Goal: Task Accomplishment & Management: Manage account settings

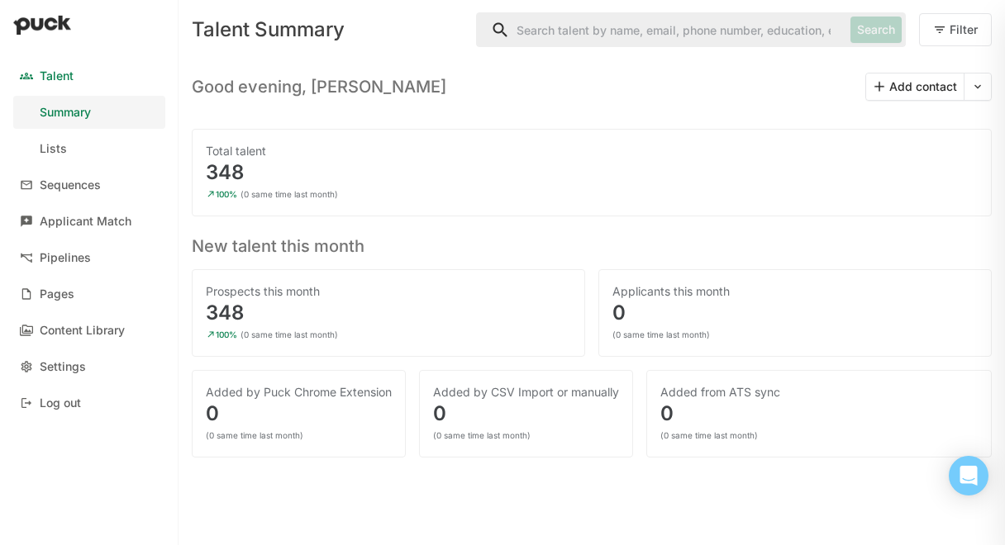
click at [678, 47] on div "Talent Summary Search Filter" at bounding box center [592, 30] width 800 height 60
click at [658, 41] on input "Search" at bounding box center [660, 29] width 367 height 33
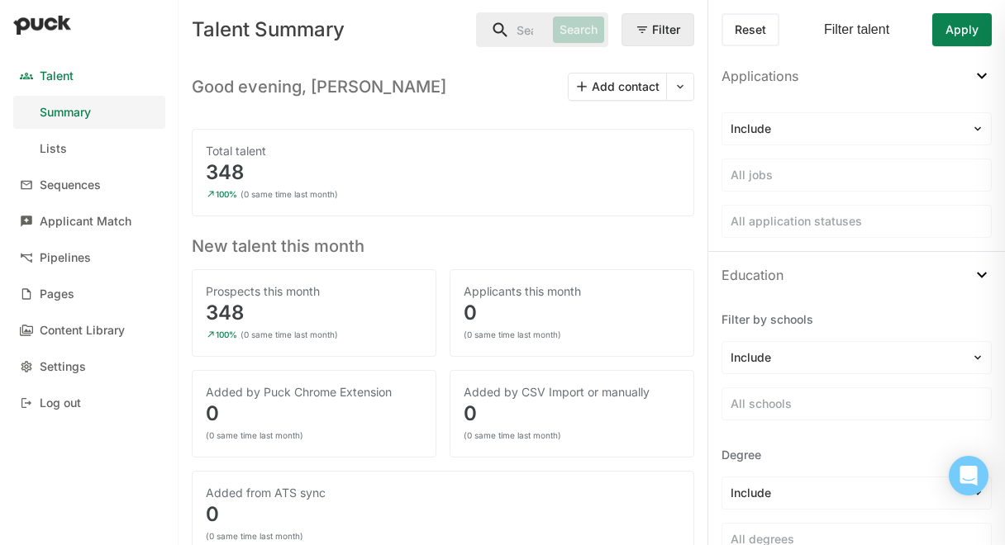
click at [653, 33] on button "Filter" at bounding box center [658, 29] width 73 height 33
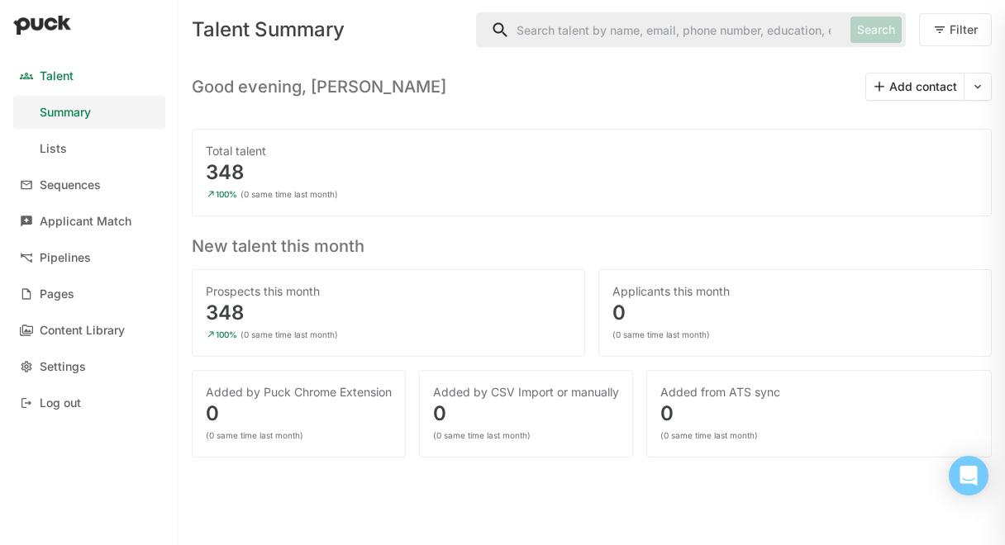
click at [641, 29] on input "Search" at bounding box center [660, 29] width 367 height 33
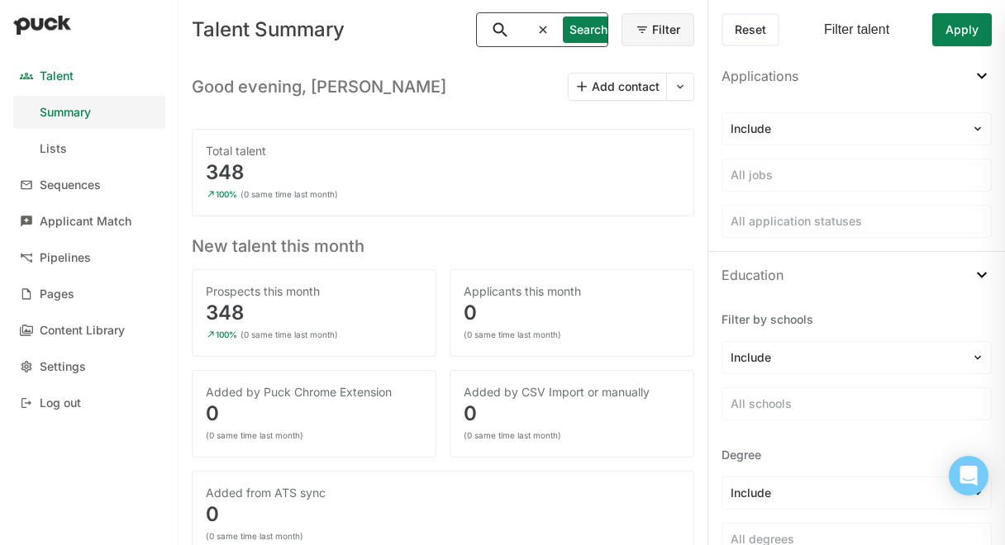
scroll to position [0, 28]
click at [520, 63] on div "Good evening, Ilana Add contact" at bounding box center [443, 80] width 503 height 41
click at [553, 31] on button "Search" at bounding box center [578, 30] width 51 height 26
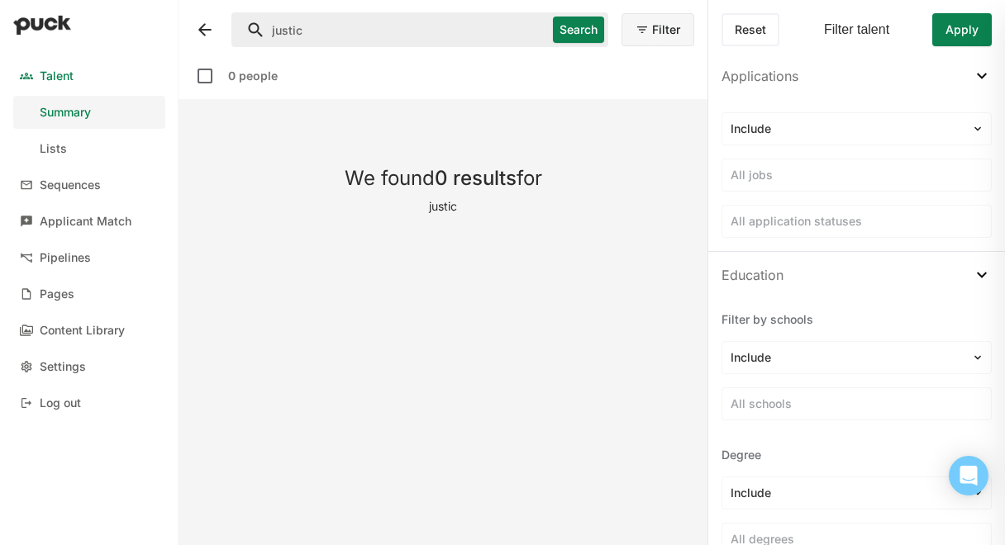
click at [383, 31] on input "justic" at bounding box center [389, 29] width 314 height 33
type input "[PERSON_NAME]"
click at [588, 40] on button "Search" at bounding box center [578, 30] width 51 height 26
click at [570, 31] on button "Search" at bounding box center [578, 30] width 51 height 26
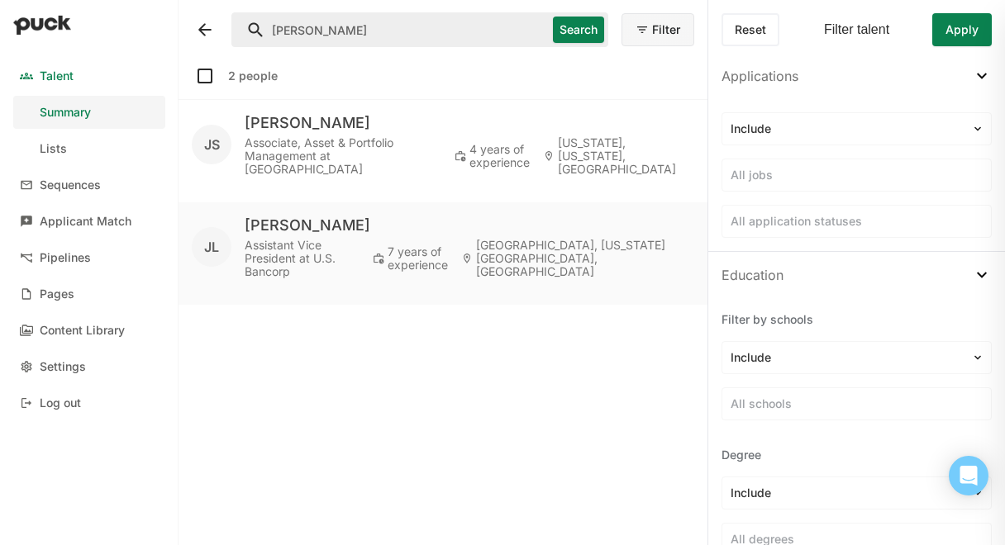
click at [69, 66] on link "Talent" at bounding box center [89, 76] width 152 height 33
click at [60, 72] on div "Talent" at bounding box center [57, 76] width 34 height 14
click at [56, 110] on div "Summary" at bounding box center [65, 113] width 51 height 14
click at [56, 60] on link "Talent" at bounding box center [89, 76] width 152 height 33
click at [42, 80] on div "Talent" at bounding box center [57, 76] width 34 height 14
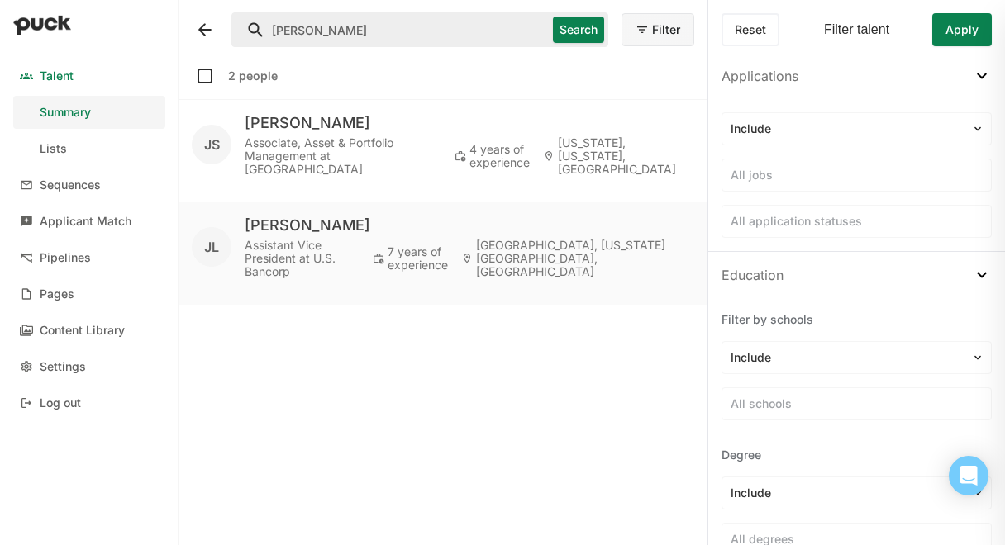
click at [45, 17] on img at bounding box center [42, 25] width 58 height 20
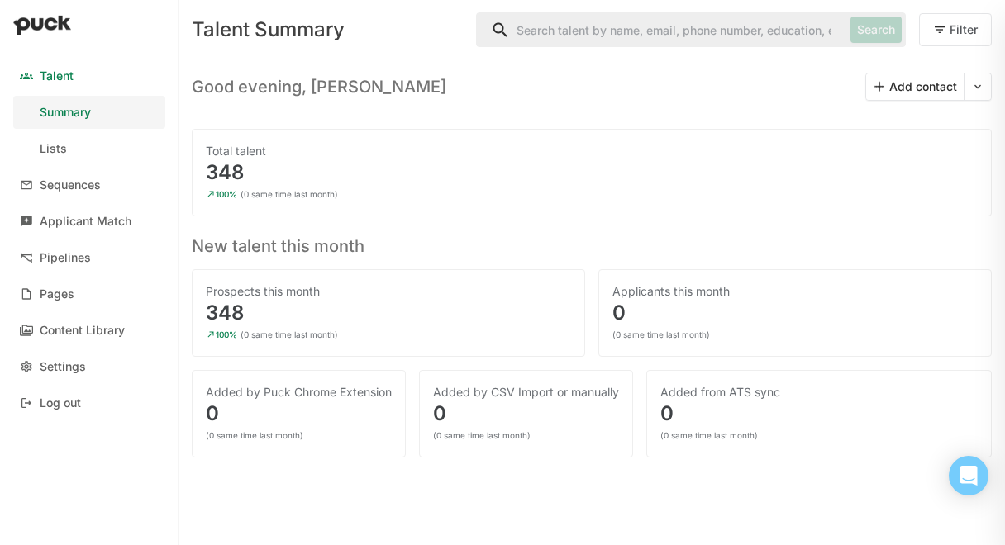
click at [880, 83] on button "Add contact" at bounding box center [915, 87] width 98 height 26
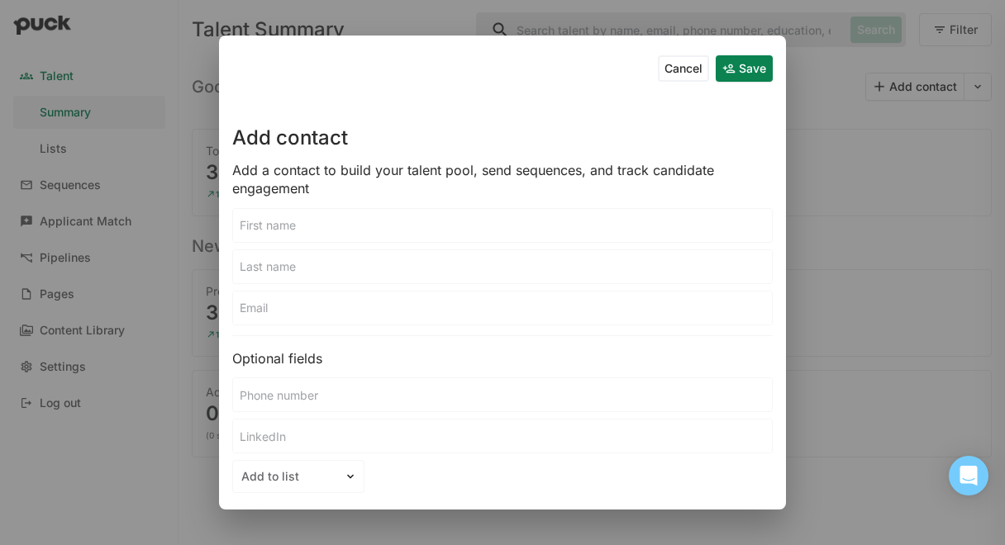
click at [344, 236] on input at bounding box center [502, 225] width 539 height 33
type input "[PERSON_NAME]"
click at [435, 222] on input "[PERSON_NAME]" at bounding box center [502, 225] width 539 height 33
click at [342, 272] on input at bounding box center [502, 266] width 539 height 33
type input "[PERSON_NAME]"
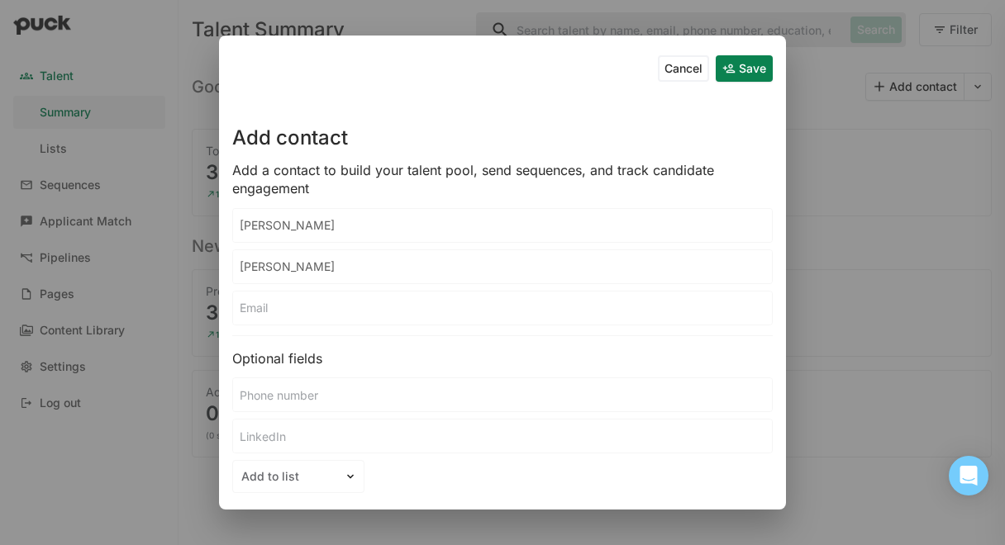
click at [342, 315] on input at bounding box center [502, 308] width 539 height 33
click at [750, 69] on button "Save" at bounding box center [744, 68] width 57 height 26
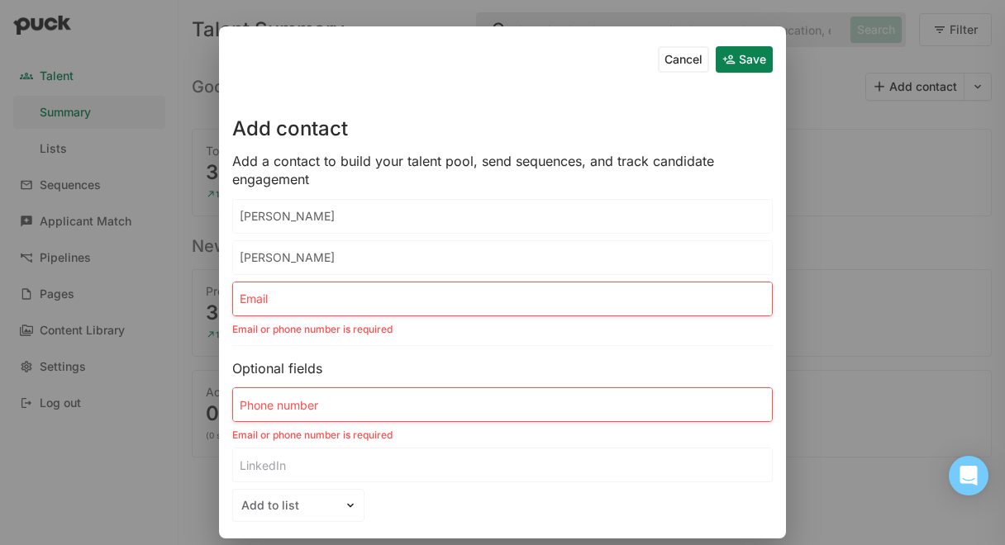
scroll to position [17, 0]
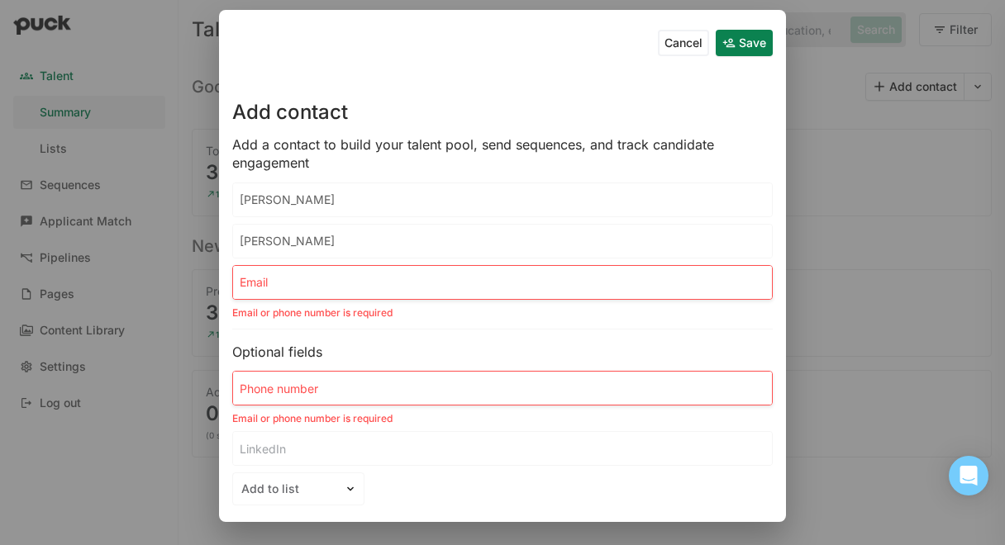
click at [342, 283] on input at bounding box center [502, 282] width 539 height 33
paste input "[PERSON_NAME][EMAIL_ADDRESS][PERSON_NAME][DOMAIN_NAME]>"
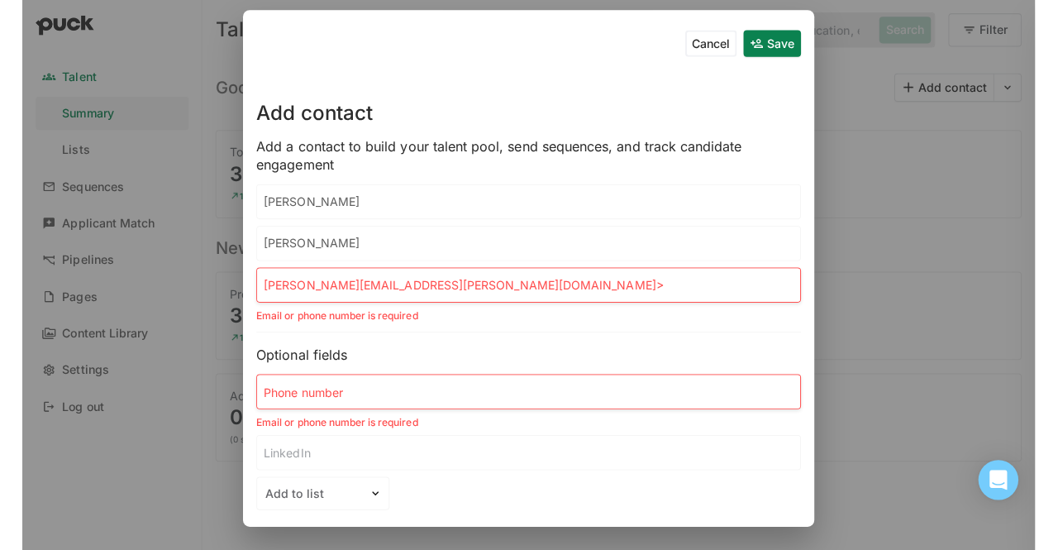
scroll to position [0, 0]
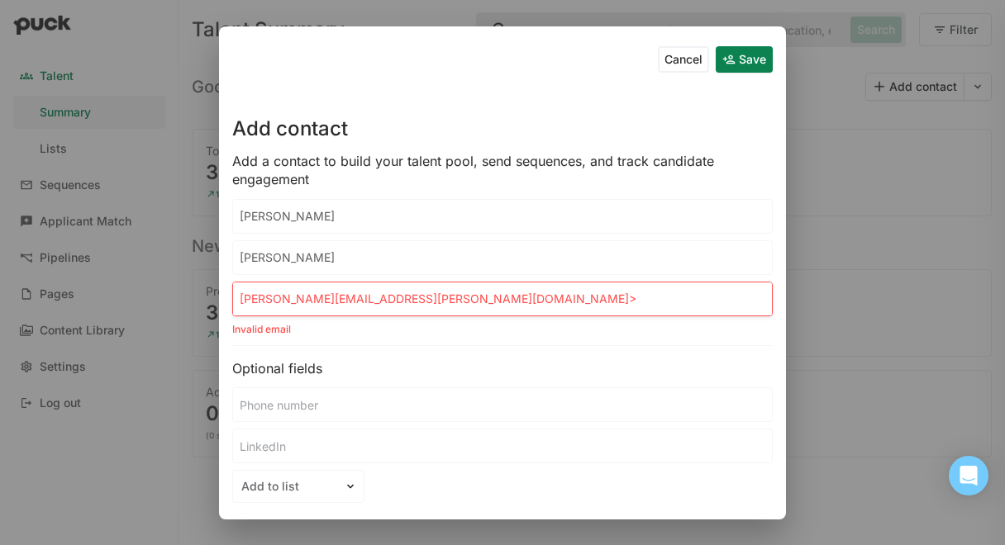
click at [352, 394] on input at bounding box center [502, 404] width 539 height 33
click at [413, 287] on input "[PERSON_NAME][EMAIL_ADDRESS][PERSON_NAME][DOMAIN_NAME]>" at bounding box center [502, 299] width 539 height 33
click at [418, 287] on input "[PERSON_NAME][EMAIL_ADDRESS][PERSON_NAME][DOMAIN_NAME]>" at bounding box center [502, 299] width 539 height 33
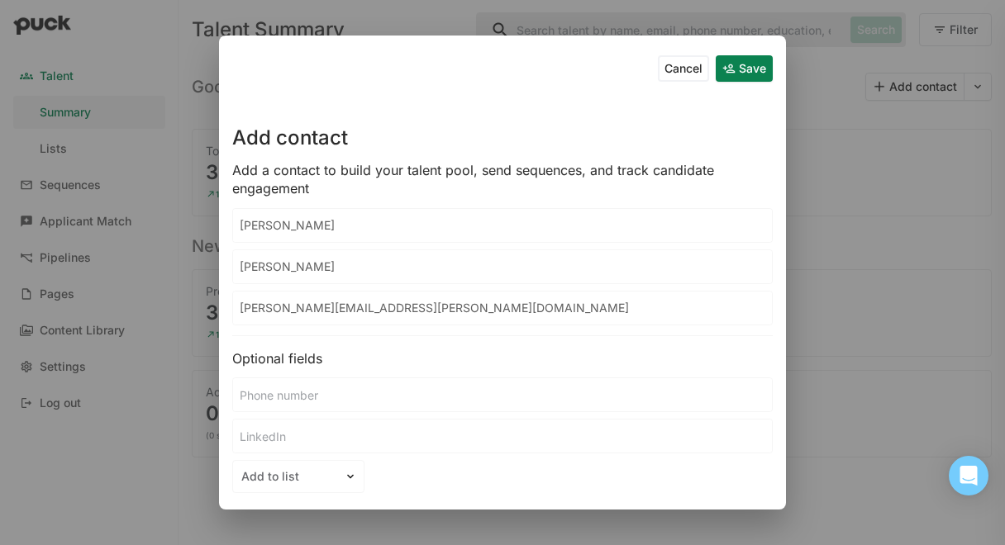
type input "[PERSON_NAME][EMAIL_ADDRESS][PERSON_NAME][DOMAIN_NAME]"
click at [378, 391] on input at bounding box center [502, 395] width 539 height 33
click at [752, 65] on button "Save" at bounding box center [744, 68] width 57 height 26
click at [739, 72] on button "Save" at bounding box center [744, 68] width 57 height 26
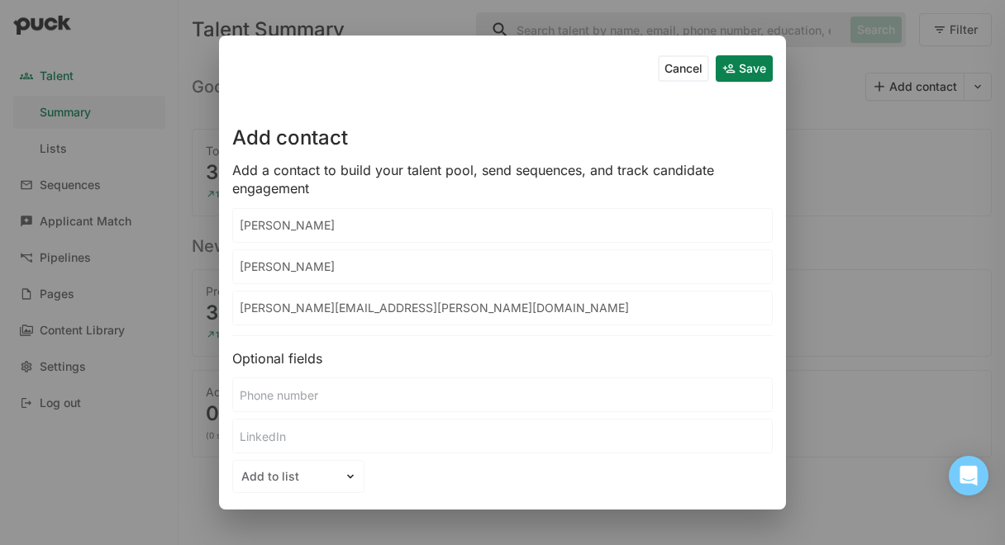
click at [739, 72] on button "Save" at bounding box center [744, 68] width 57 height 26
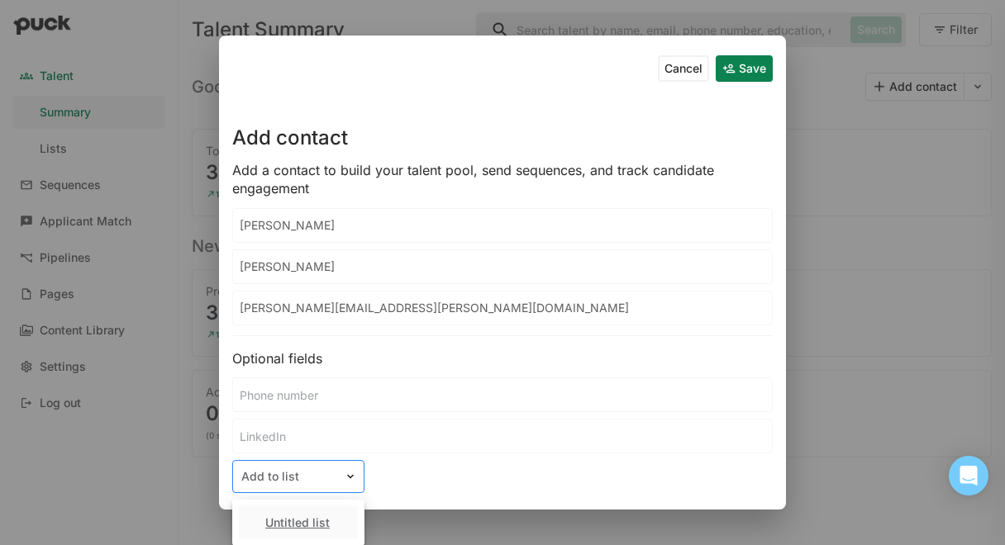
click at [319, 483] on div at bounding box center [288, 477] width 94 height 17
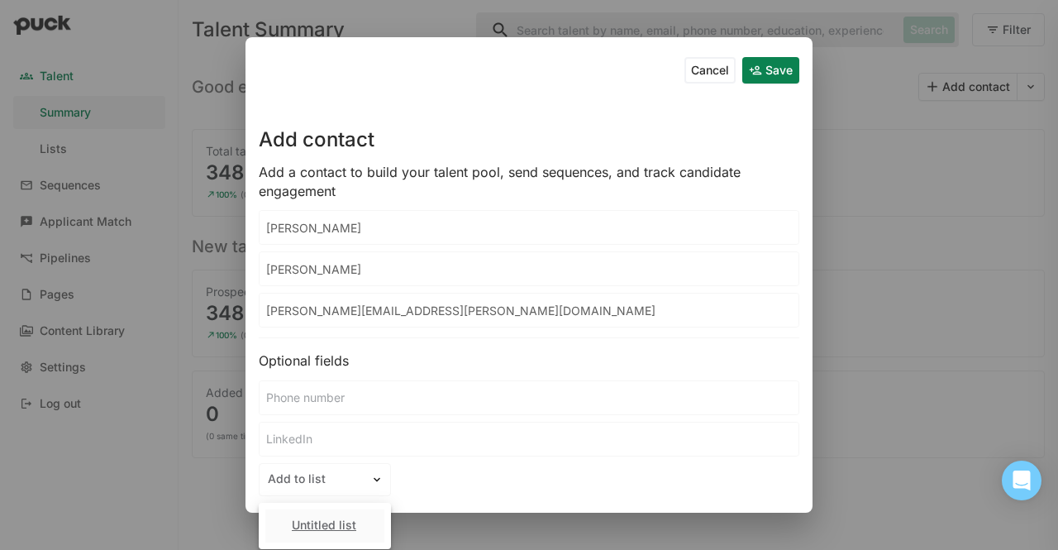
click at [678, 149] on div "Add contact" at bounding box center [529, 123] width 541 height 66
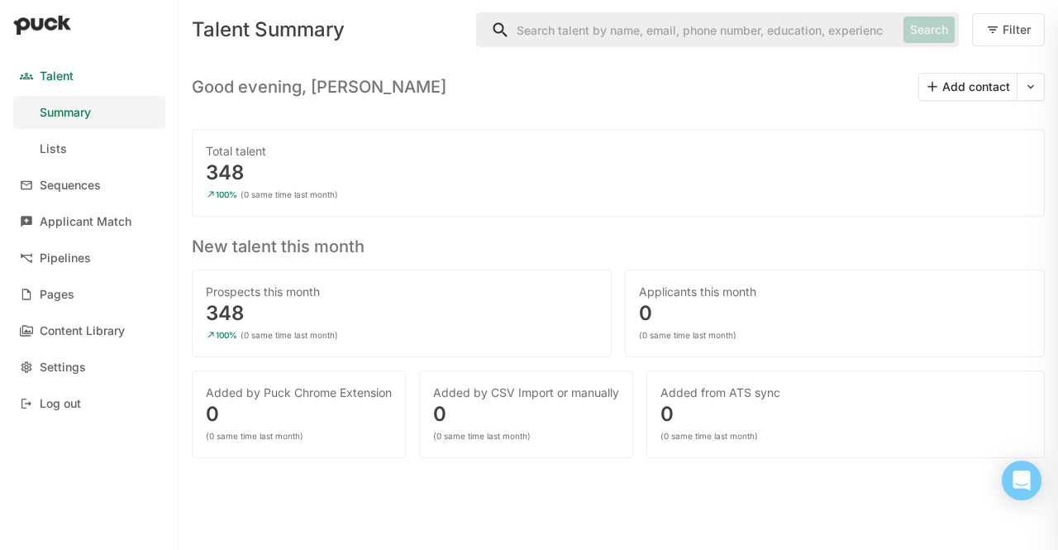
click at [765, 72] on div "Good evening, [PERSON_NAME] Add contact" at bounding box center [618, 80] width 853 height 41
click at [74, 254] on div "Pipelines" at bounding box center [65, 258] width 51 height 14
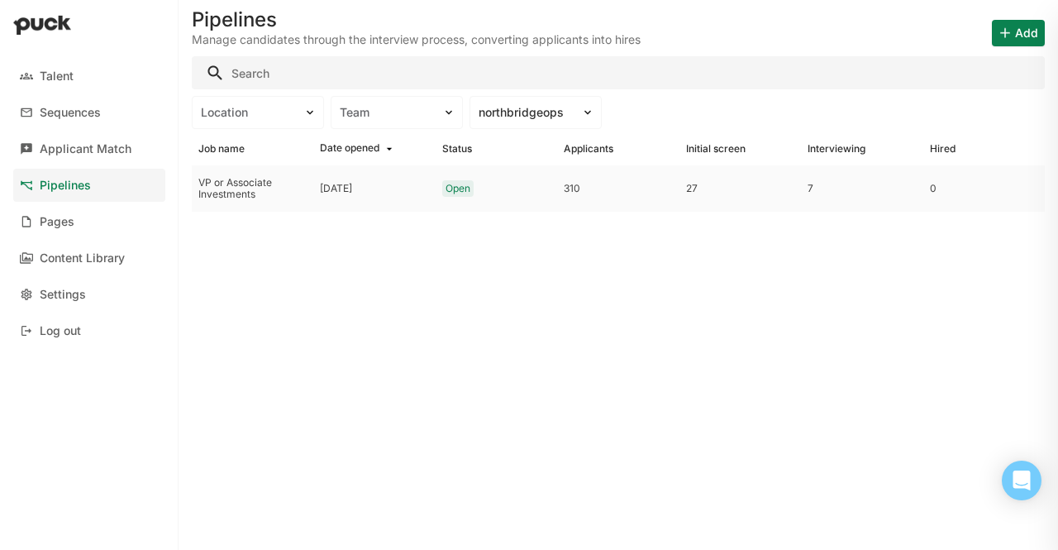
click at [250, 184] on div "VP or Associate Investments" at bounding box center [252, 189] width 108 height 24
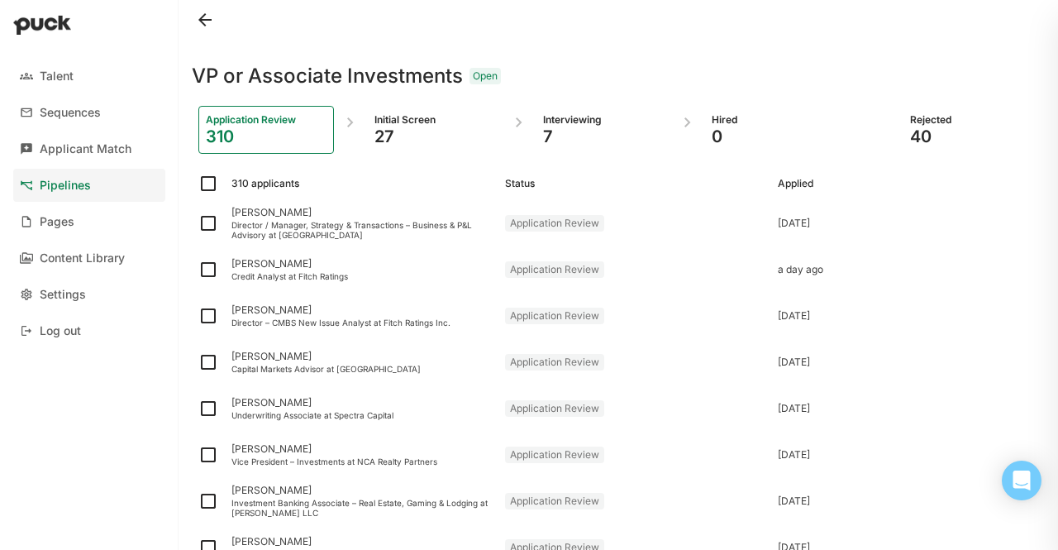
click at [487, 87] on div "VP or Associate Investments Open" at bounding box center [618, 66] width 853 height 53
click at [89, 155] on div "Applicant Match" at bounding box center [86, 149] width 92 height 14
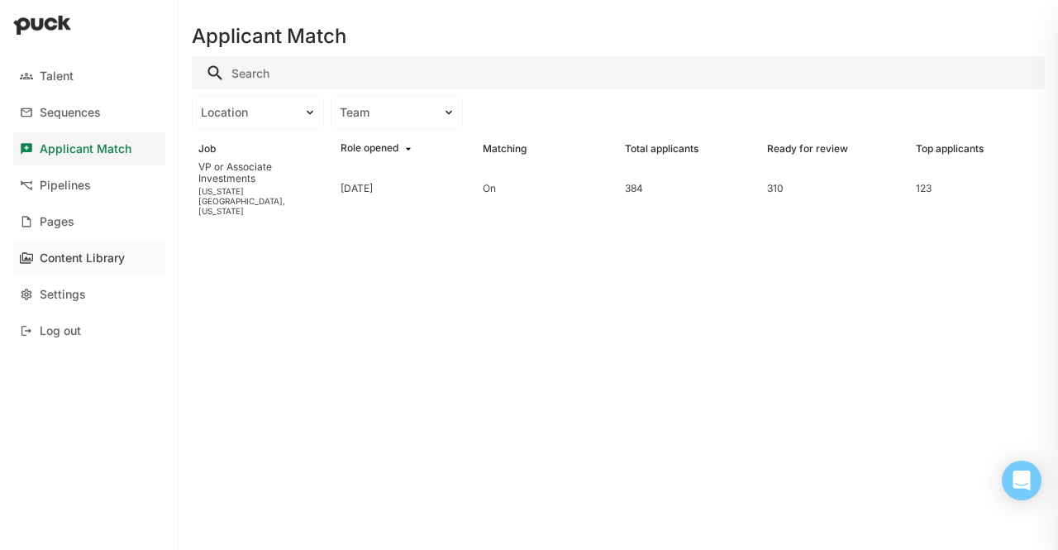
click at [71, 257] on div "Content Library" at bounding box center [82, 258] width 85 height 14
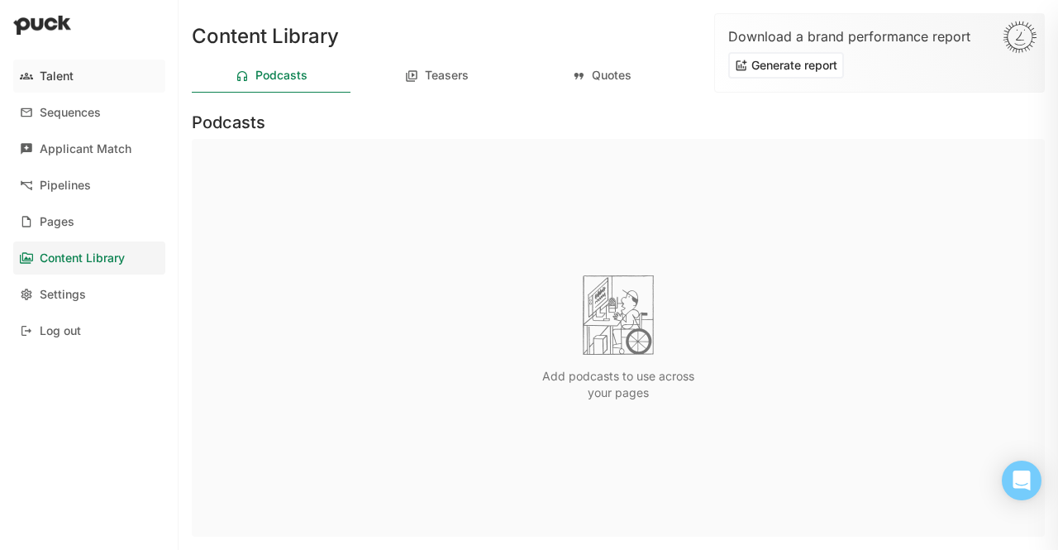
click at [76, 68] on link "Talent" at bounding box center [89, 76] width 152 height 33
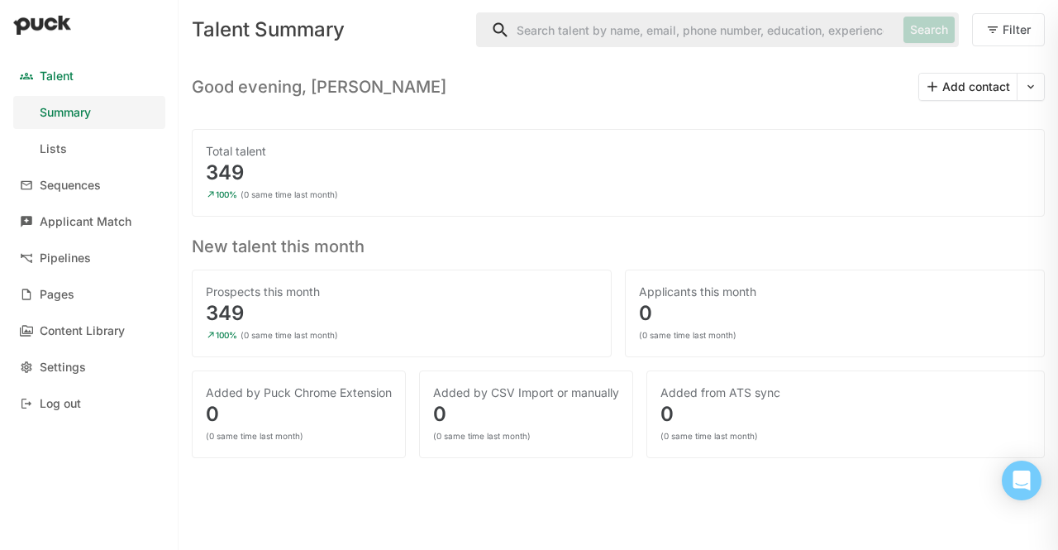
click at [712, 37] on input "Search" at bounding box center [687, 29] width 420 height 33
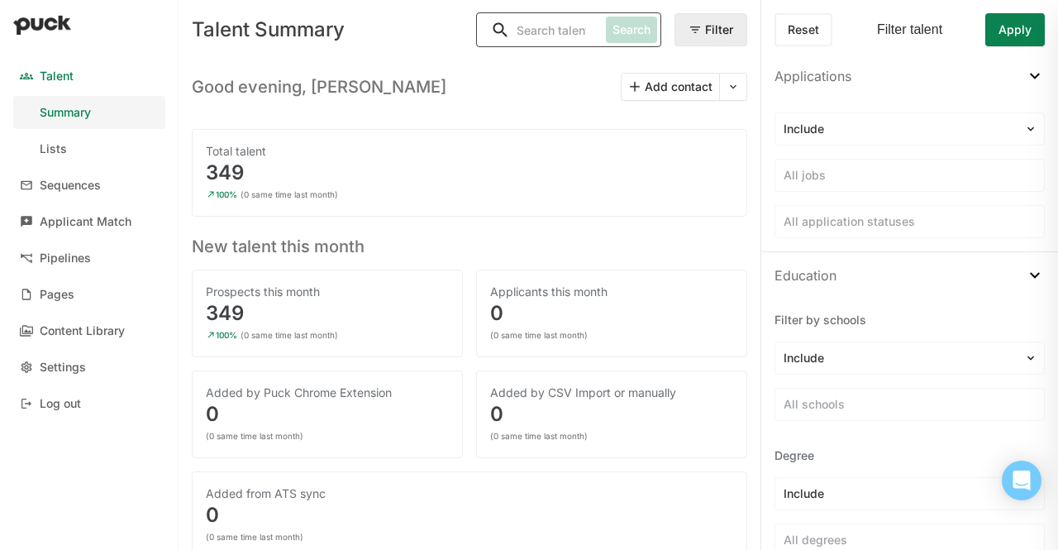
type input "u"
type input "[PERSON_NAME]"
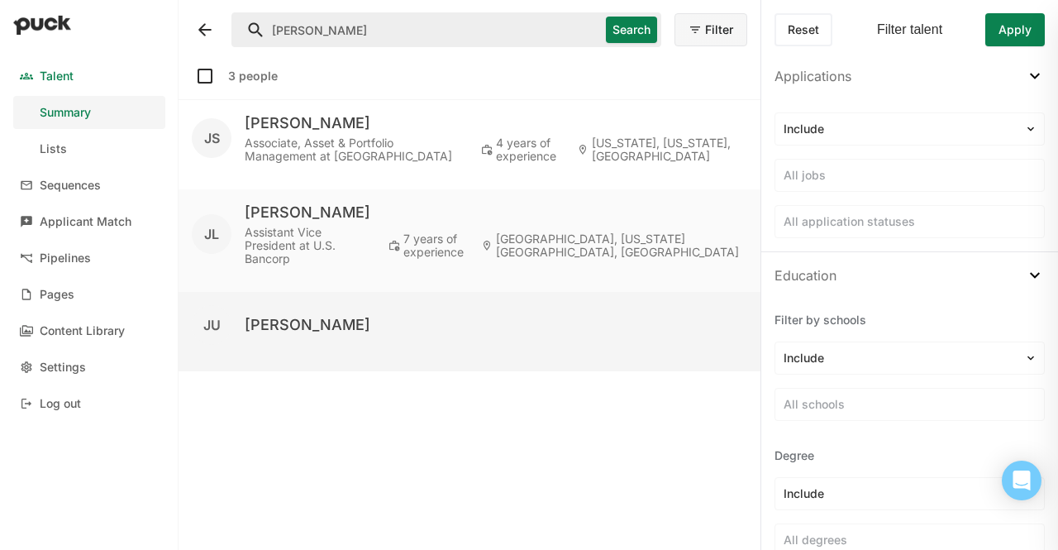
click at [302, 318] on div "[PERSON_NAME]" at bounding box center [308, 325] width 126 height 20
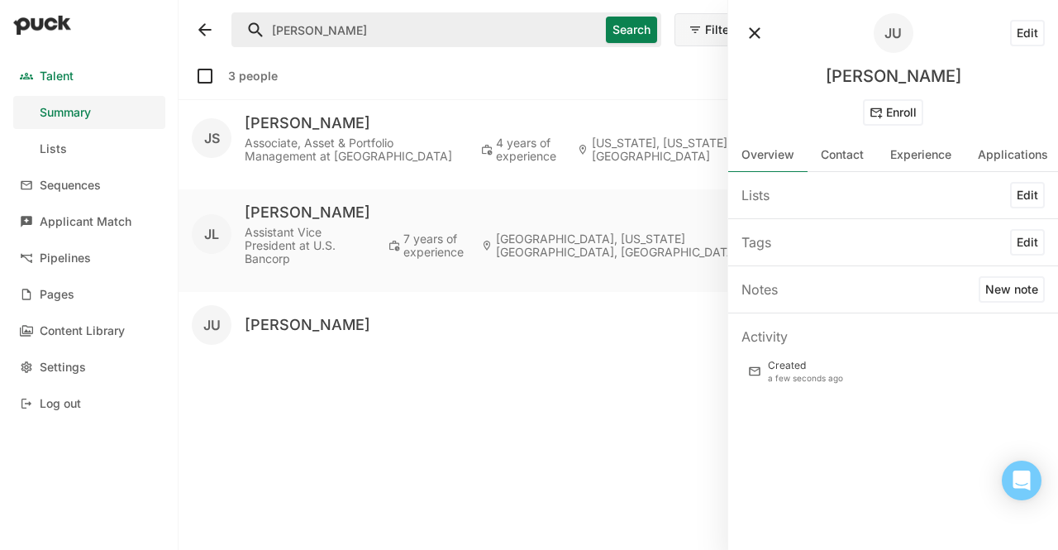
click at [935, 213] on div "Lists Edit" at bounding box center [893, 195] width 330 height 46
click at [852, 151] on div "Contact" at bounding box center [842, 155] width 43 height 14
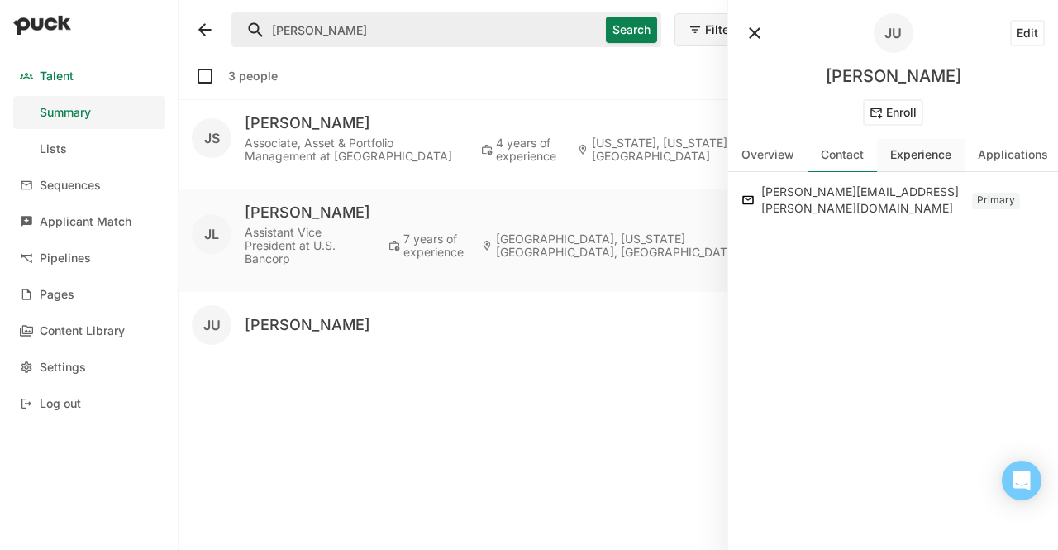
click at [923, 159] on div "Experience" at bounding box center [920, 155] width 61 height 14
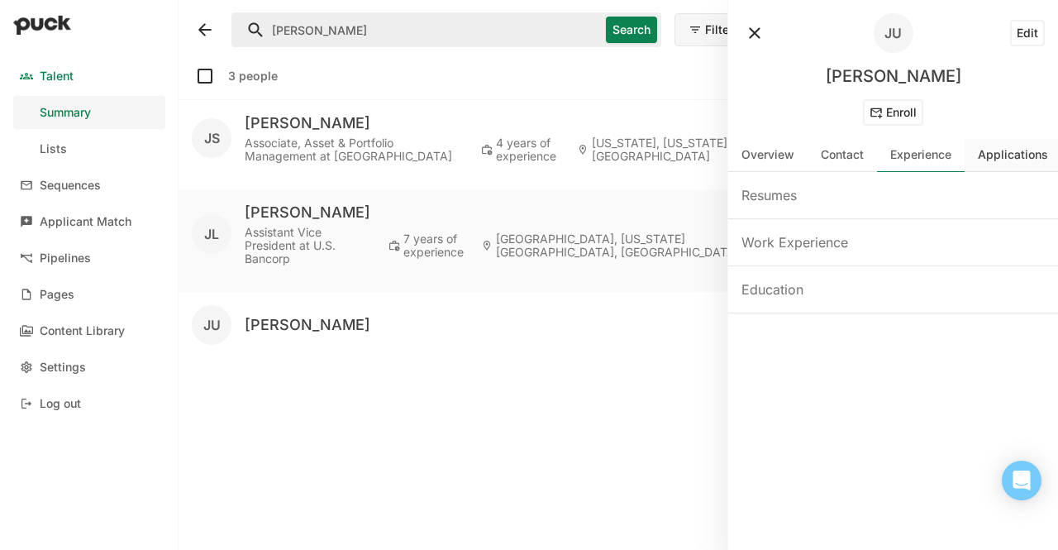
click at [984, 159] on div "Applications" at bounding box center [1013, 155] width 70 height 14
click at [892, 162] on div "Experience" at bounding box center [921, 155] width 88 height 33
click at [977, 175] on div "Resumes" at bounding box center [893, 195] width 330 height 46
click at [983, 163] on div "Applications" at bounding box center [1013, 155] width 97 height 33
click at [795, 216] on div "Applications" at bounding box center [893, 195] width 330 height 46
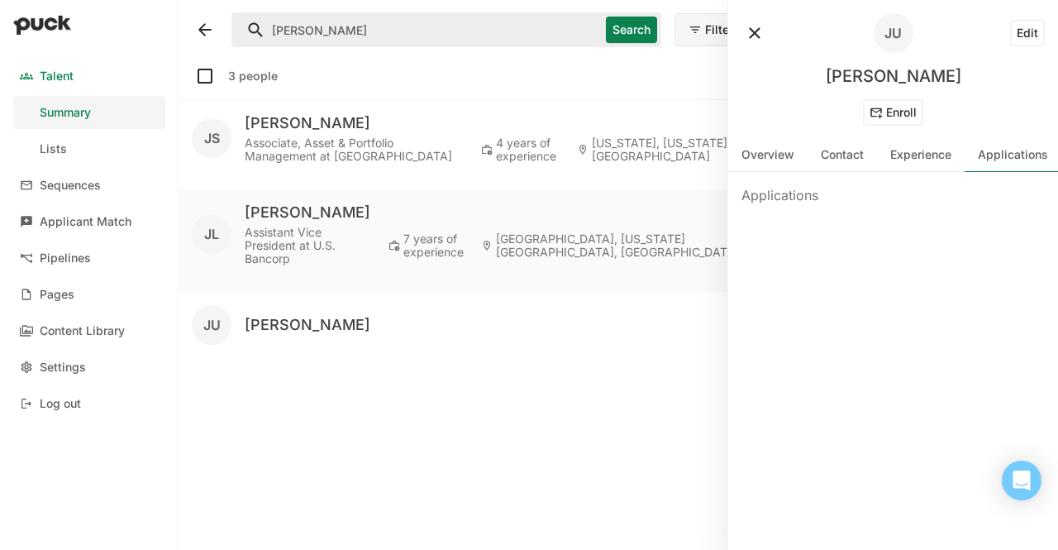
click at [791, 197] on div "Applications" at bounding box center [779, 195] width 77 height 20
click at [772, 155] on div "Overview" at bounding box center [767, 155] width 53 height 14
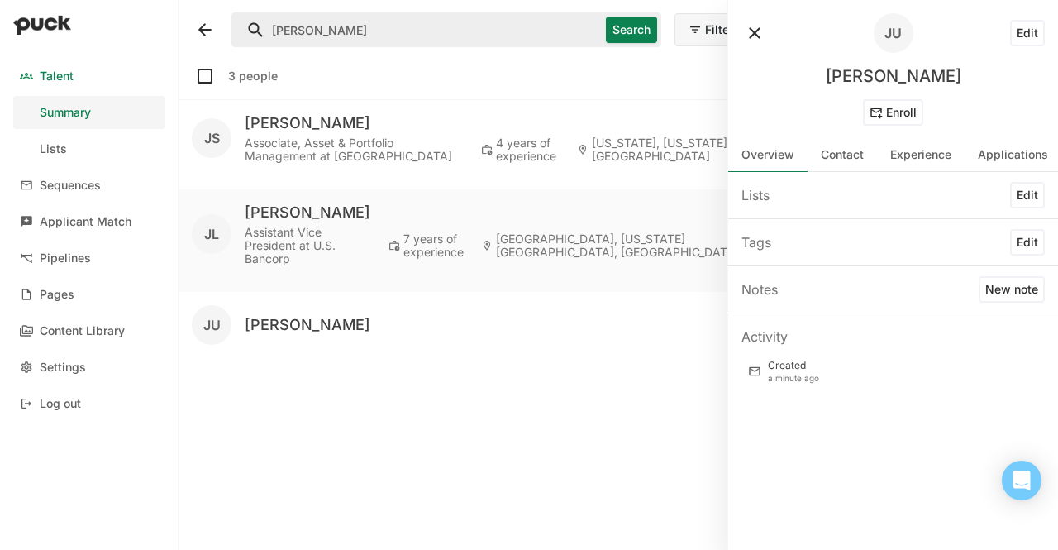
click at [1004, 198] on button "Edit" at bounding box center [1027, 195] width 35 height 26
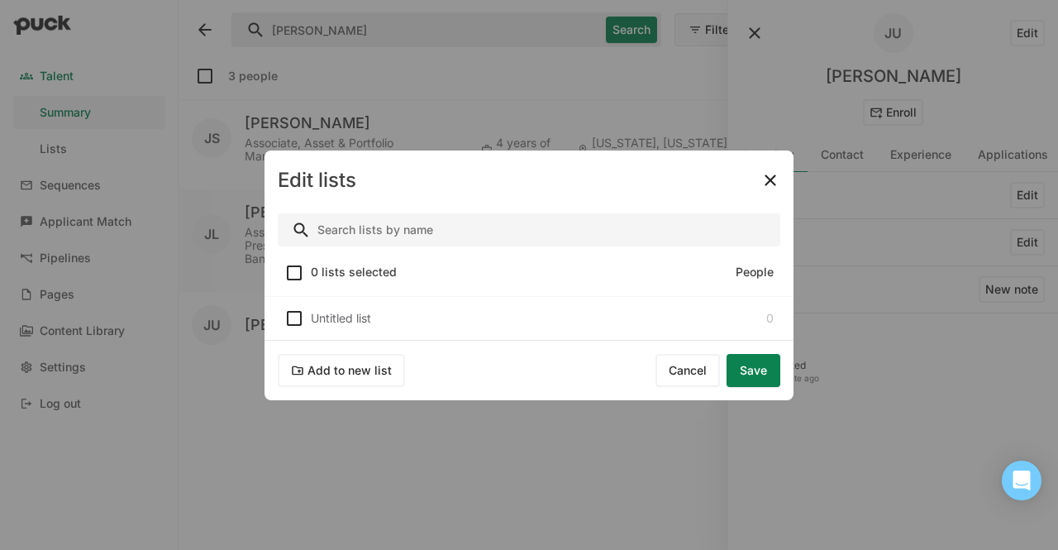
click at [344, 379] on button "Add to new list" at bounding box center [341, 370] width 127 height 33
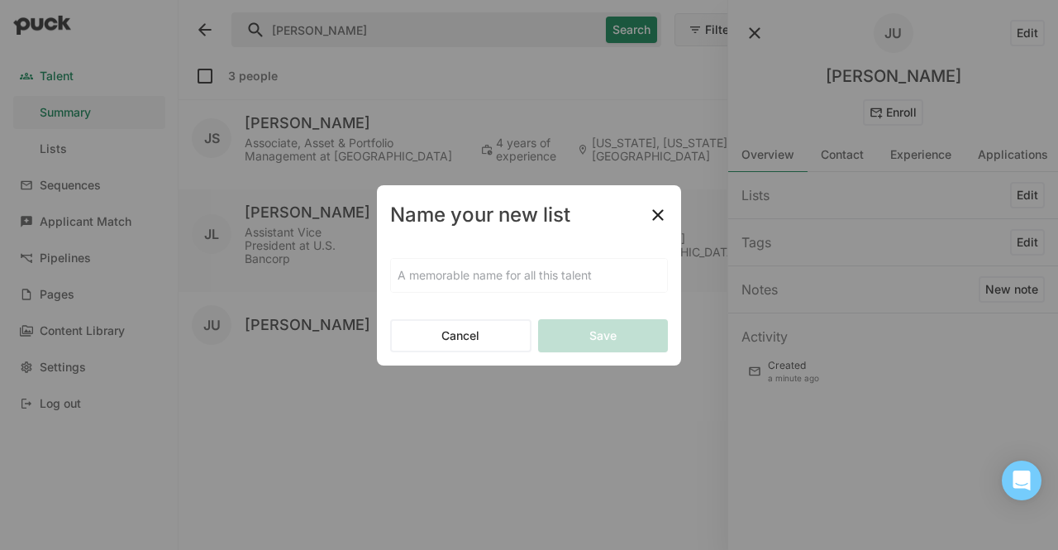
click at [456, 322] on button "Cancel" at bounding box center [460, 335] width 141 height 33
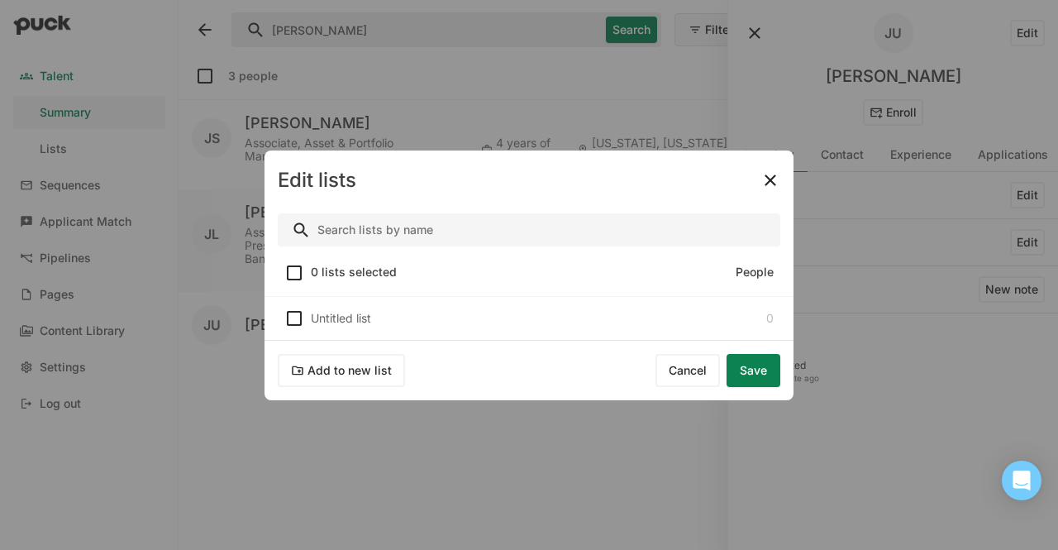
click at [769, 172] on img at bounding box center [770, 180] width 20 height 20
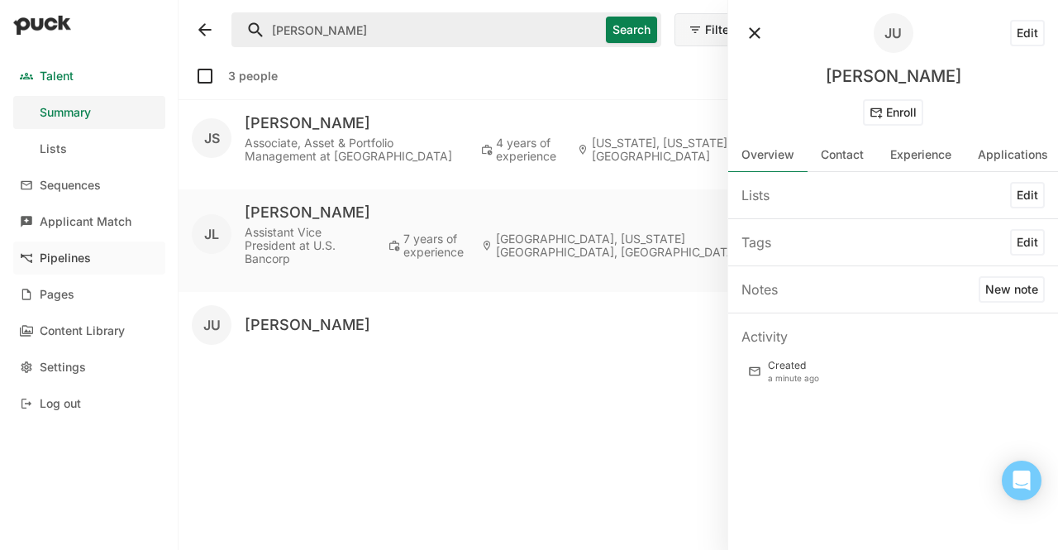
click at [75, 242] on link "Pipelines" at bounding box center [89, 257] width 152 height 33
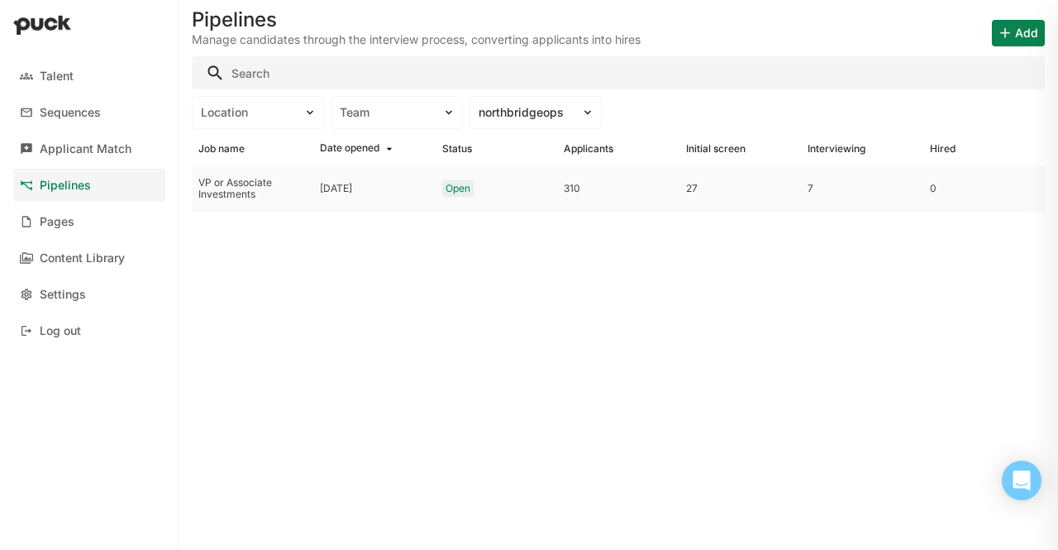
click at [246, 188] on div "VP or Associate Investments" at bounding box center [252, 189] width 108 height 24
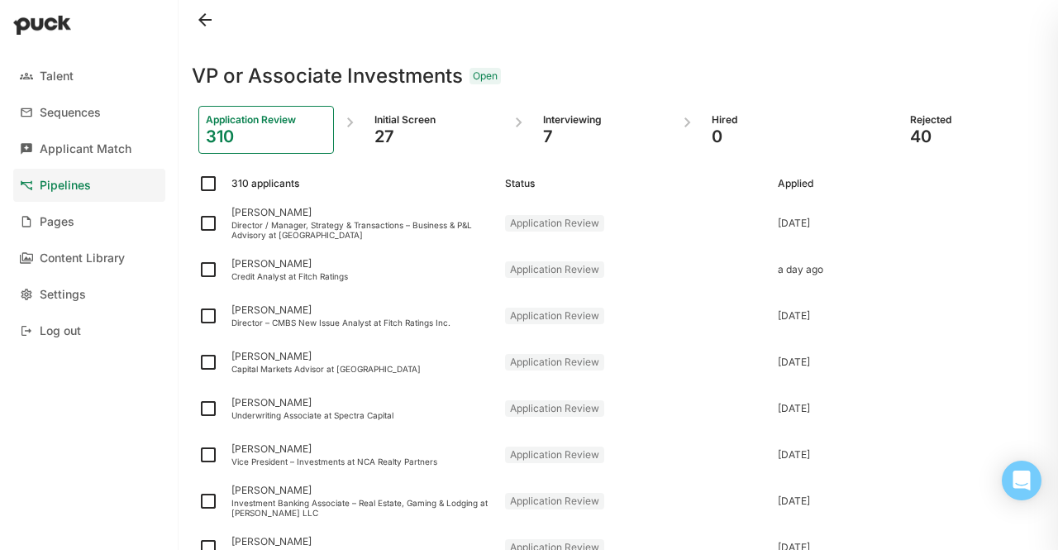
click at [212, 21] on button at bounding box center [205, 20] width 26 height 26
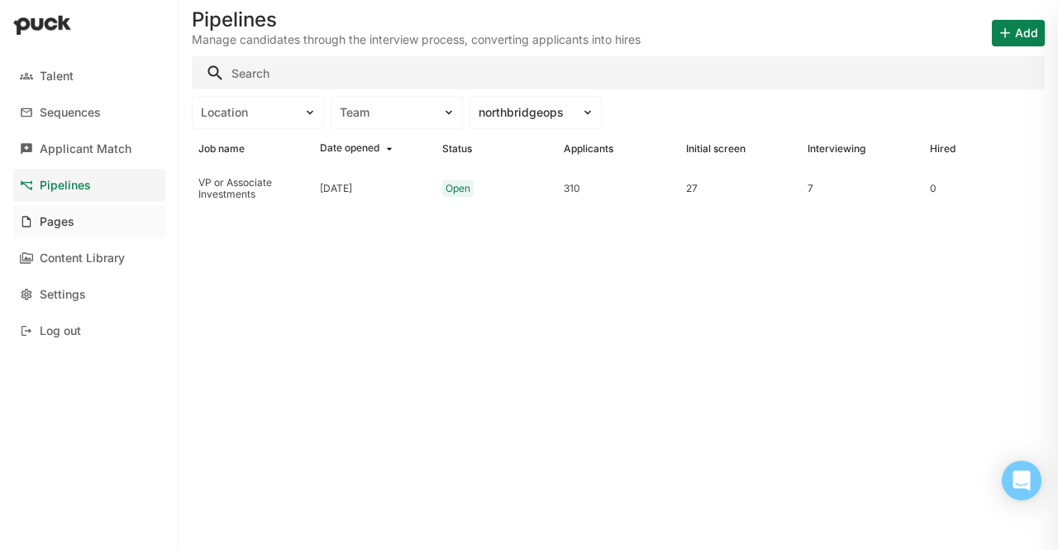
click at [68, 226] on div "Pages" at bounding box center [57, 222] width 35 height 14
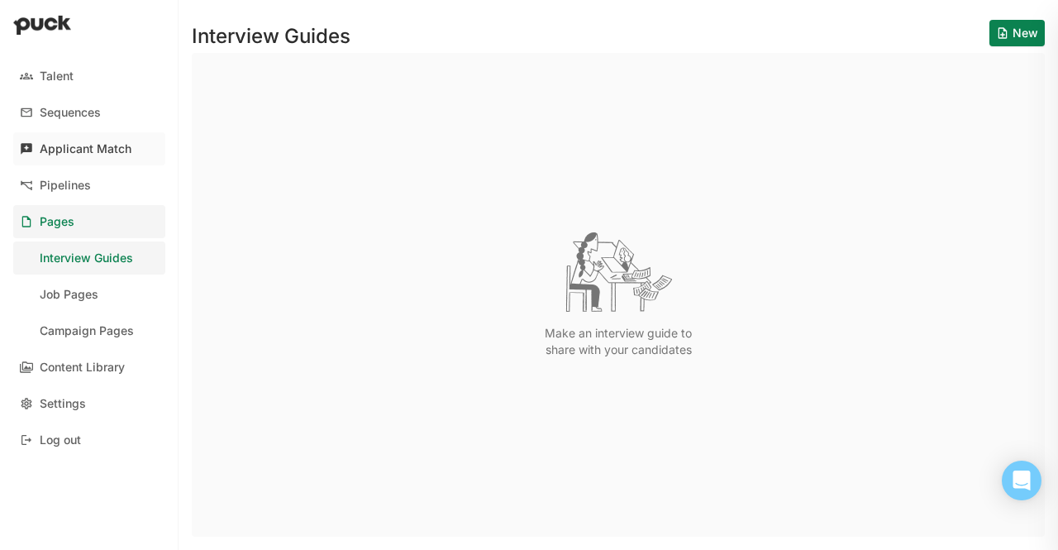
click at [104, 148] on div "Applicant Match" at bounding box center [86, 149] width 92 height 14
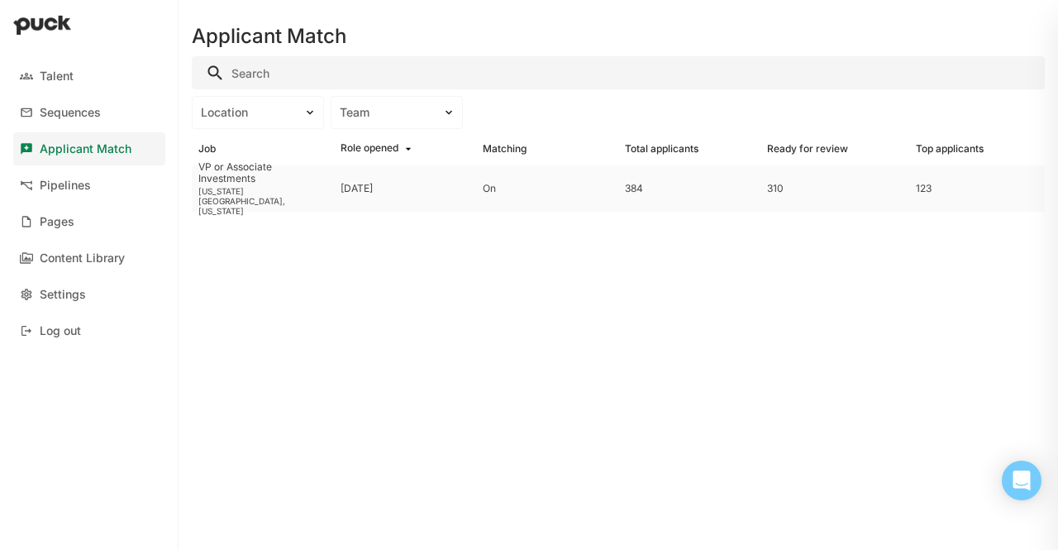
click at [620, 193] on div "384" at bounding box center [689, 188] width 142 height 46
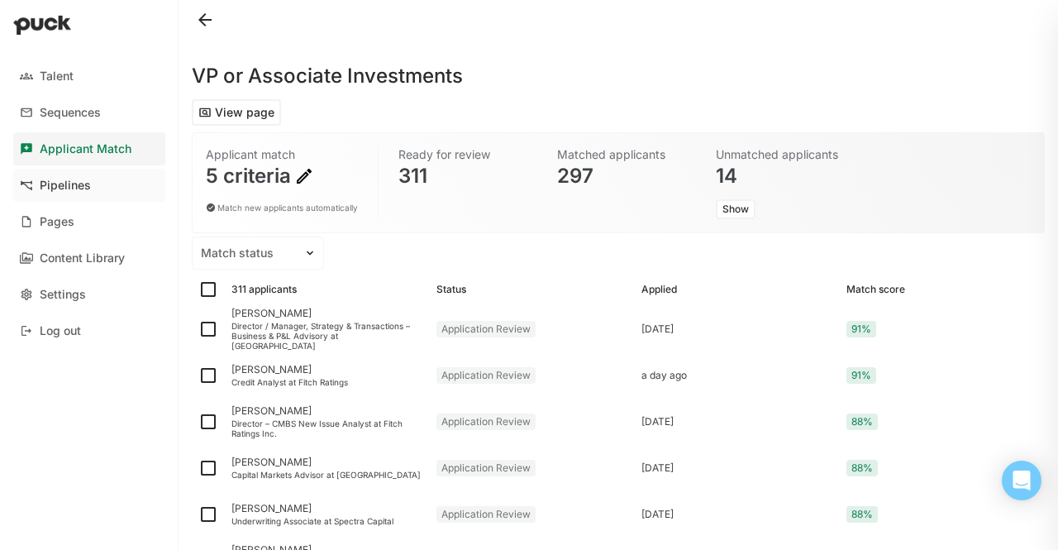
click at [50, 193] on link "Pipelines" at bounding box center [89, 185] width 152 height 33
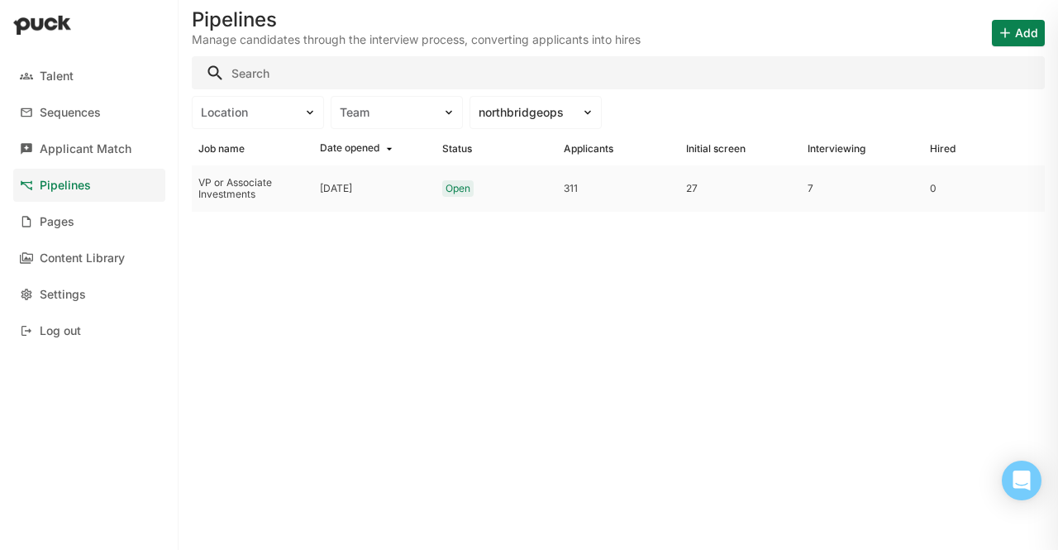
click at [273, 178] on div "VP or Associate Investments" at bounding box center [252, 189] width 108 height 24
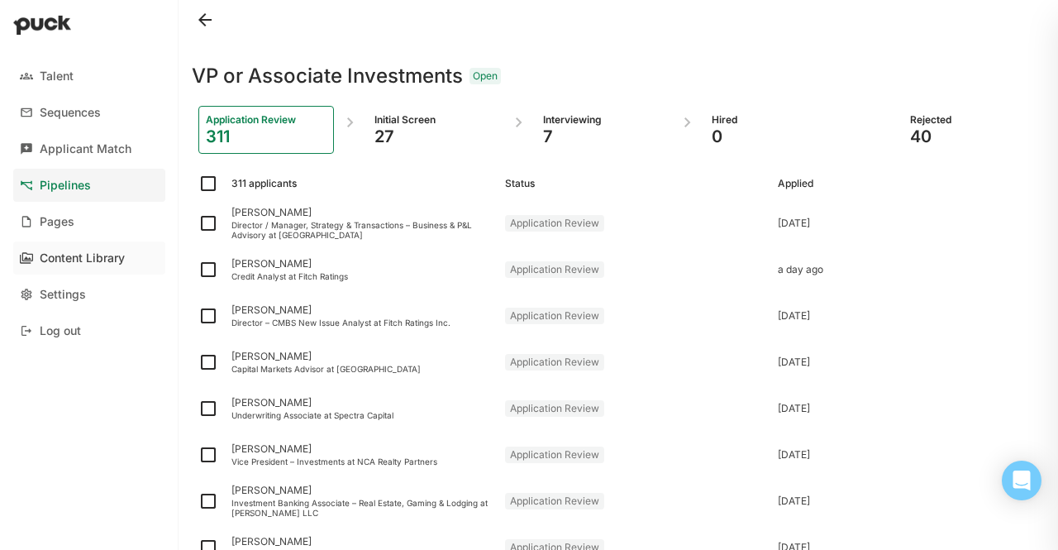
click at [112, 260] on div "Content Library" at bounding box center [82, 258] width 85 height 14
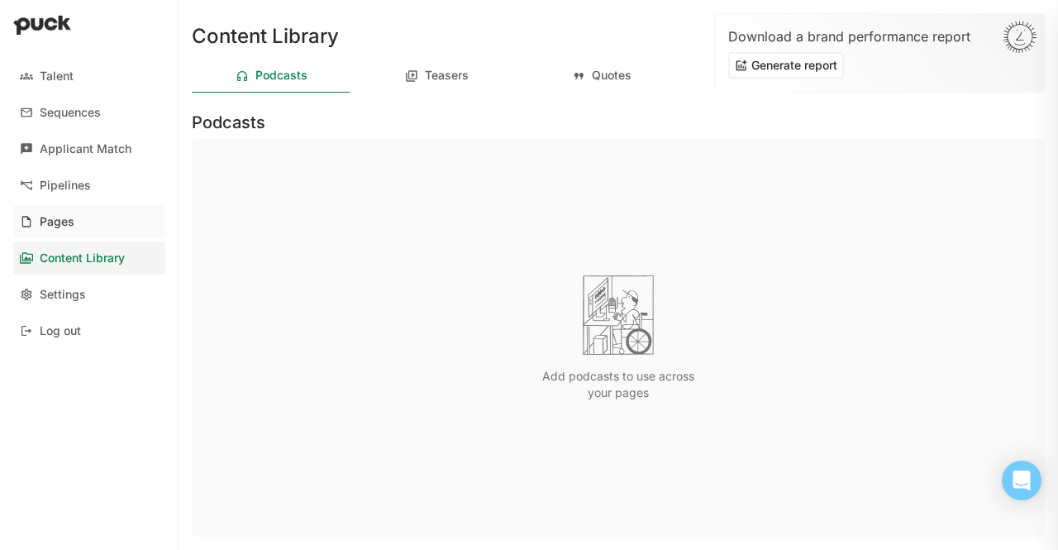
click at [43, 233] on link "Pages" at bounding box center [89, 221] width 152 height 33
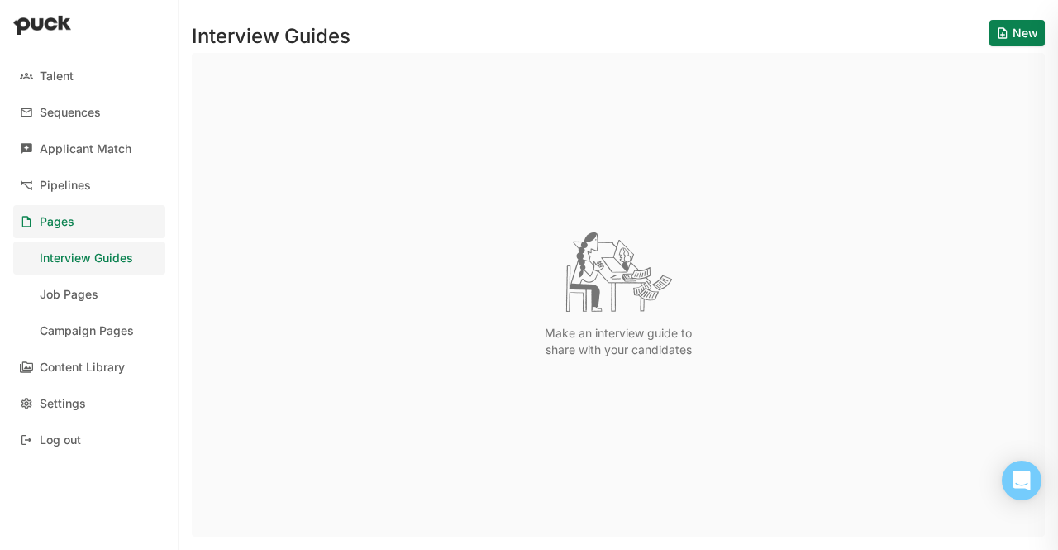
click at [53, 211] on link "Pages" at bounding box center [89, 221] width 152 height 33
click at [91, 355] on link "Content Library" at bounding box center [89, 366] width 152 height 33
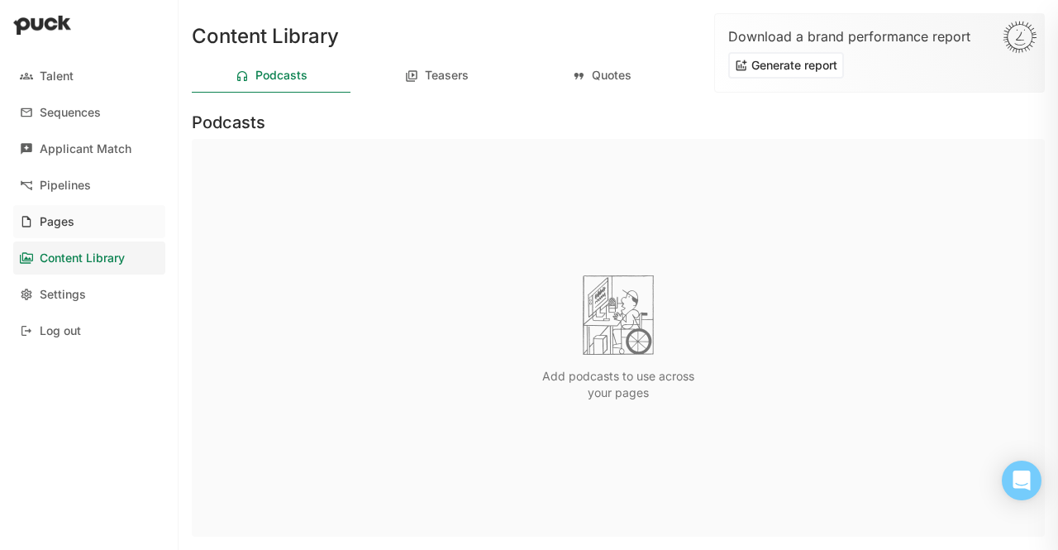
click at [60, 223] on div "Pages" at bounding box center [57, 222] width 35 height 14
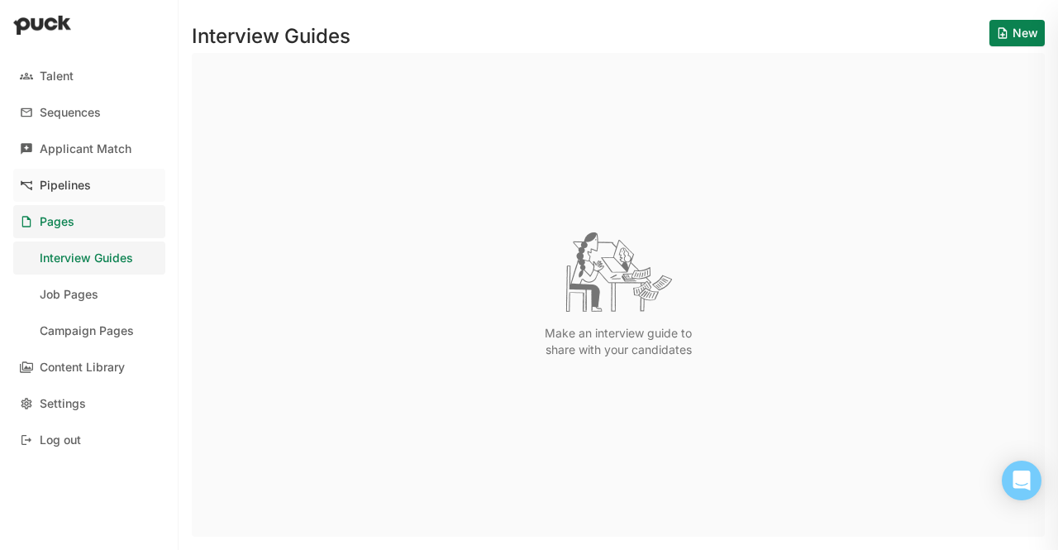
click at [64, 190] on div "Pipelines" at bounding box center [65, 186] width 51 height 14
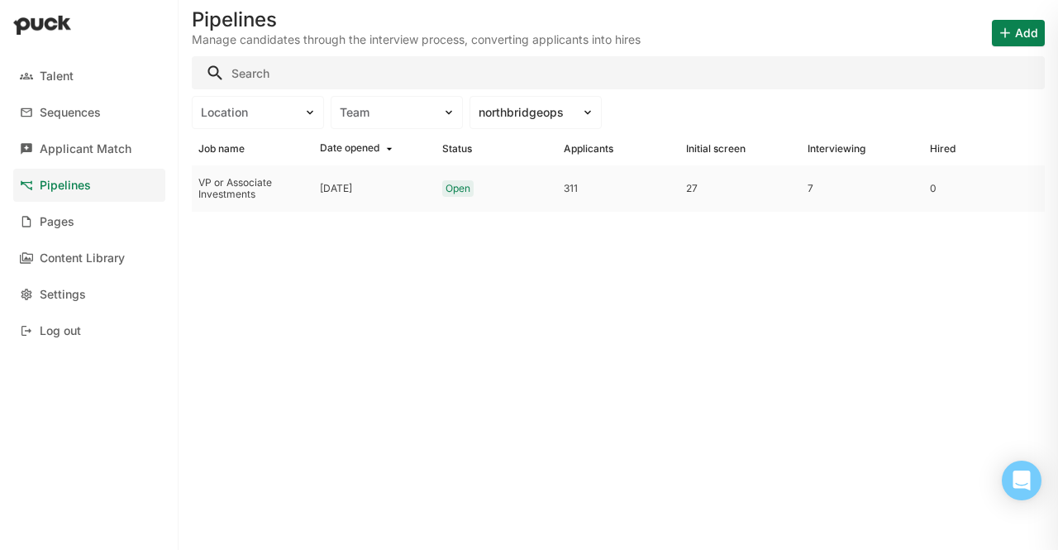
click at [217, 189] on div "VP or Associate Investments" at bounding box center [252, 189] width 108 height 24
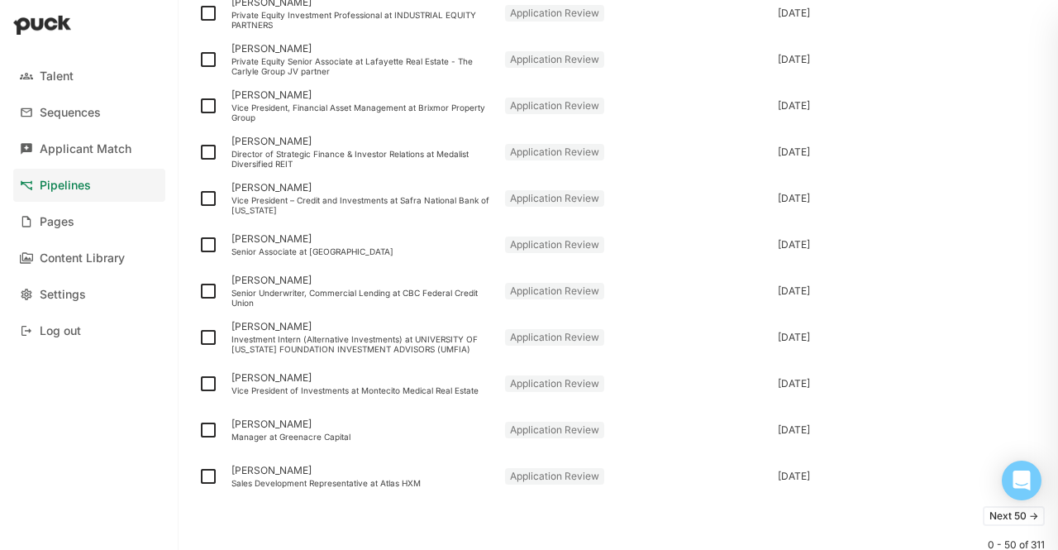
scroll to position [2015, 0]
click at [983, 520] on button "Next 50 ->" at bounding box center [1014, 516] width 62 height 20
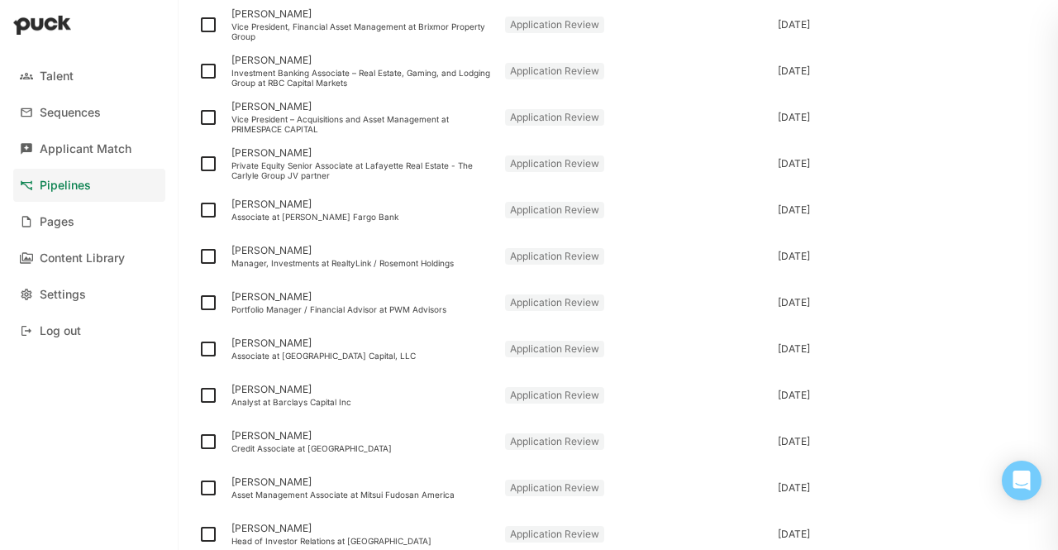
scroll to position [2071, 0]
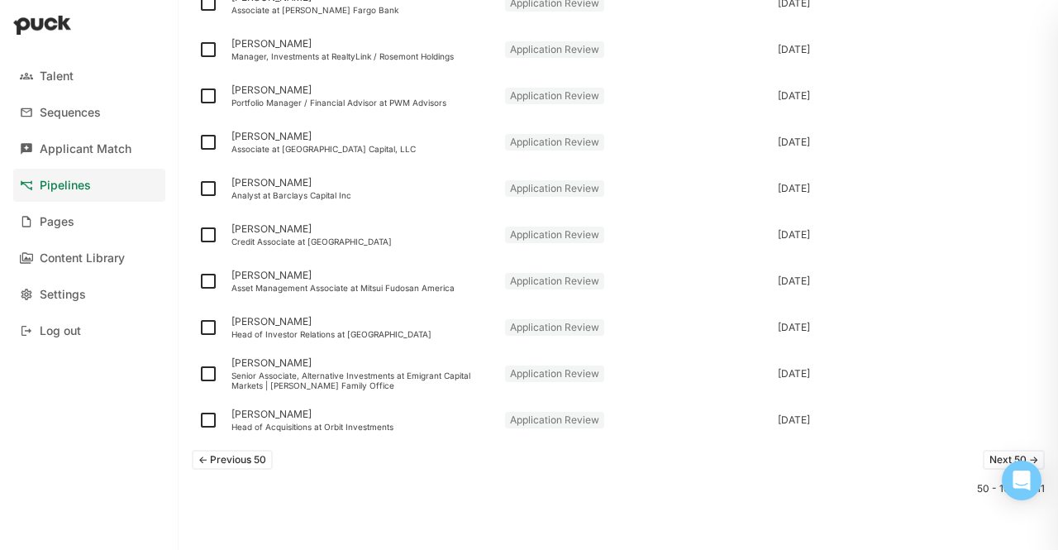
click at [984, 457] on button "Next 50 ->" at bounding box center [1014, 460] width 62 height 20
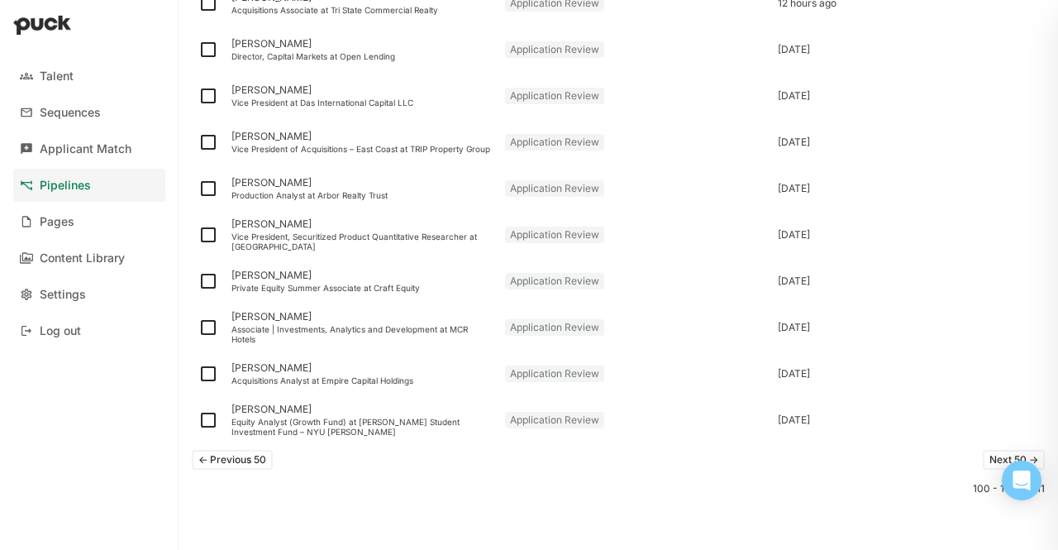
click at [983, 458] on button "Next 50 ->" at bounding box center [1014, 460] width 62 height 20
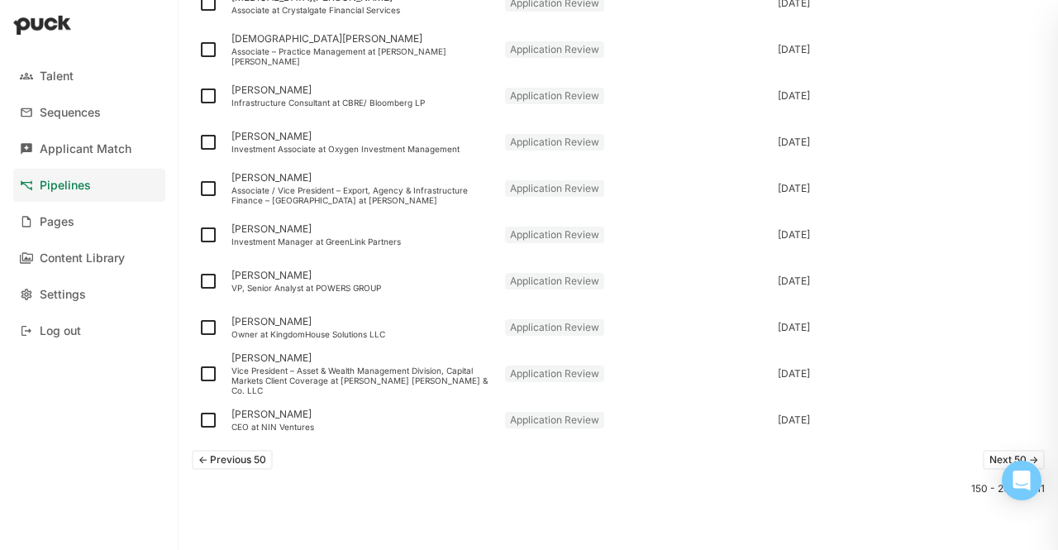
click at [983, 457] on button "Next 50 ->" at bounding box center [1014, 460] width 62 height 20
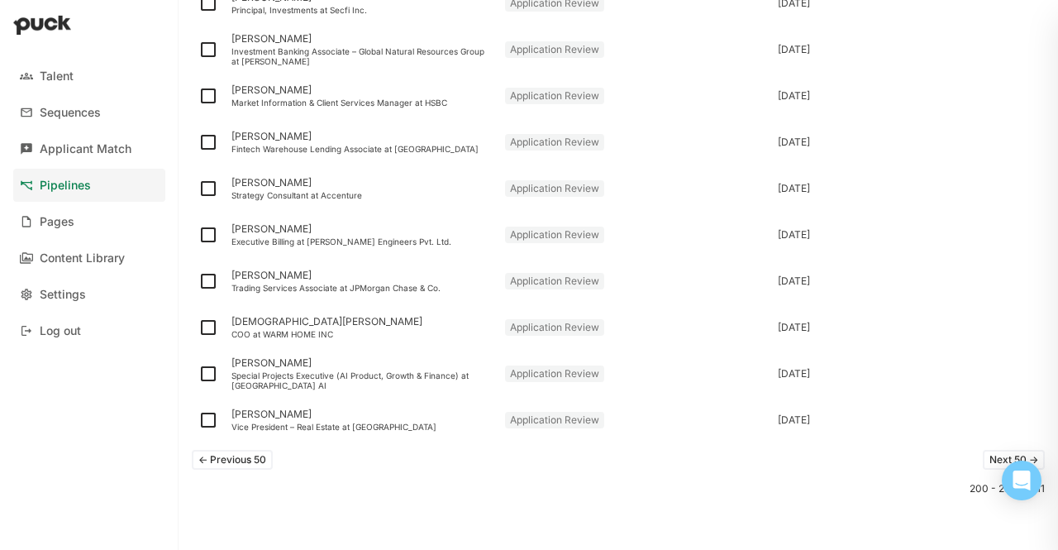
click at [983, 462] on button "Next 50 ->" at bounding box center [1014, 460] width 62 height 20
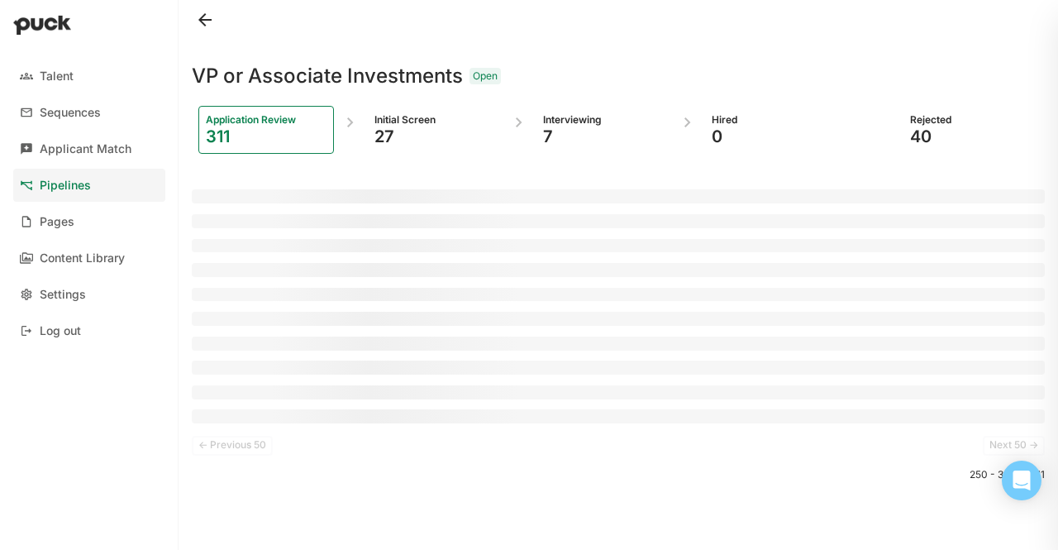
scroll to position [0, 0]
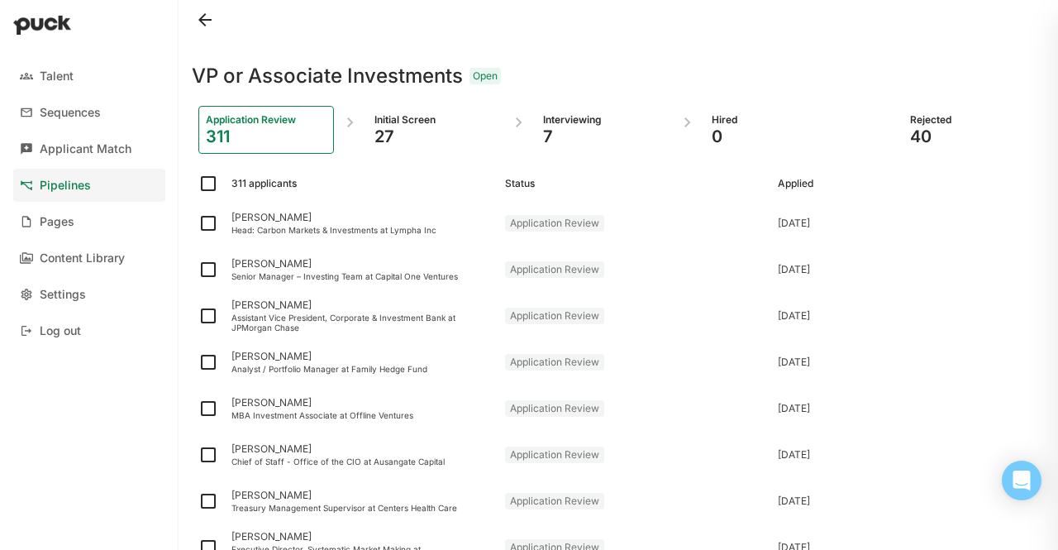
click at [104, 459] on div "Talent Sequences Applicant Match Pipelines Pages Content Library Settings Log o…" at bounding box center [89, 275] width 179 height 550
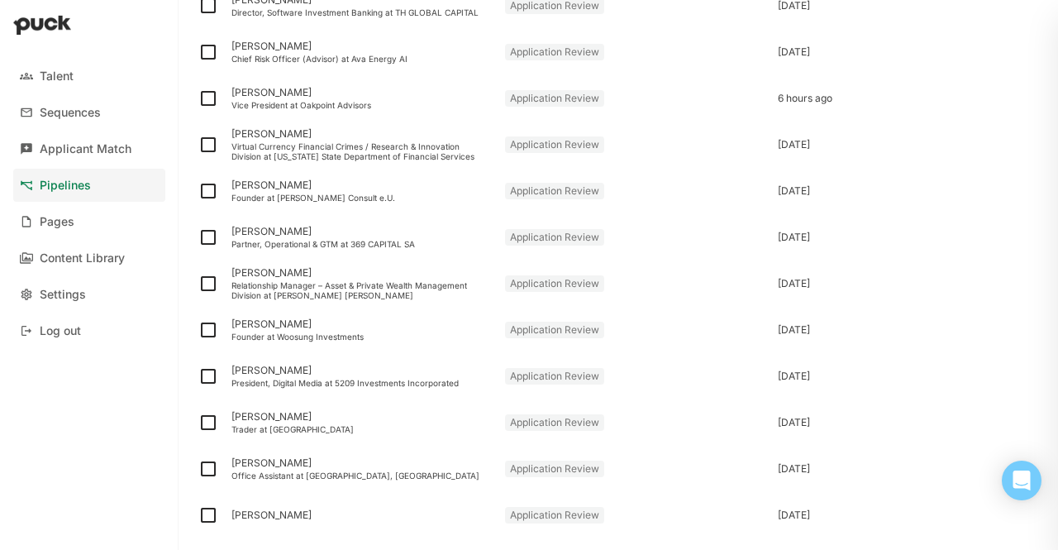
scroll to position [2071, 0]
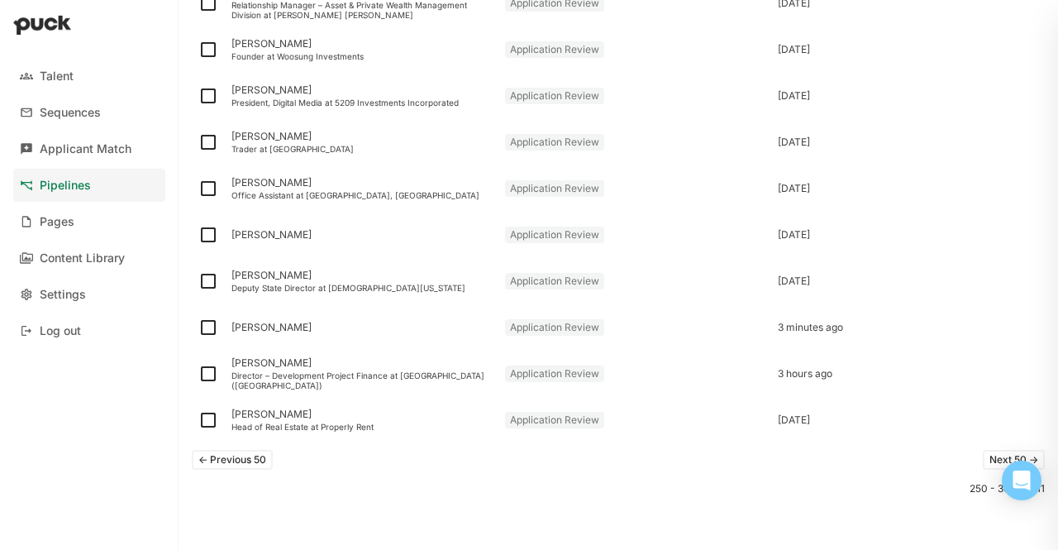
click at [983, 454] on button "Next 50 ->" at bounding box center [1014, 460] width 62 height 20
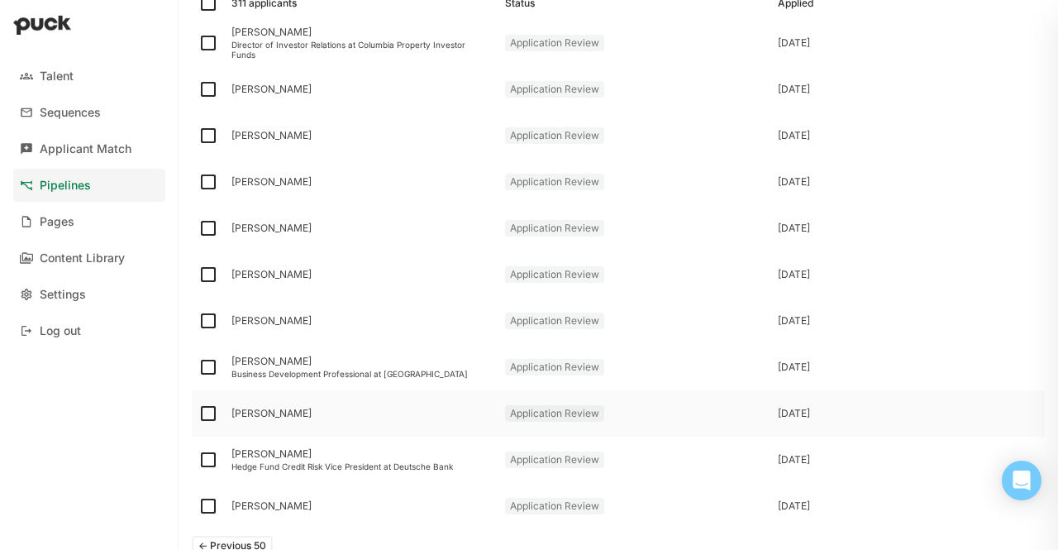
scroll to position [266, 0]
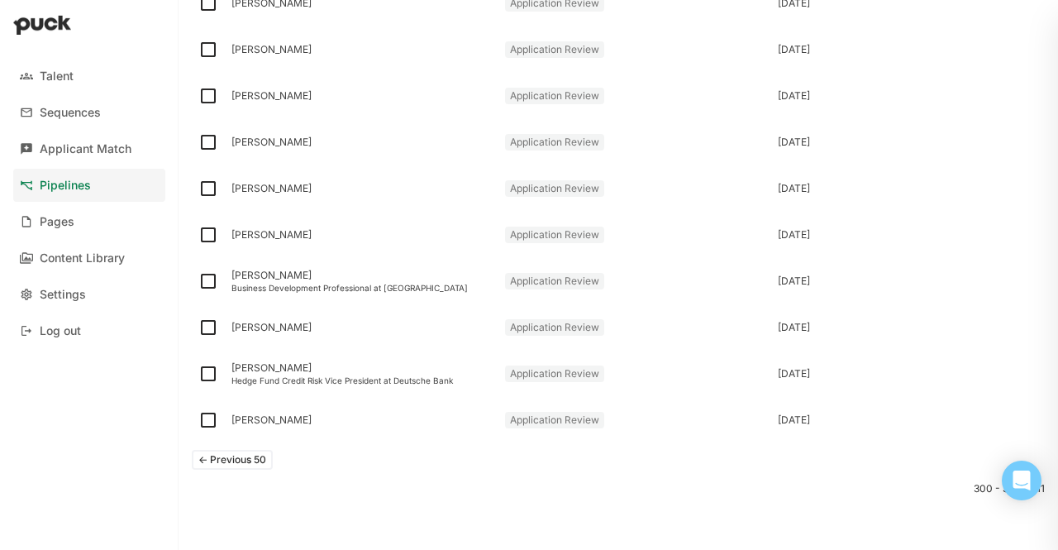
click at [215, 465] on button "<- Previous 50" at bounding box center [232, 460] width 81 height 20
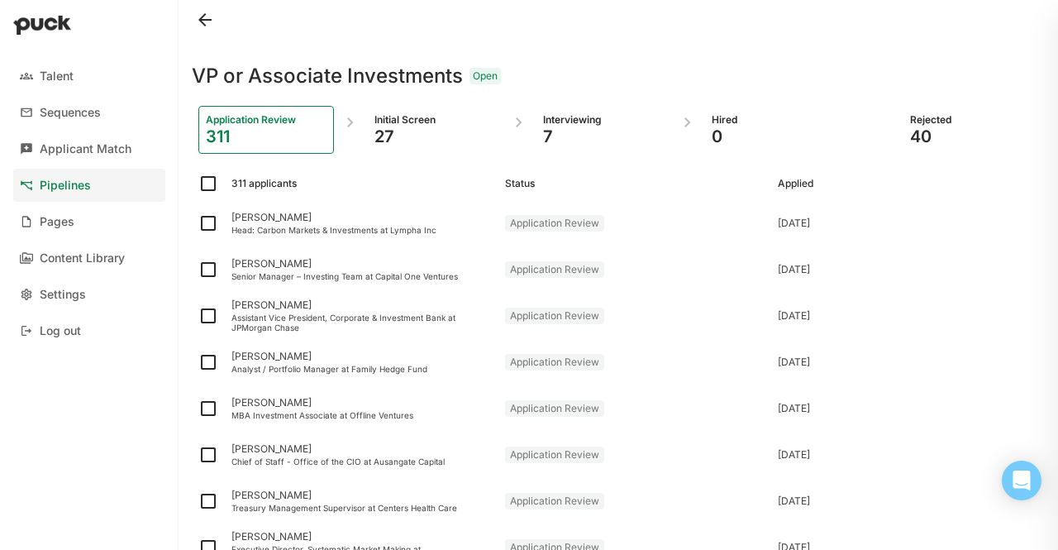
scroll to position [2071, 0]
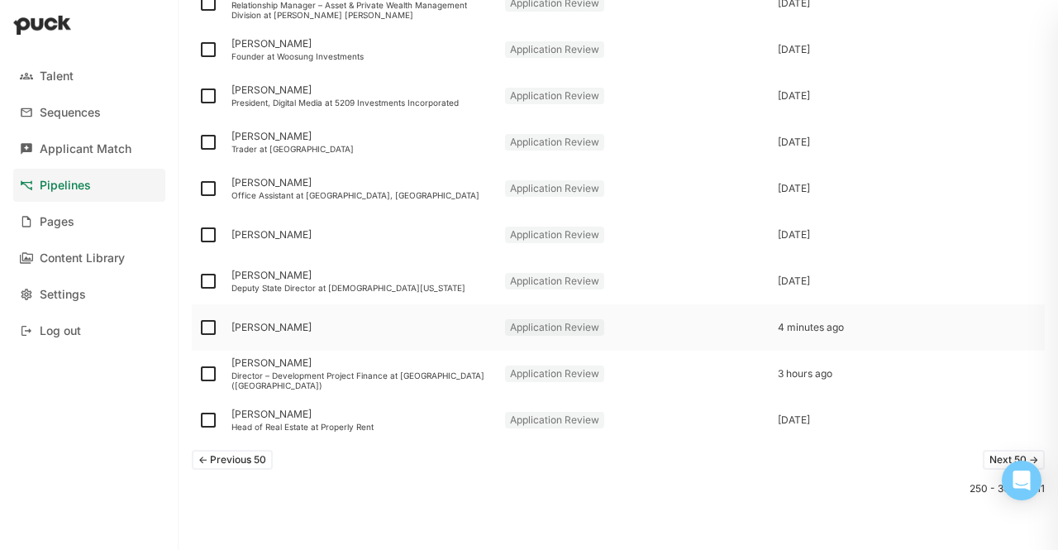
click at [210, 325] on img at bounding box center [208, 327] width 20 height 20
click at [198, 327] on input "checkbox" at bounding box center [198, 327] width 1 height 1
checkbox input "true"
click at [264, 326] on div "[PERSON_NAME]" at bounding box center [361, 328] width 260 height 12
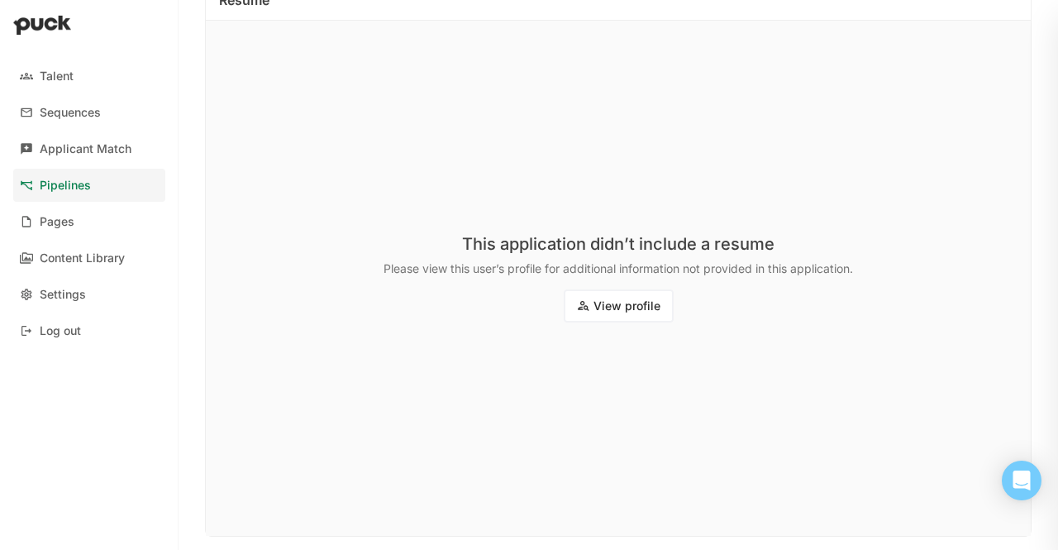
scroll to position [232, 0]
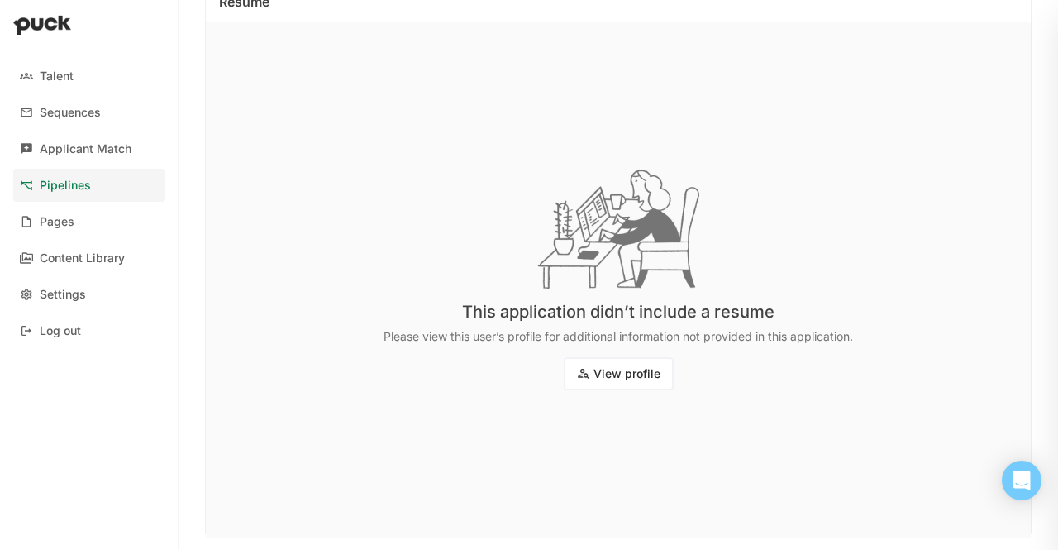
click at [604, 379] on button "View profile" at bounding box center [619, 373] width 110 height 33
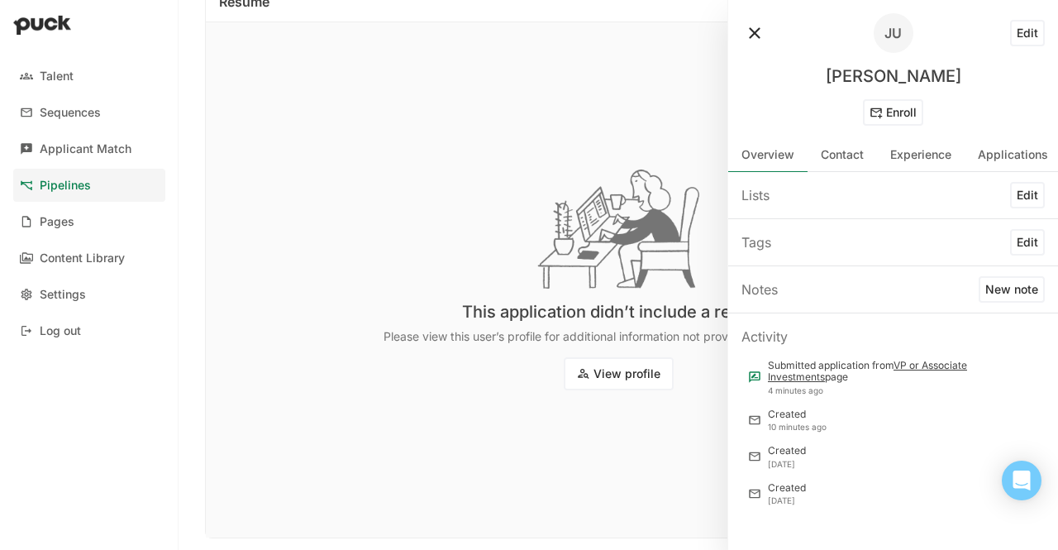
click at [588, 267] on img at bounding box center [618, 228] width 163 height 119
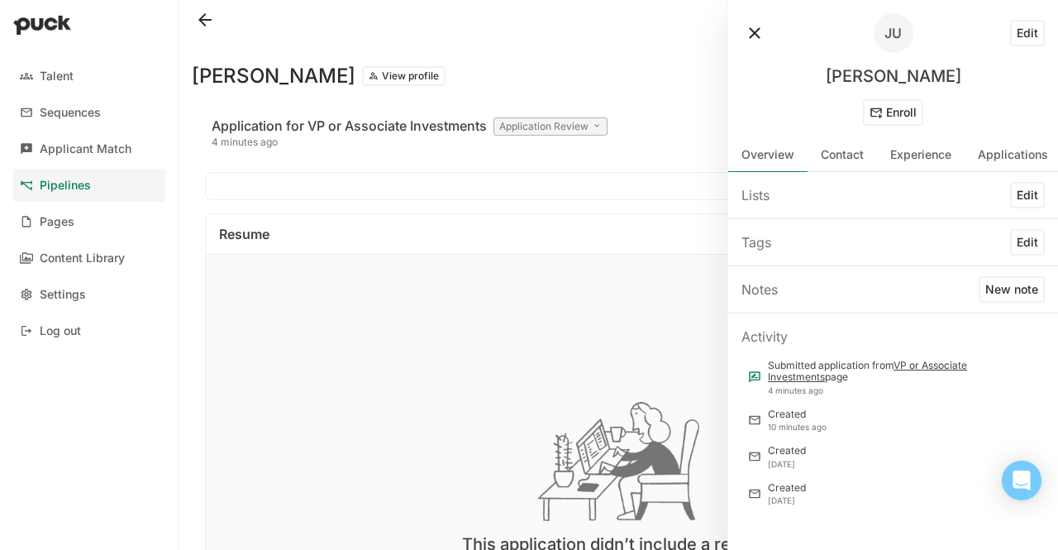
click at [622, 143] on div "Application for VP or Associate Investments Application Review 4 minutes ago Ad…" at bounding box center [618, 132] width 826 height 53
click at [753, 35] on button at bounding box center [754, 33] width 26 height 26
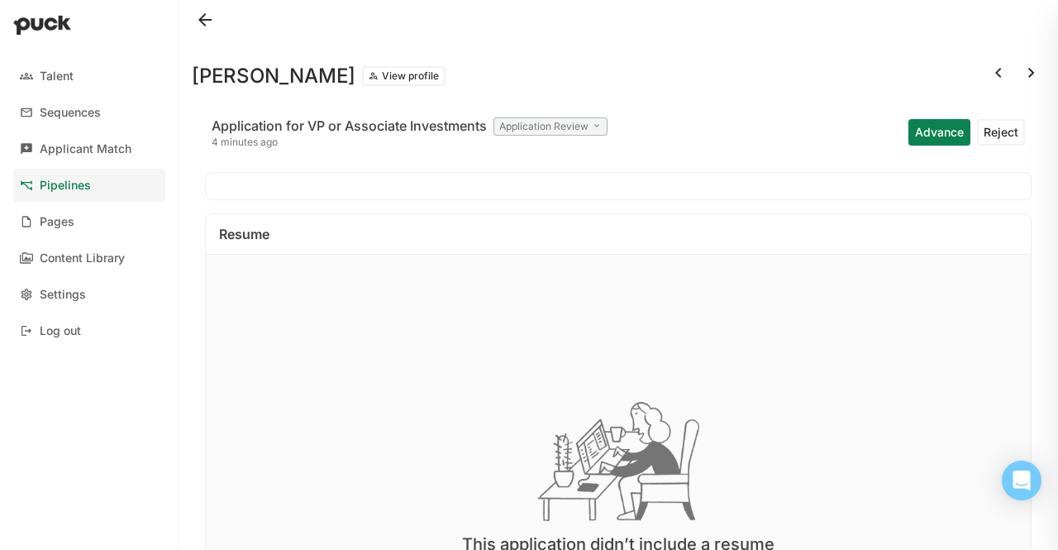
click at [922, 133] on button "Advance" at bounding box center [939, 132] width 62 height 26
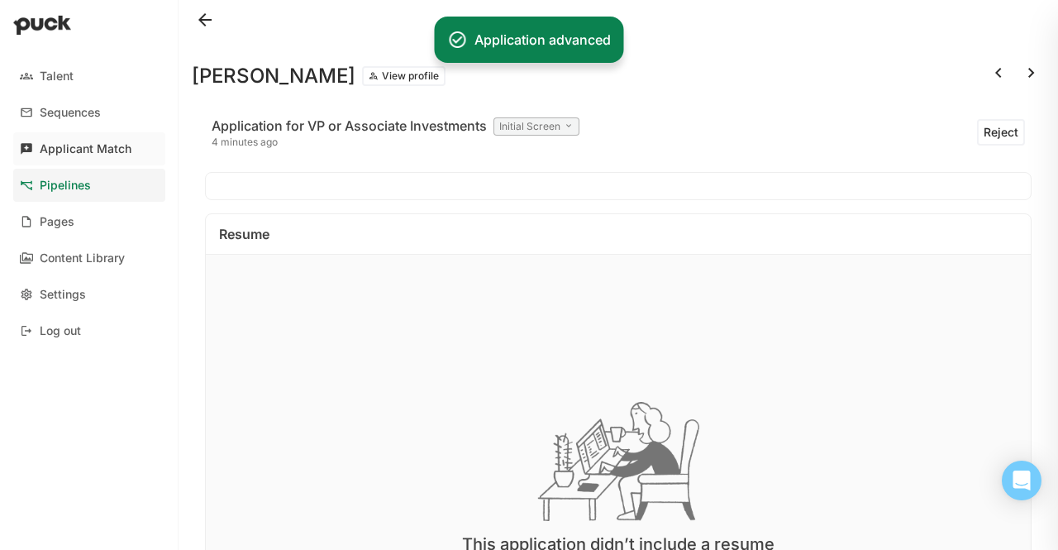
click at [79, 157] on link "Applicant Match" at bounding box center [89, 148] width 152 height 33
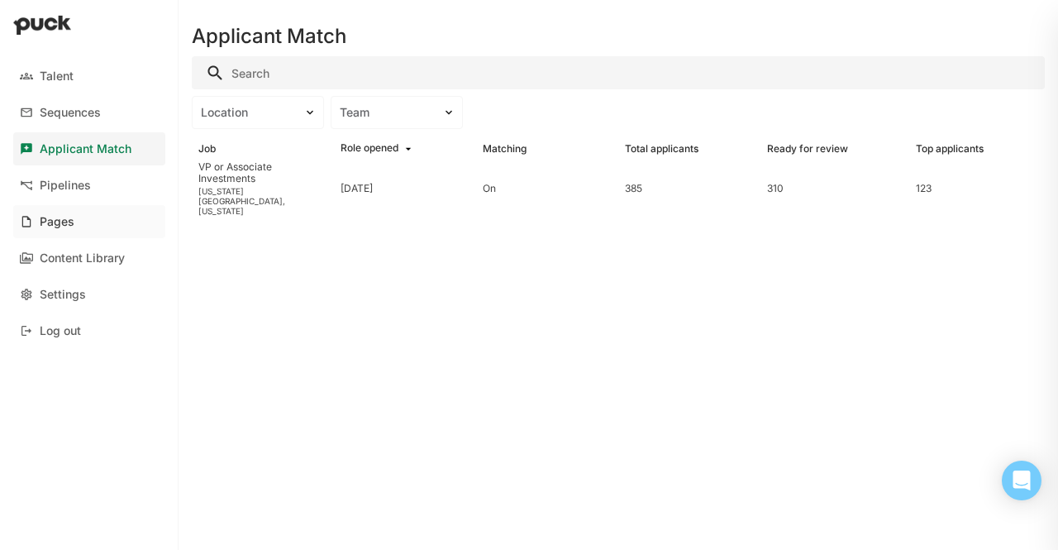
click at [84, 222] on link "Pages" at bounding box center [89, 221] width 152 height 33
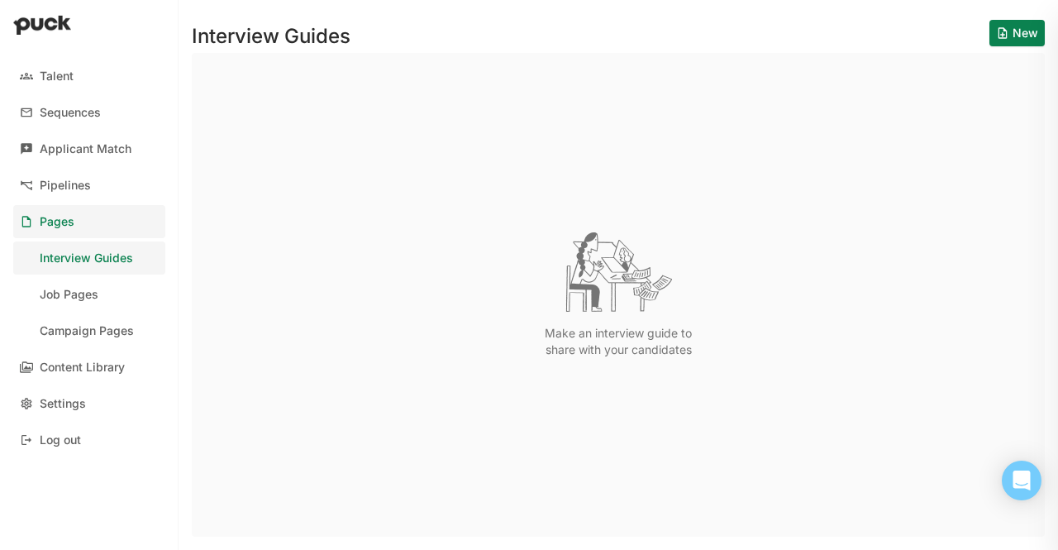
click at [94, 253] on div "Interview Guides" at bounding box center [86, 258] width 93 height 14
click at [55, 179] on div "Pipelines" at bounding box center [65, 186] width 51 height 14
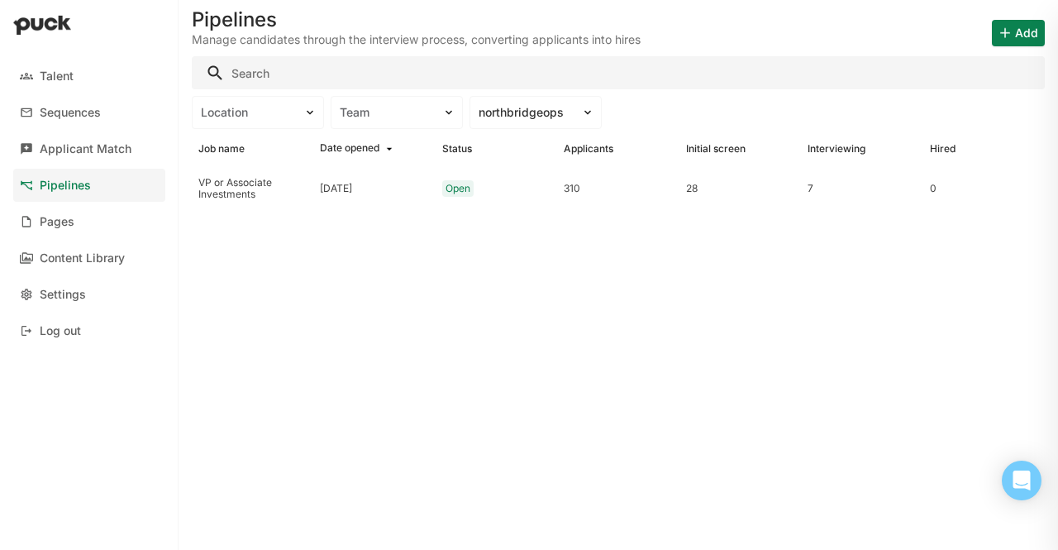
click at [92, 187] on link "Pipelines" at bounding box center [89, 185] width 152 height 33
click at [212, 199] on div "VP or Associate Investments" at bounding box center [252, 189] width 108 height 24
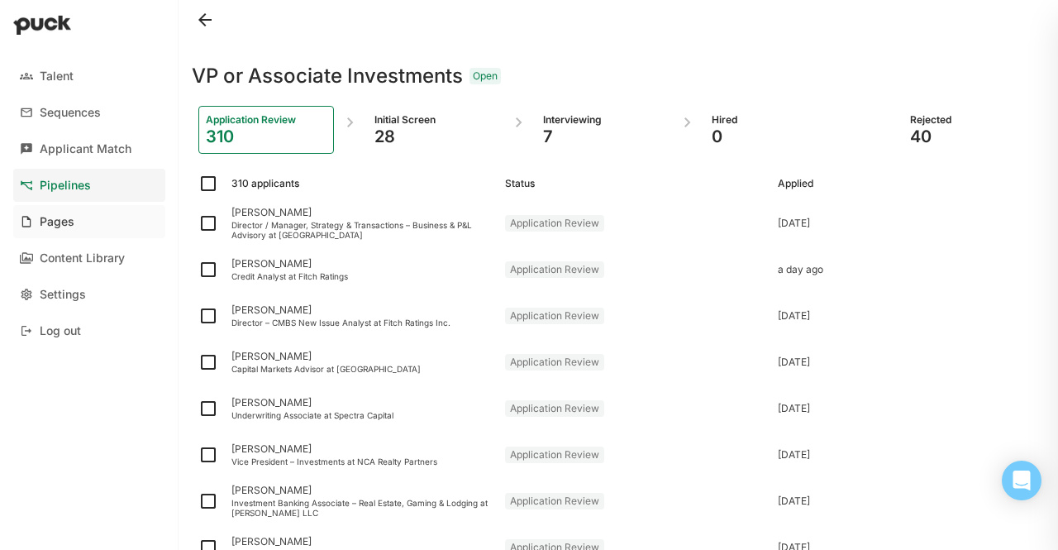
click at [61, 217] on div "Pages" at bounding box center [57, 222] width 35 height 14
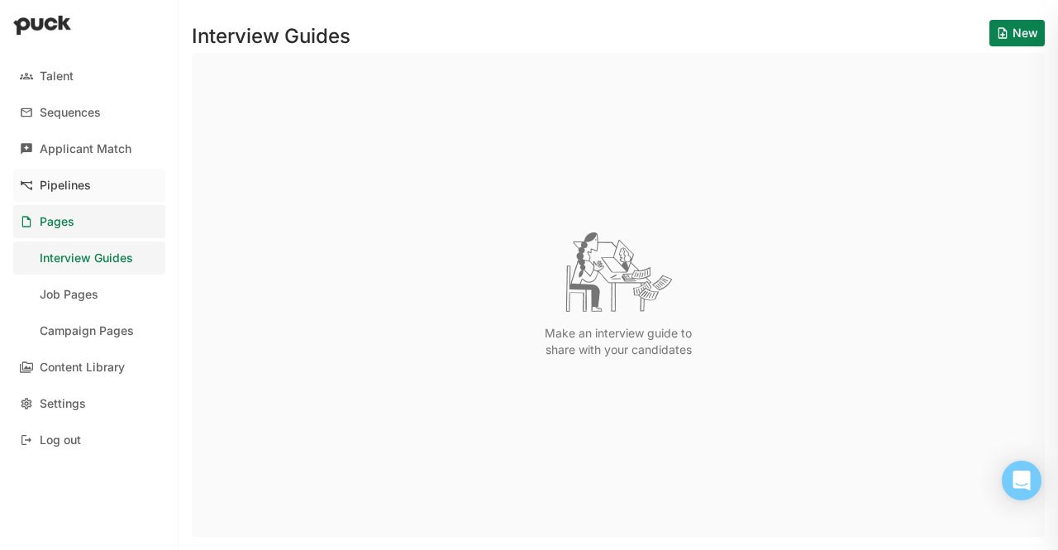
click at [91, 179] on link "Pipelines" at bounding box center [89, 185] width 152 height 33
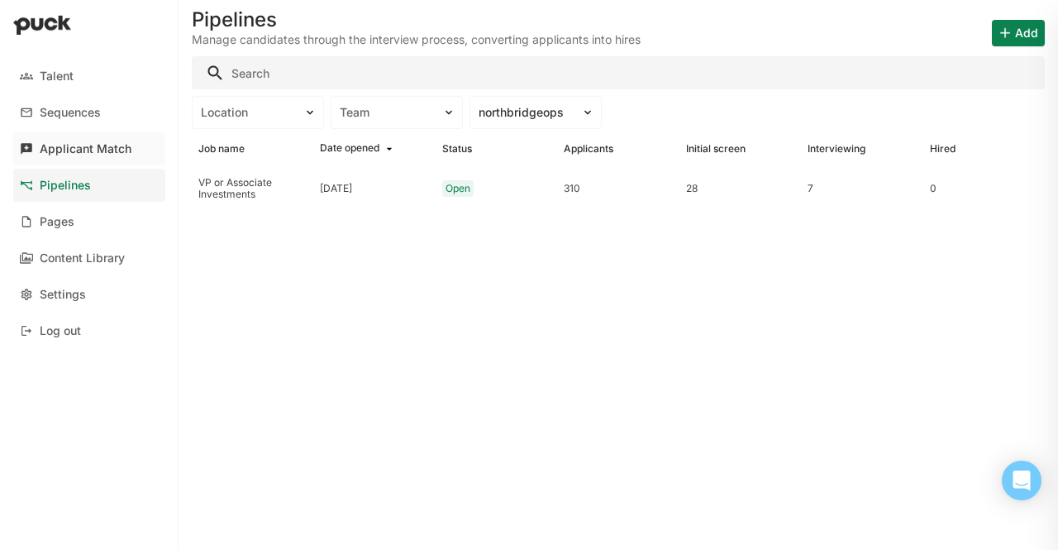
click at [88, 152] on div "Applicant Match" at bounding box center [86, 149] width 92 height 14
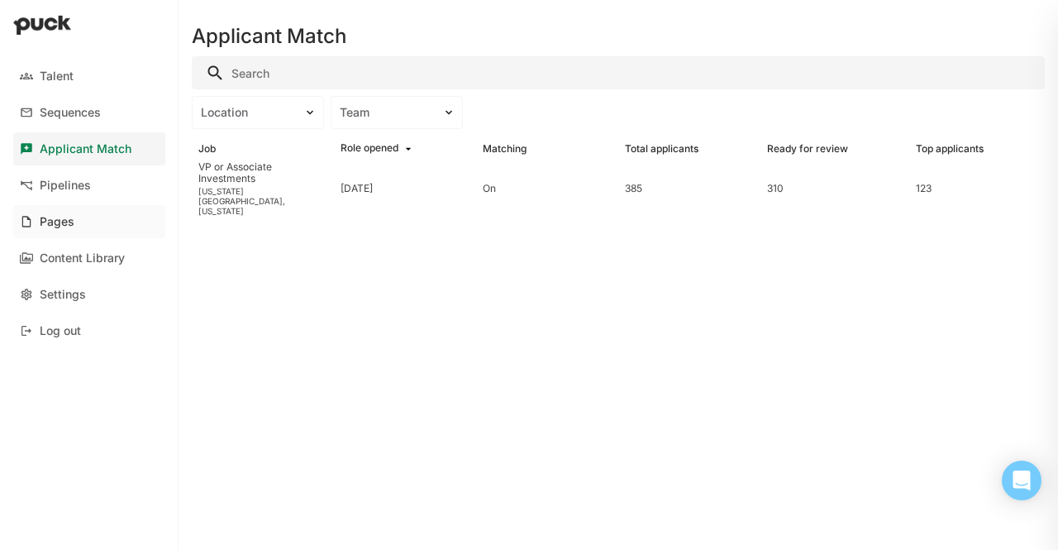
click at [45, 221] on div "Pages" at bounding box center [57, 222] width 35 height 14
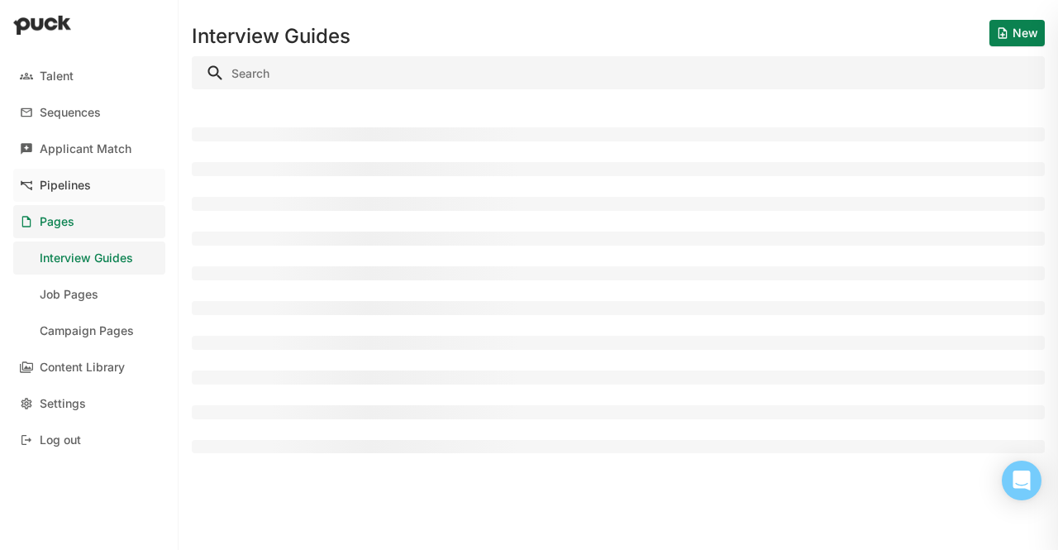
click at [69, 179] on div "Pipelines" at bounding box center [65, 186] width 51 height 14
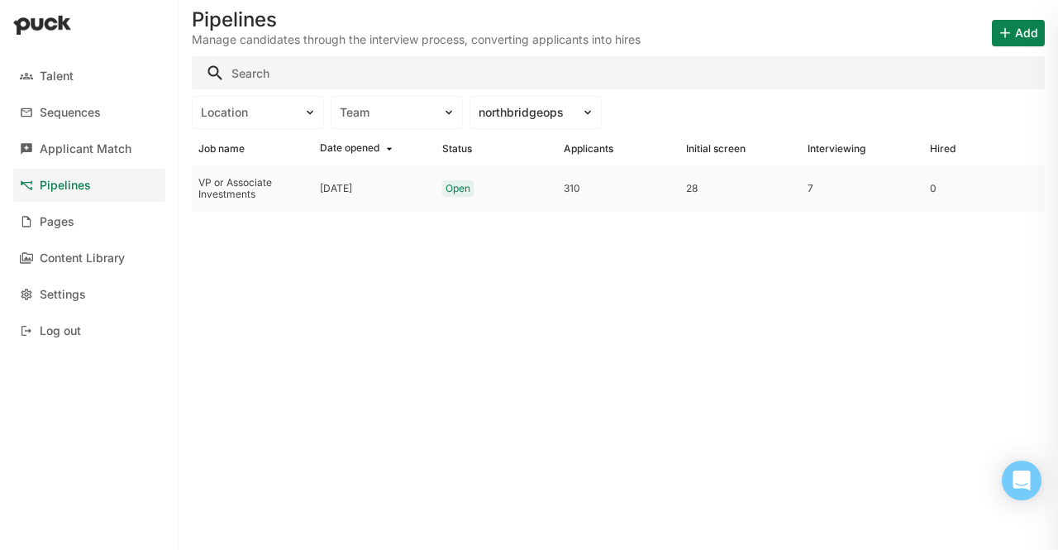
click at [229, 188] on div "VP or Associate Investments" at bounding box center [252, 189] width 108 height 24
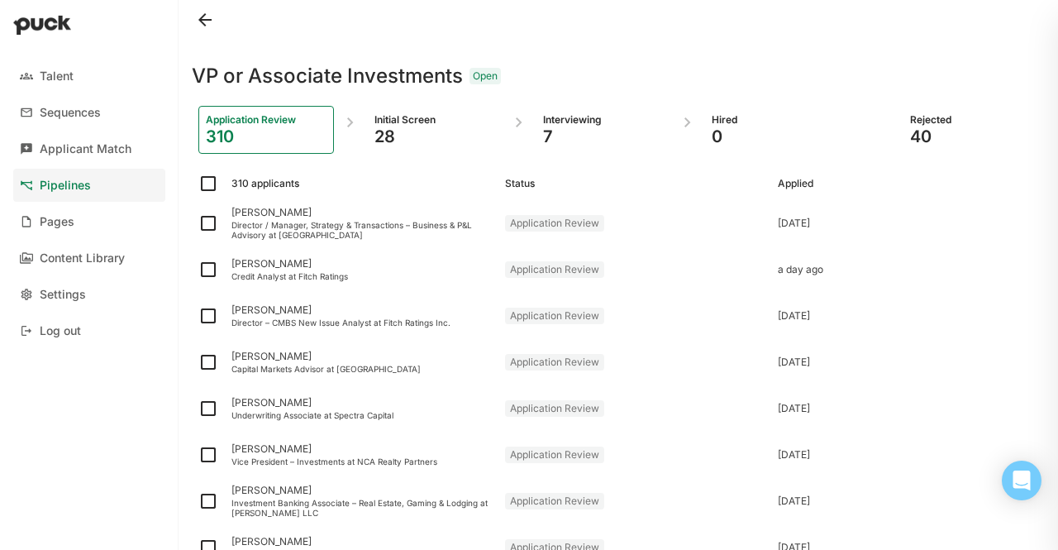
click at [381, 140] on div "28" at bounding box center [434, 136] width 121 height 20
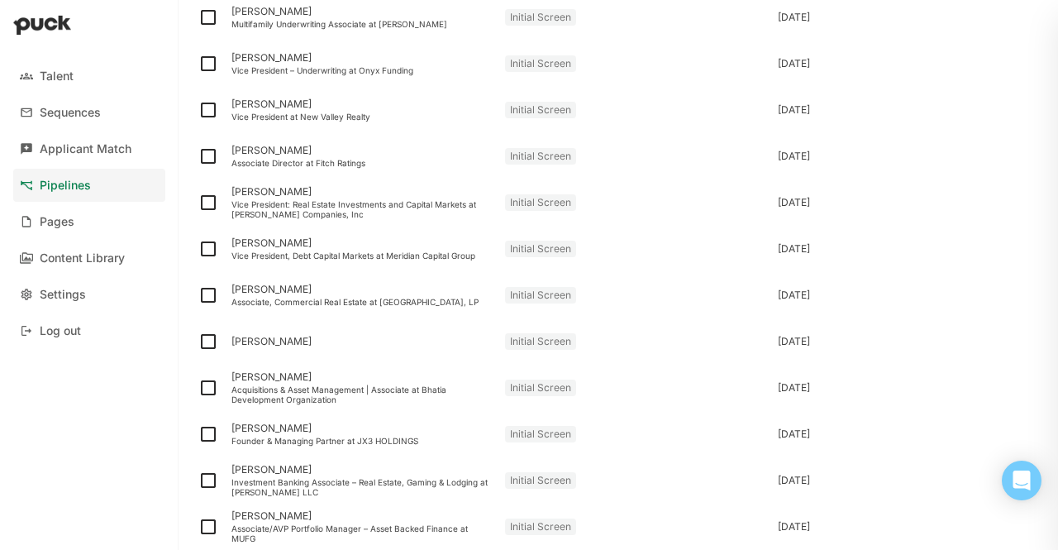
scroll to position [1033, 0]
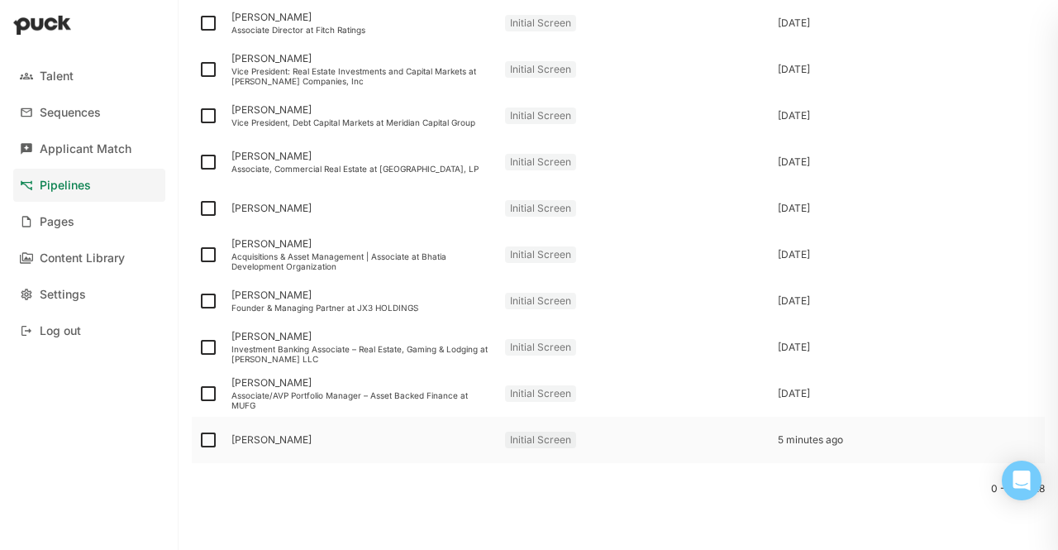
click at [202, 445] on img at bounding box center [208, 440] width 20 height 20
click at [198, 441] on input "checkbox" at bounding box center [198, 440] width 1 height 1
checkbox input "true"
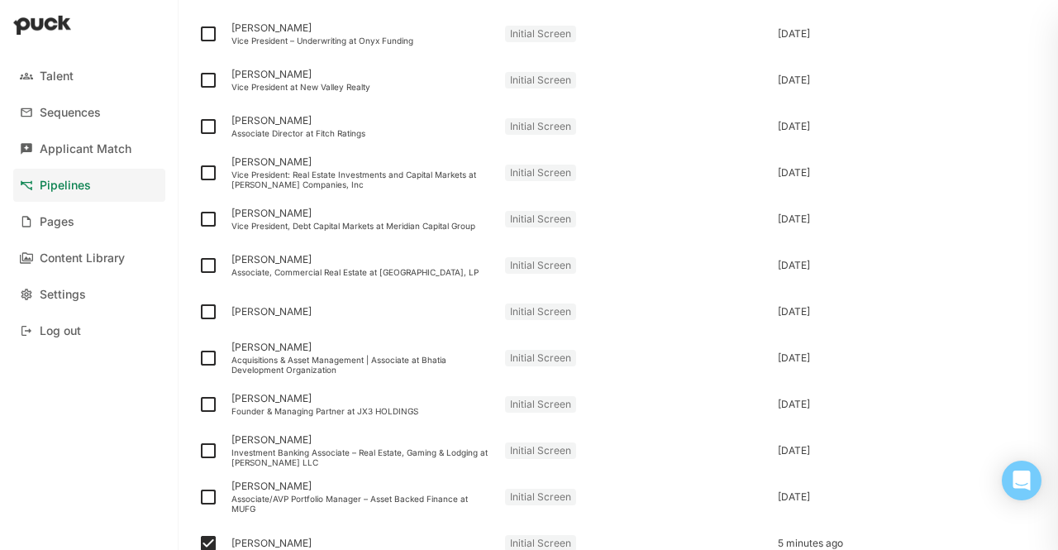
scroll to position [1066, 0]
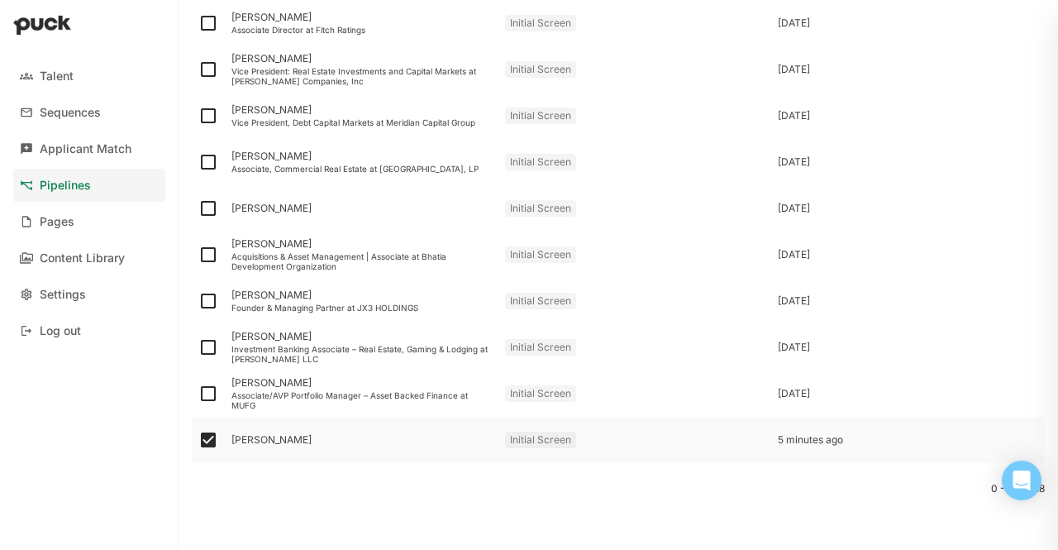
click at [269, 434] on div "[PERSON_NAME]" at bounding box center [361, 440] width 260 height 12
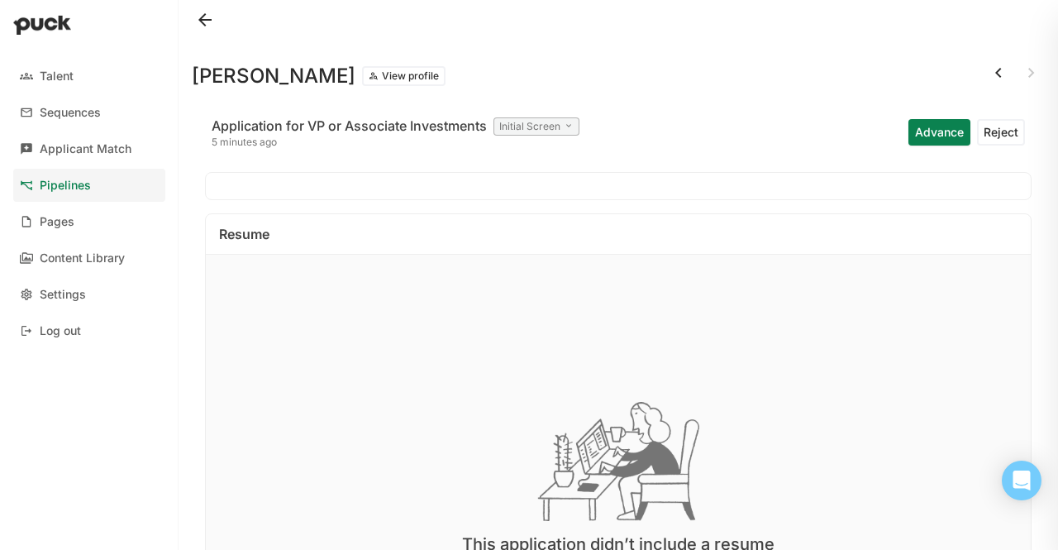
click at [912, 128] on button "Advance" at bounding box center [939, 132] width 62 height 26
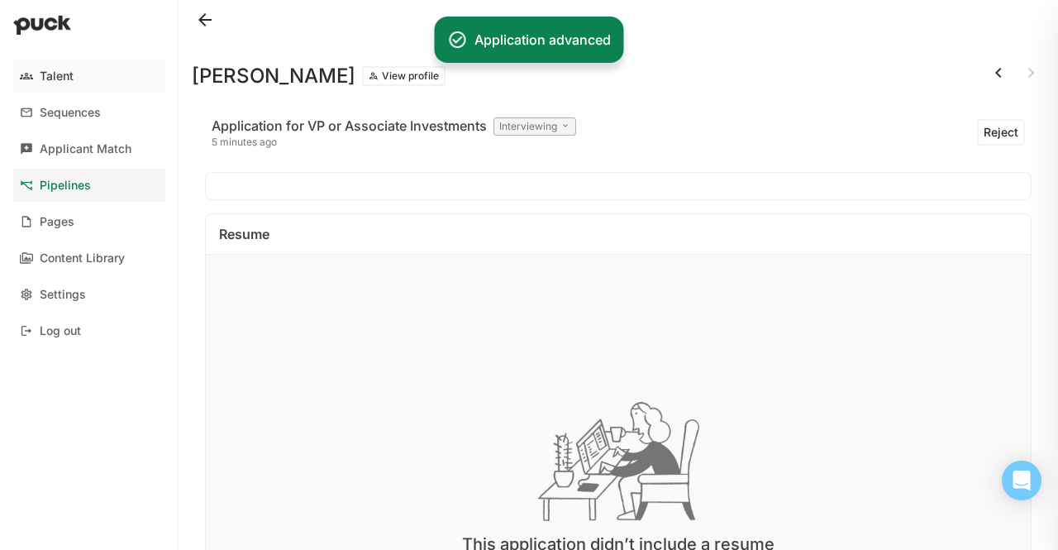
click at [61, 79] on div "Talent" at bounding box center [57, 76] width 34 height 14
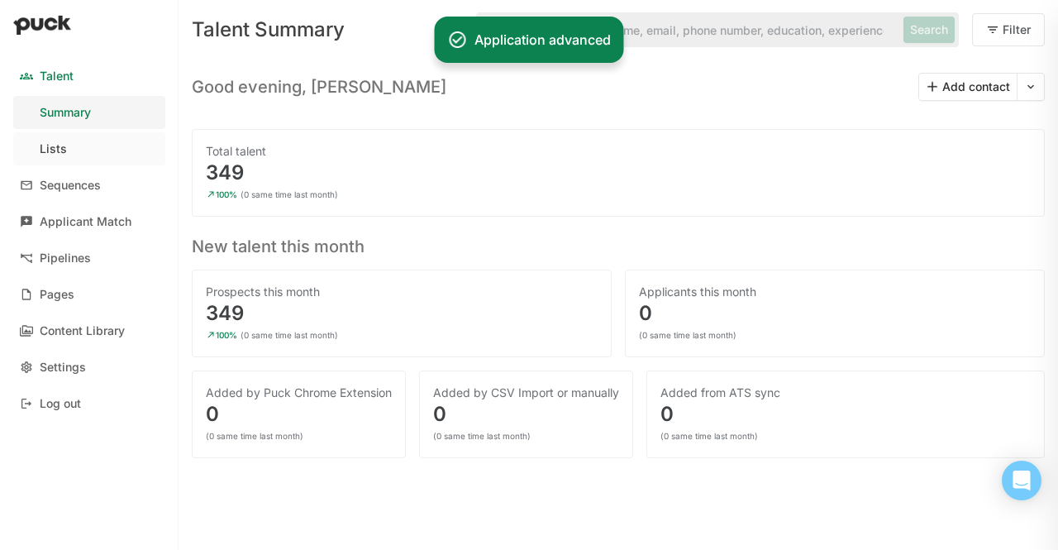
click at [36, 136] on link "Lists" at bounding box center [89, 148] width 152 height 33
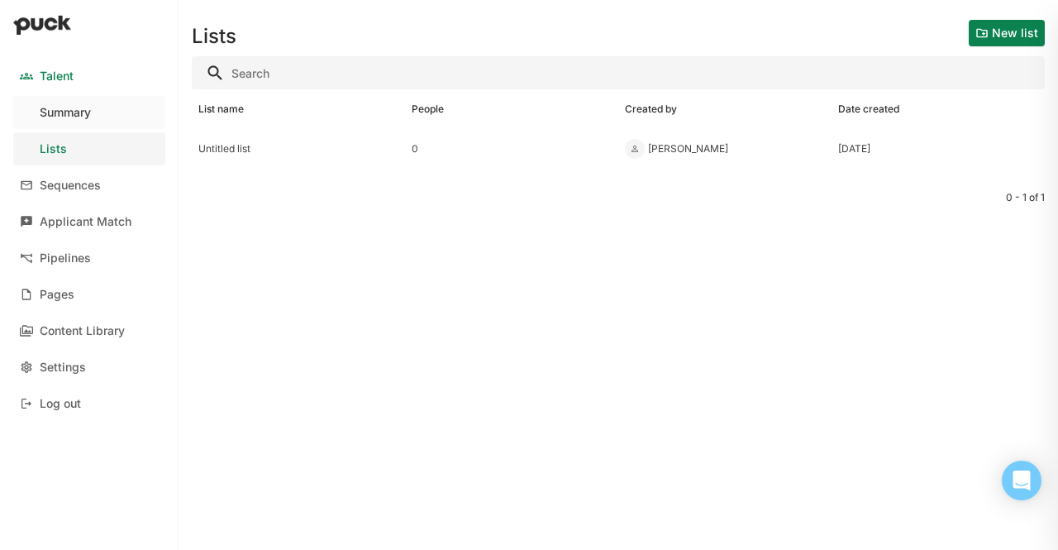
click at [64, 117] on div "Summary" at bounding box center [65, 113] width 51 height 14
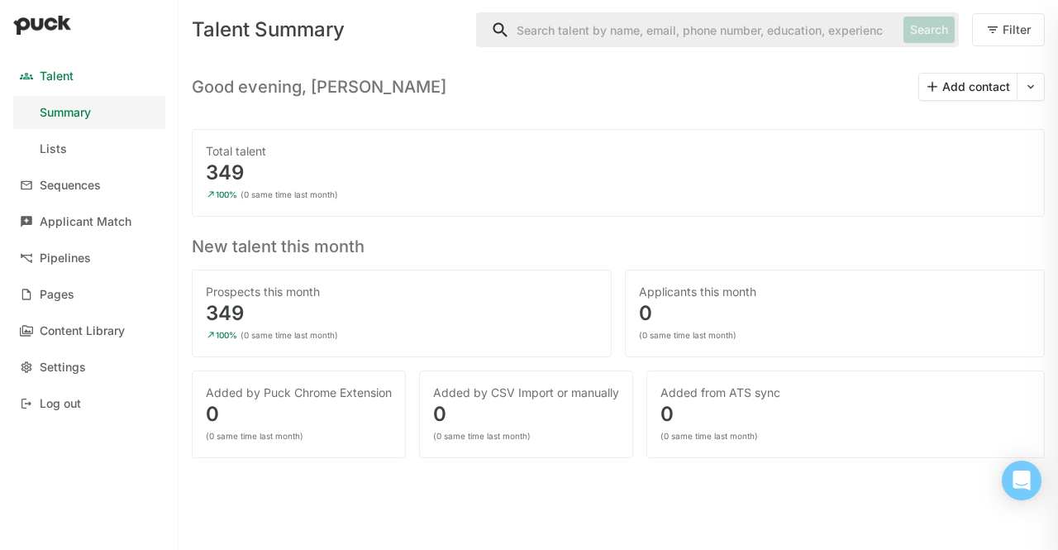
click at [61, 84] on link "Talent" at bounding box center [89, 76] width 152 height 33
click at [63, 192] on div "Sequences" at bounding box center [70, 186] width 61 height 14
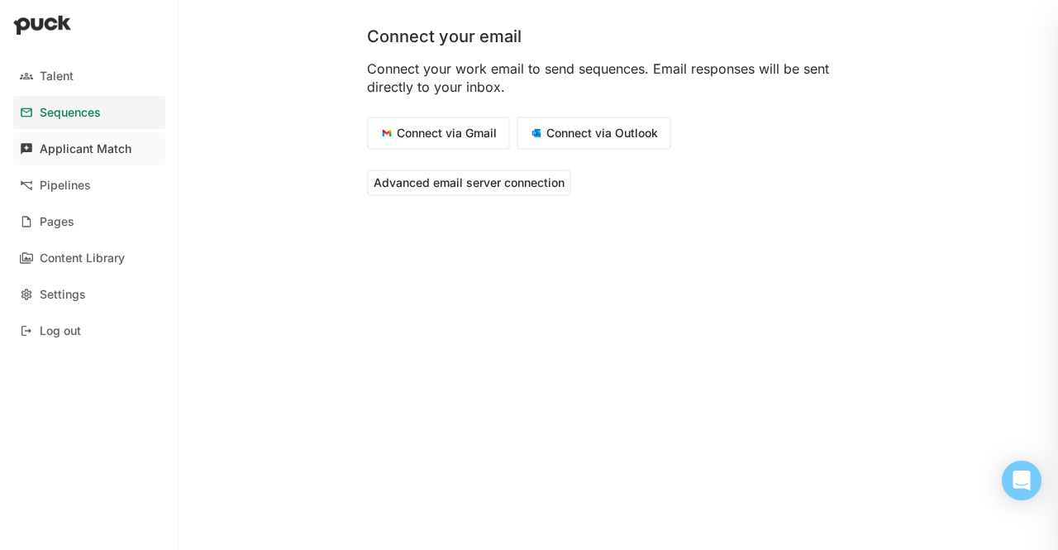
click at [64, 140] on link "Applicant Match" at bounding box center [89, 148] width 152 height 33
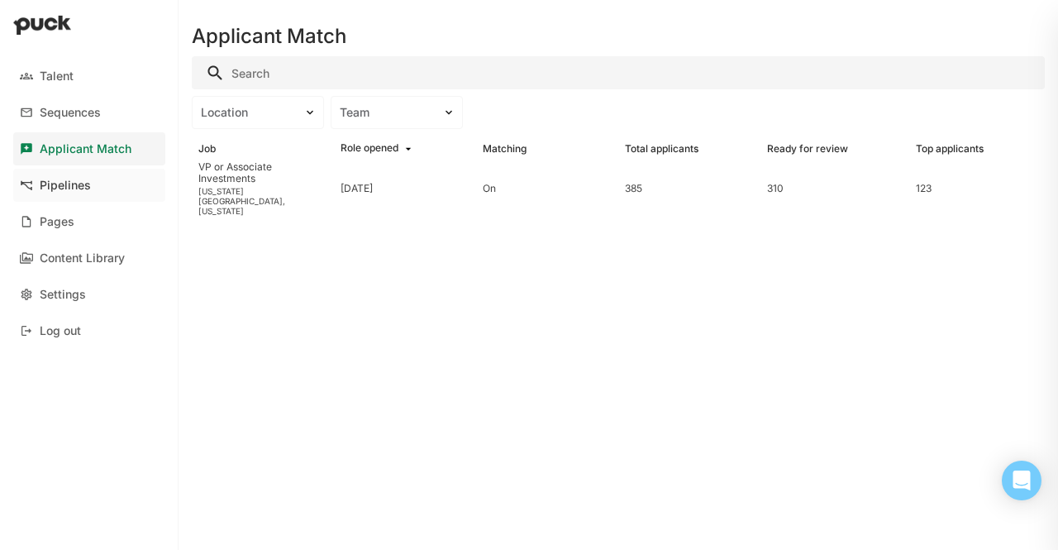
click at [60, 184] on div "Pipelines" at bounding box center [65, 186] width 51 height 14
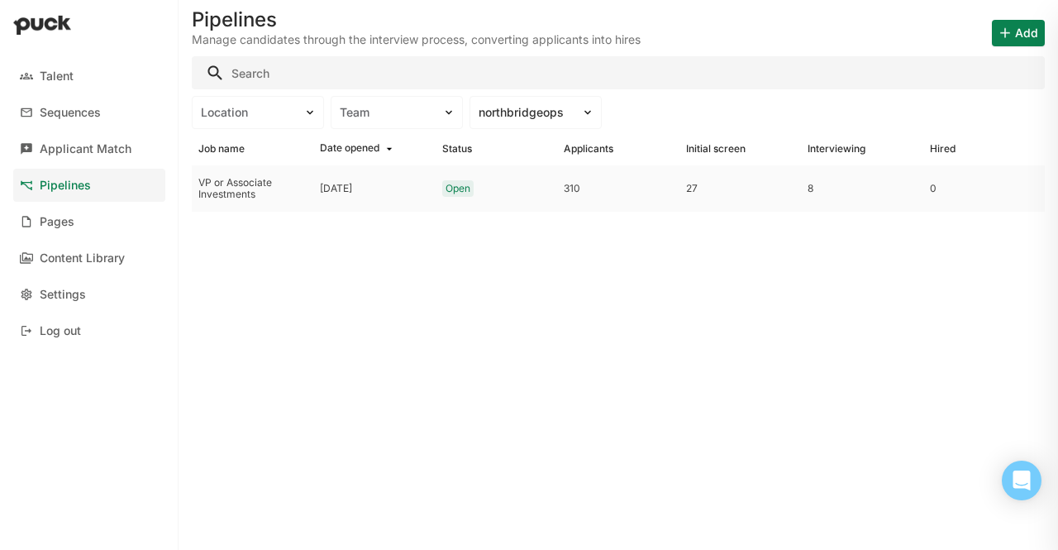
click at [733, 178] on div "27" at bounding box center [739, 188] width 121 height 46
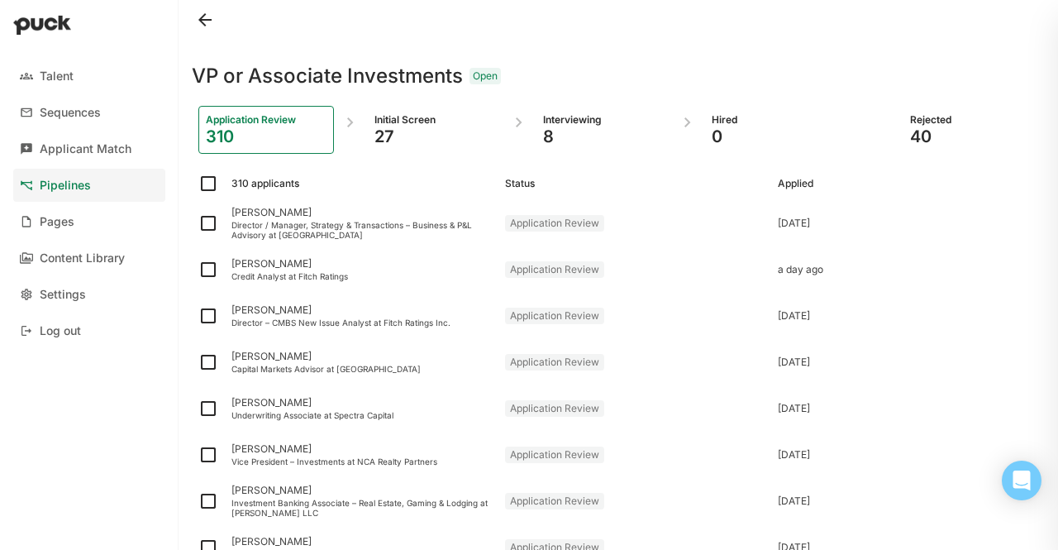
click at [590, 130] on div "8" at bounding box center [603, 136] width 121 height 20
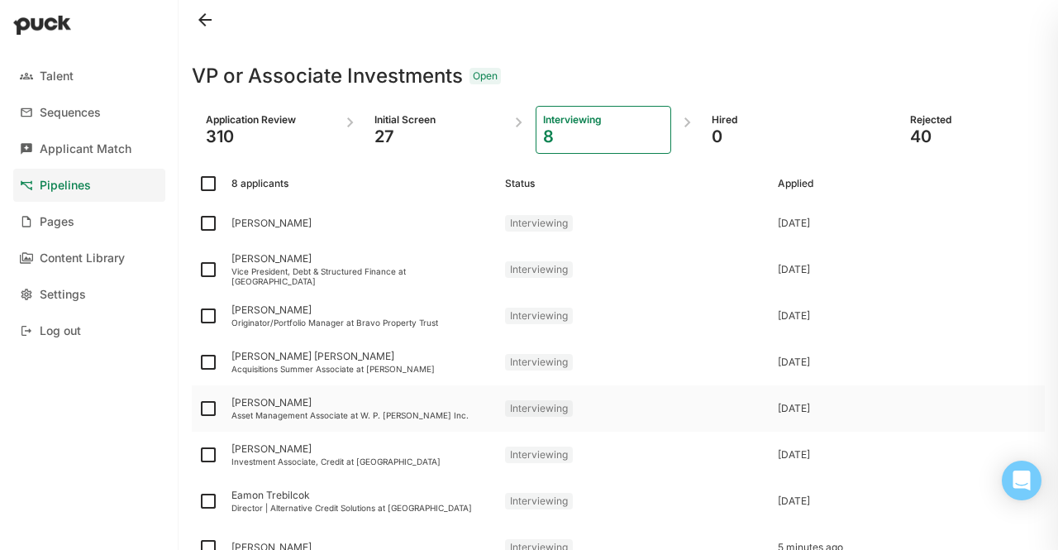
scroll to position [107, 0]
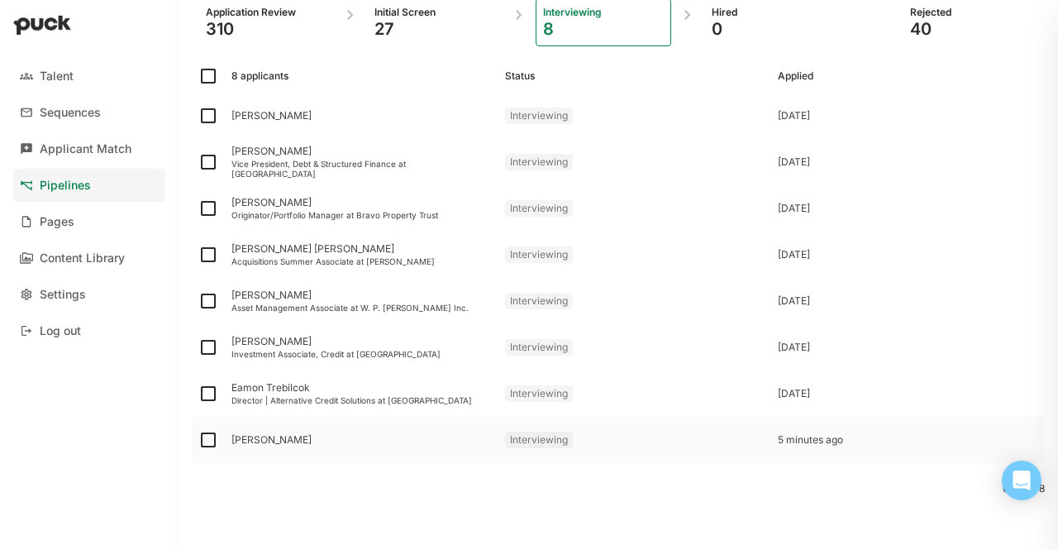
click at [305, 442] on div "[PERSON_NAME]" at bounding box center [361, 440] width 260 height 12
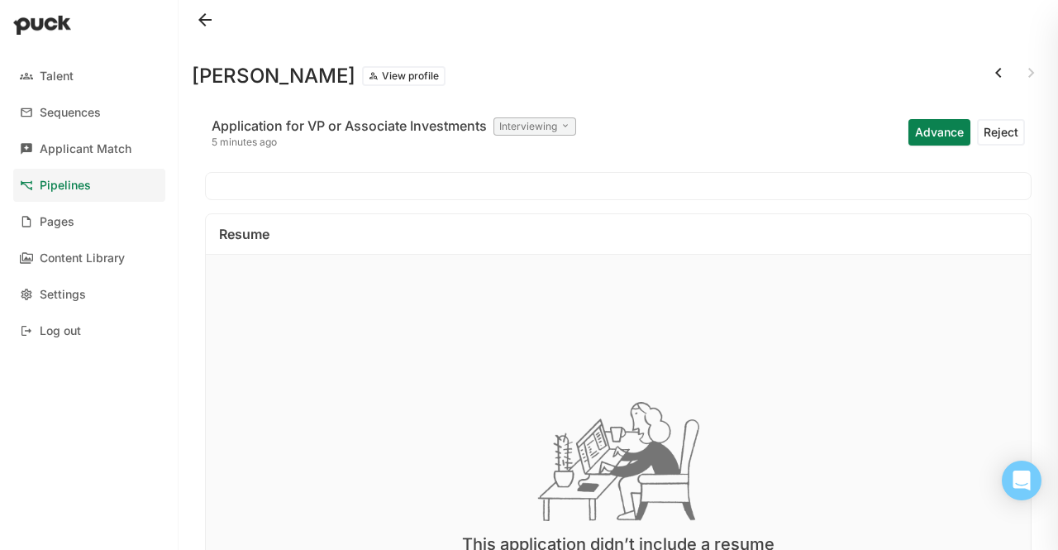
click at [269, 162] on div "Application for VP or Associate Investments Interviewing 5 minutes ago Advance …" at bounding box center [618, 438] width 853 height 691
click at [541, 135] on div "Interviewing" at bounding box center [534, 126] width 83 height 18
click at [496, 99] on div "Application for VP or Associate Investments Interviewing 5 minutes ago Advance …" at bounding box center [618, 438] width 853 height 691
click at [424, 74] on button "View profile" at bounding box center [403, 76] width 83 height 20
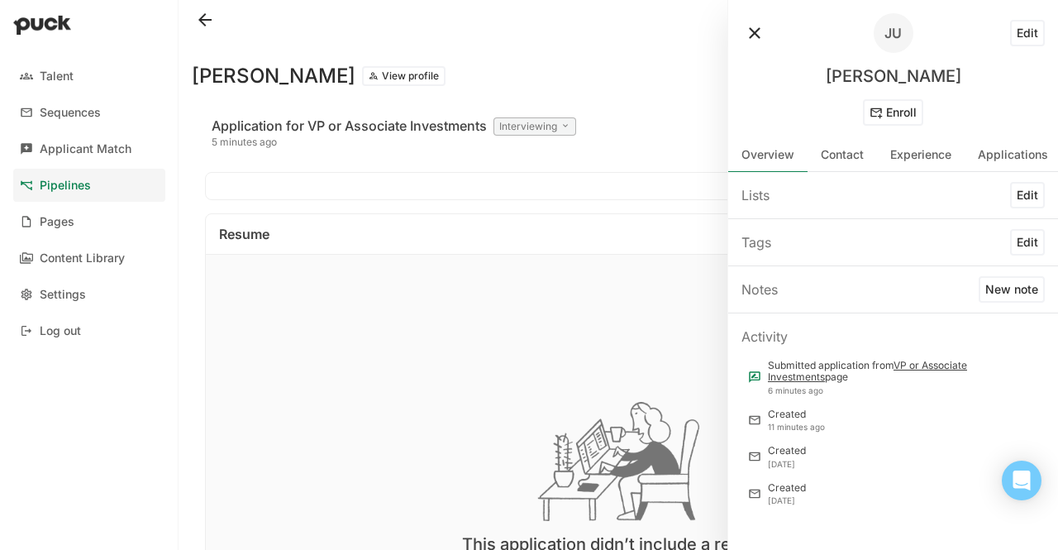
click at [1004, 293] on button "New note" at bounding box center [1012, 289] width 66 height 26
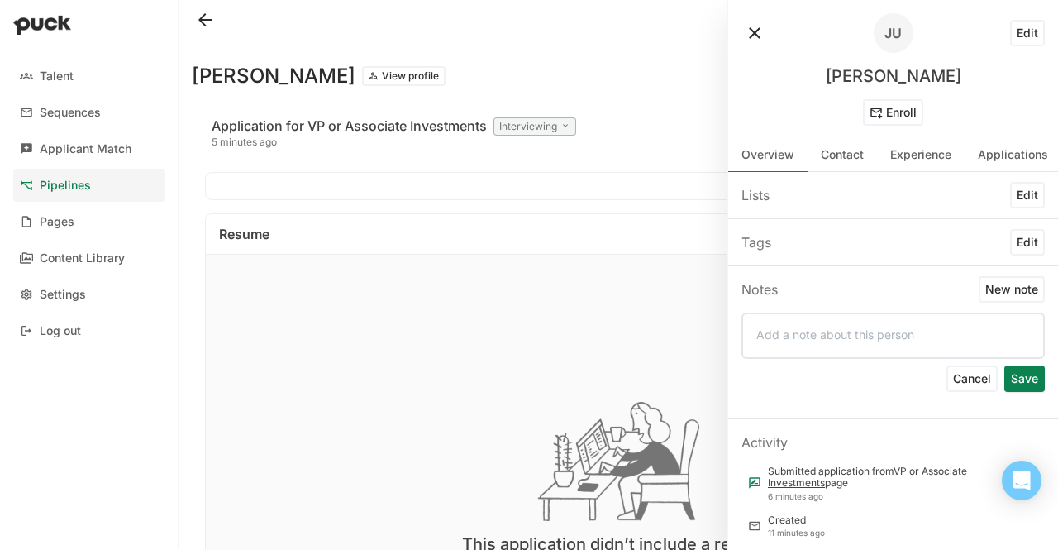
click at [830, 347] on div at bounding box center [892, 335] width 303 height 46
click at [826, 344] on div at bounding box center [892, 335] width 303 height 46
click at [816, 333] on p at bounding box center [893, 334] width 274 height 14
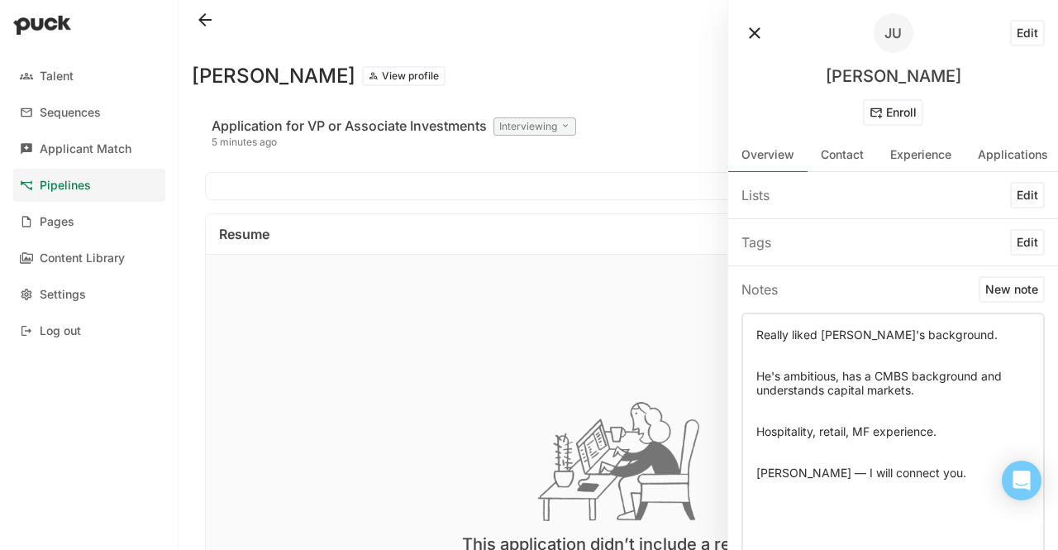
click at [754, 337] on div "Really liked [PERSON_NAME]'s background. He's ambitious, has a CMBS background …" at bounding box center [892, 434] width 303 height 244
click at [754, 336] on div "Really liked [PERSON_NAME]'s background. He's ambitious, has a CMBS background …" at bounding box center [892, 434] width 303 height 244
click at [755, 336] on div "Really liked [PERSON_NAME]'s background. He's ambitious, has a CMBS background …" at bounding box center [892, 434] width 303 height 244
click at [762, 334] on p "Really liked [PERSON_NAME]'s background." at bounding box center [893, 334] width 274 height 14
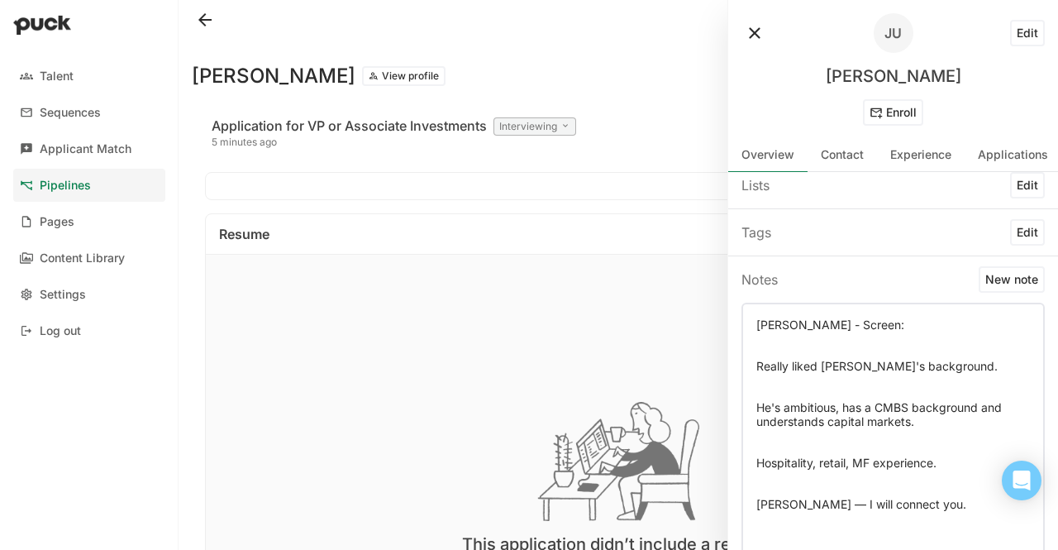
scroll to position [212, 0]
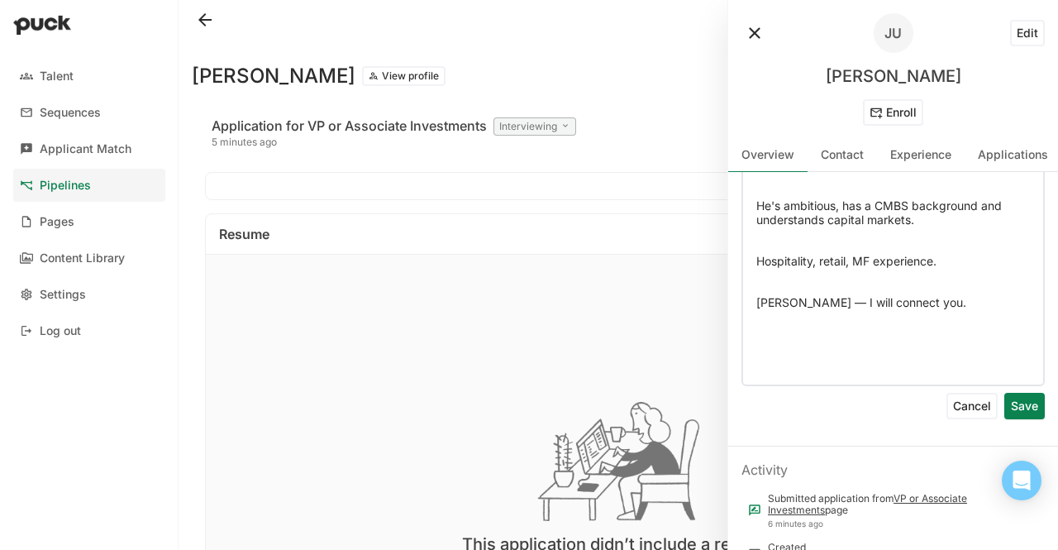
click at [1004, 415] on button "Save" at bounding box center [1024, 406] width 40 height 26
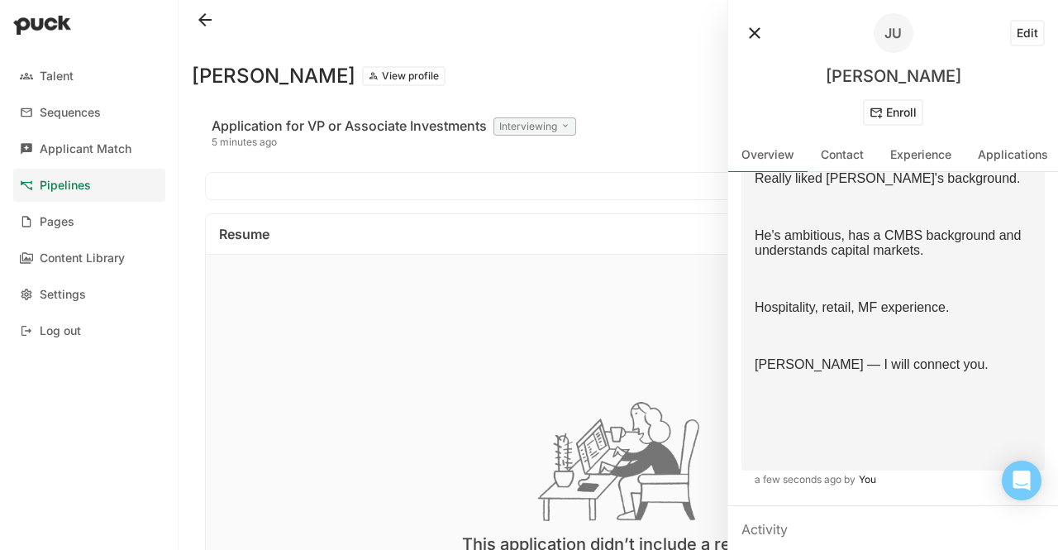
scroll to position [0, 0]
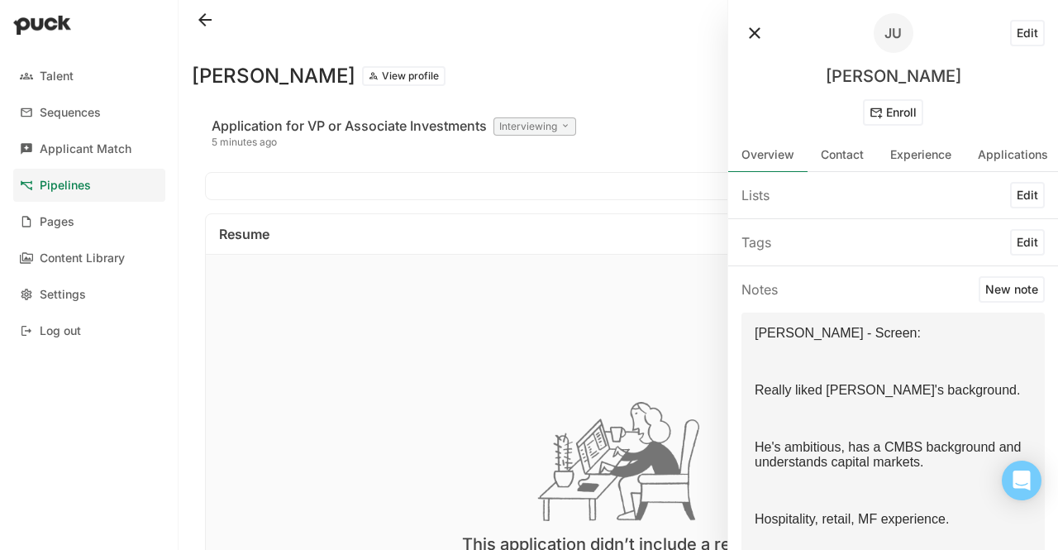
click at [1004, 287] on button "New note" at bounding box center [1012, 289] width 66 height 26
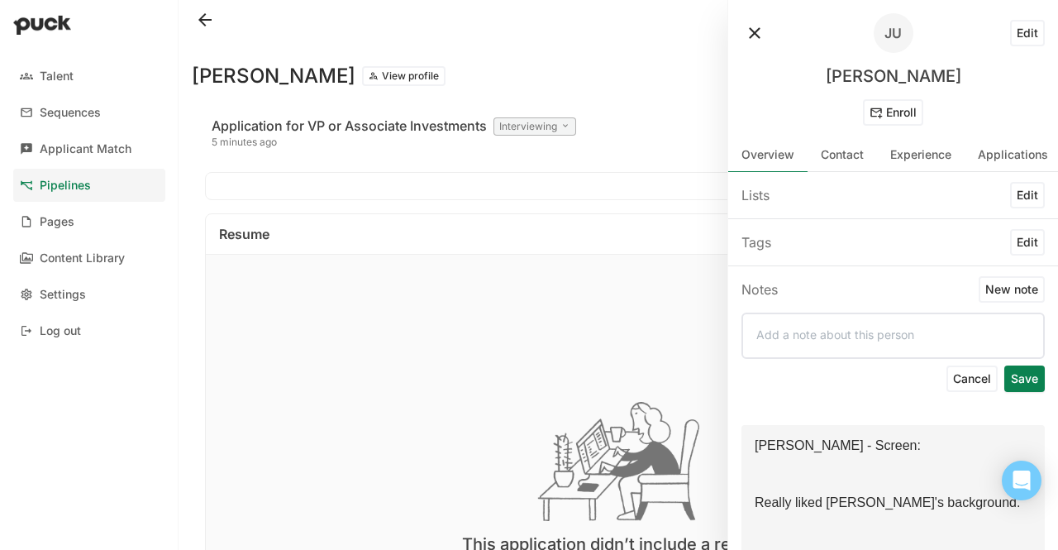
click at [887, 331] on p at bounding box center [893, 334] width 274 height 14
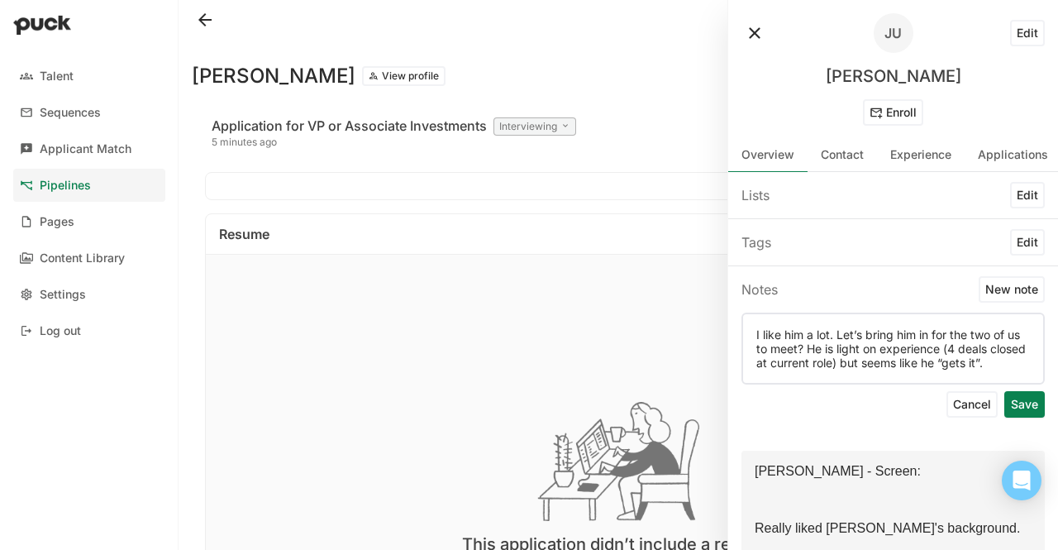
click at [760, 333] on p "I like him a lot. Let’s bring him in for the two of us to meet? He is light on …" at bounding box center [893, 348] width 274 height 42
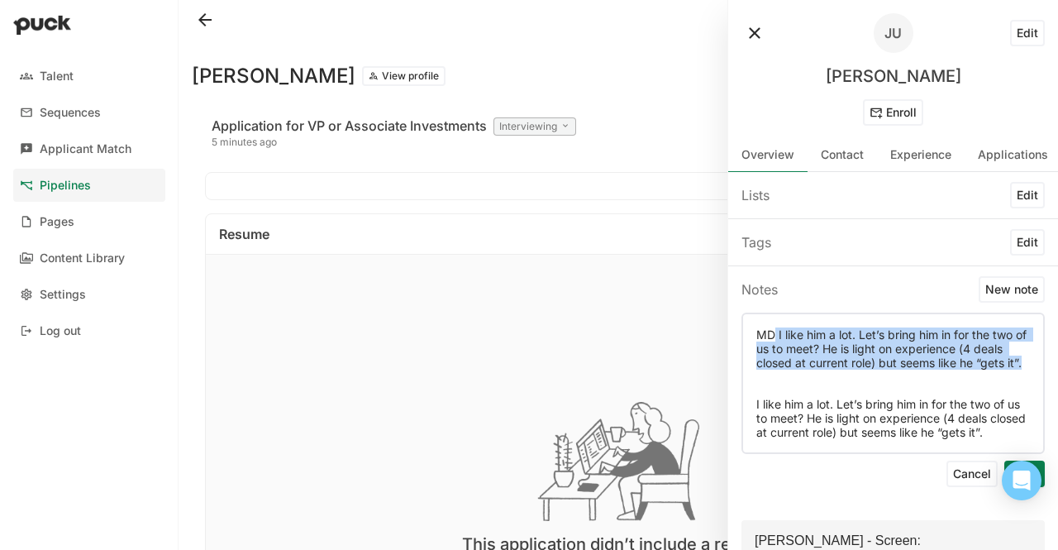
drag, startPoint x: 867, startPoint y: 379, endPoint x: 772, endPoint y: 335, distance: 104.7
click at [772, 335] on p "MD I like him a lot. Let’s bring him in for the two of us to meet? He is light …" at bounding box center [893, 348] width 274 height 42
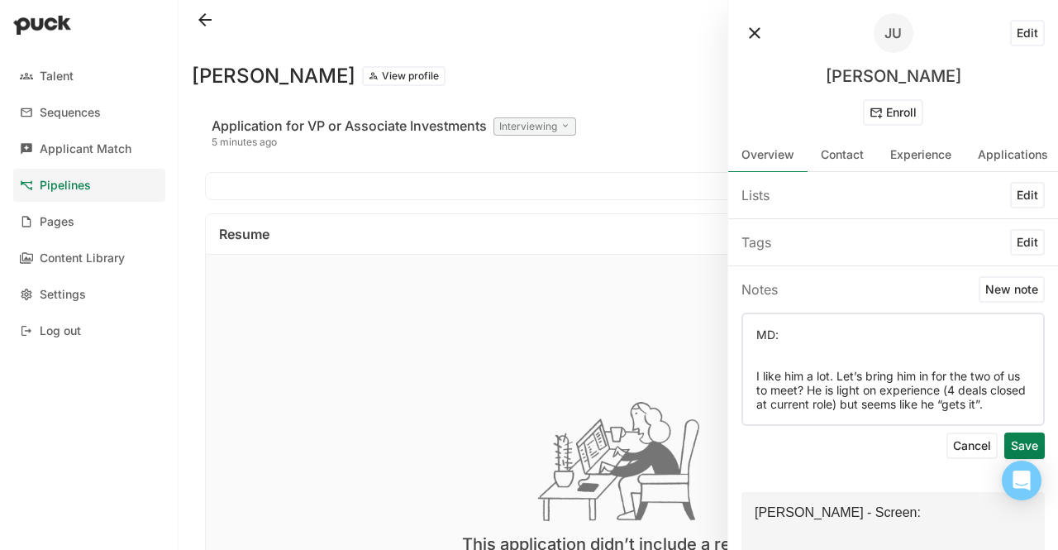
click at [792, 369] on p "I like him a lot. Let’s bring him in for the two of us to meet? He is light on …" at bounding box center [893, 390] width 274 height 42
click at [781, 358] on p at bounding box center [893, 355] width 274 height 14
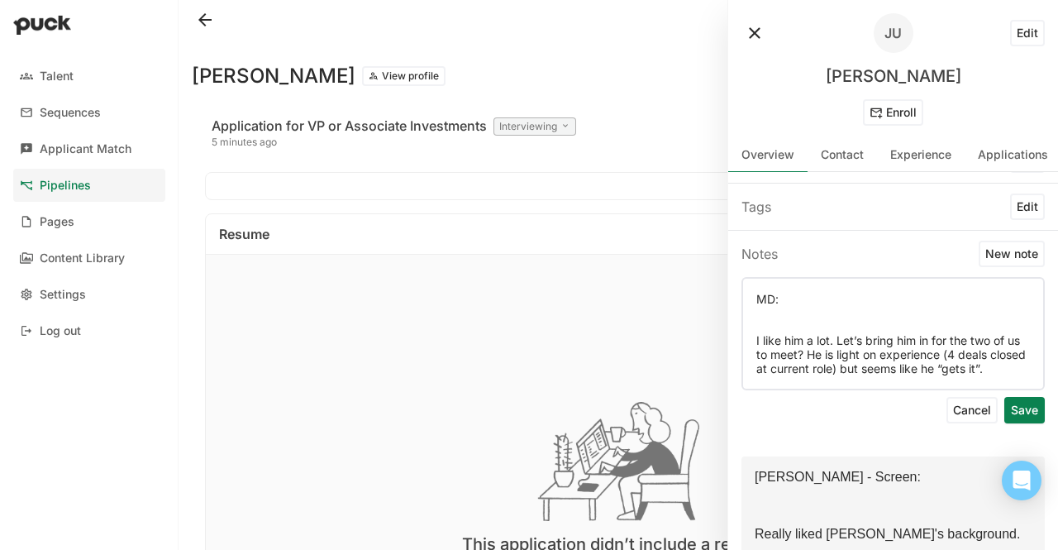
scroll to position [36, 0]
click at [1004, 422] on button "Save" at bounding box center [1024, 409] width 40 height 26
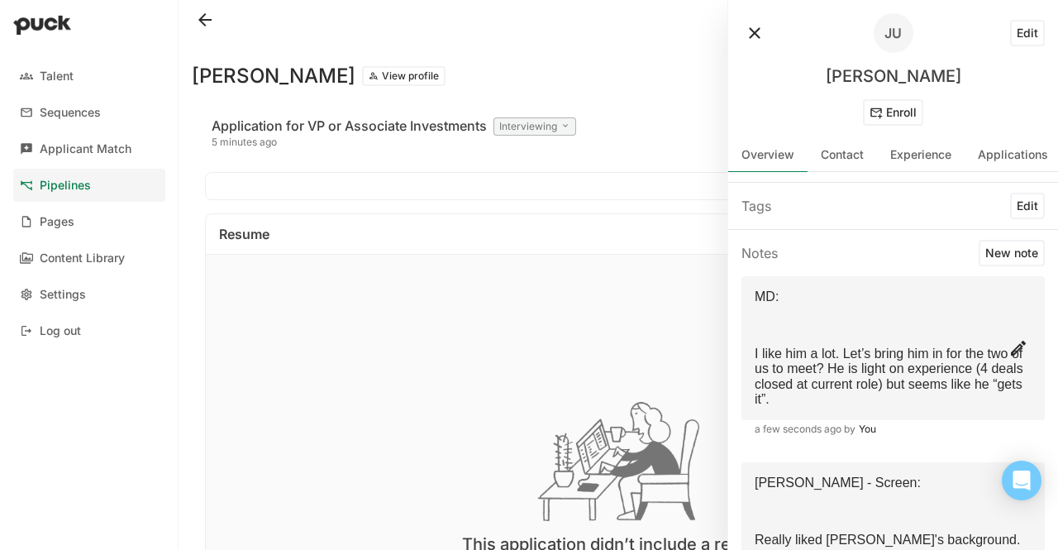
click at [1004, 357] on button at bounding box center [1018, 348] width 26 height 26
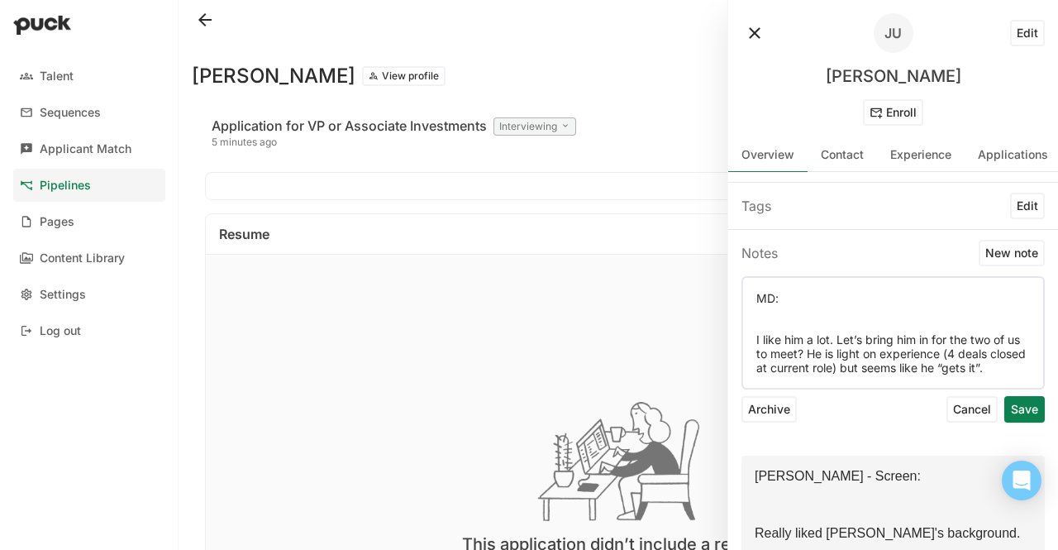
click at [758, 302] on p "MD:" at bounding box center [893, 298] width 274 height 14
click at [1004, 422] on button "Save" at bounding box center [1024, 409] width 40 height 26
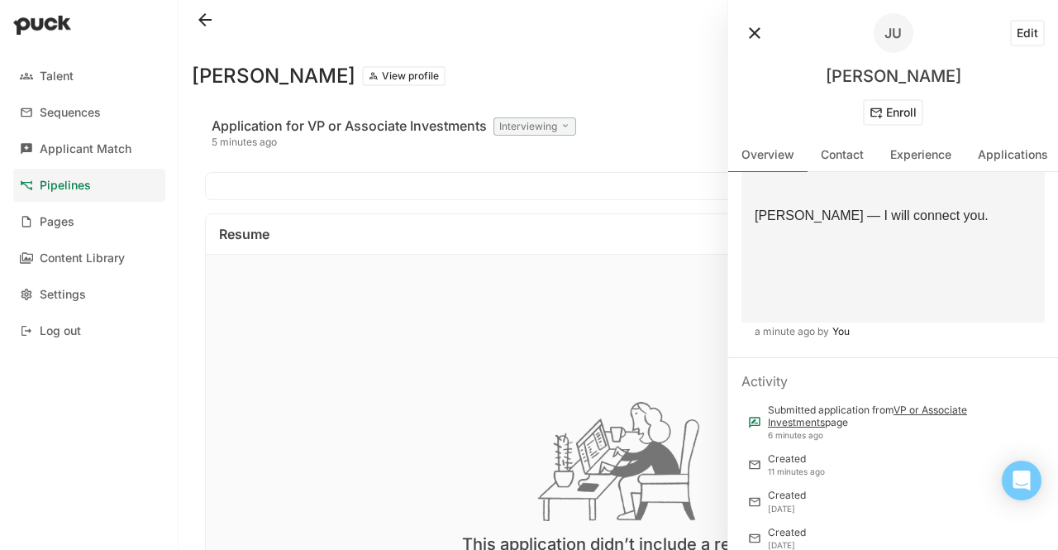
scroll to position [0, 0]
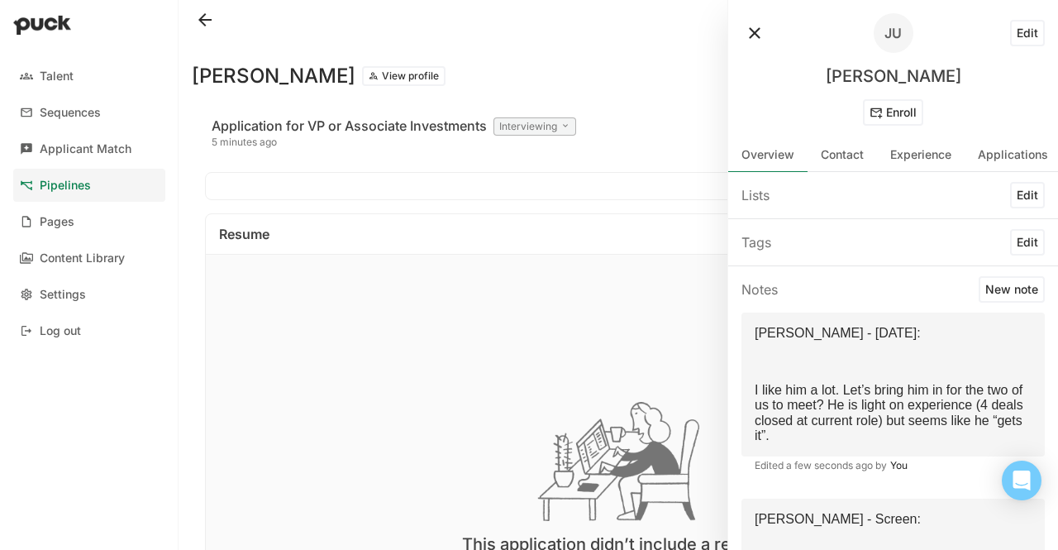
click at [80, 187] on div "Pipelines" at bounding box center [65, 186] width 51 height 14
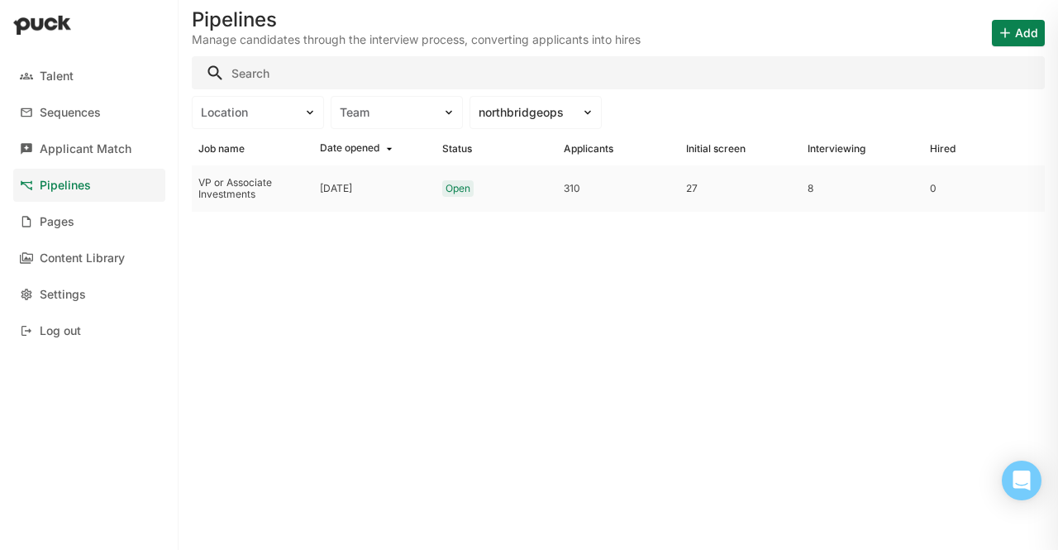
click at [352, 183] on div "[DATE]" at bounding box center [336, 189] width 32 height 12
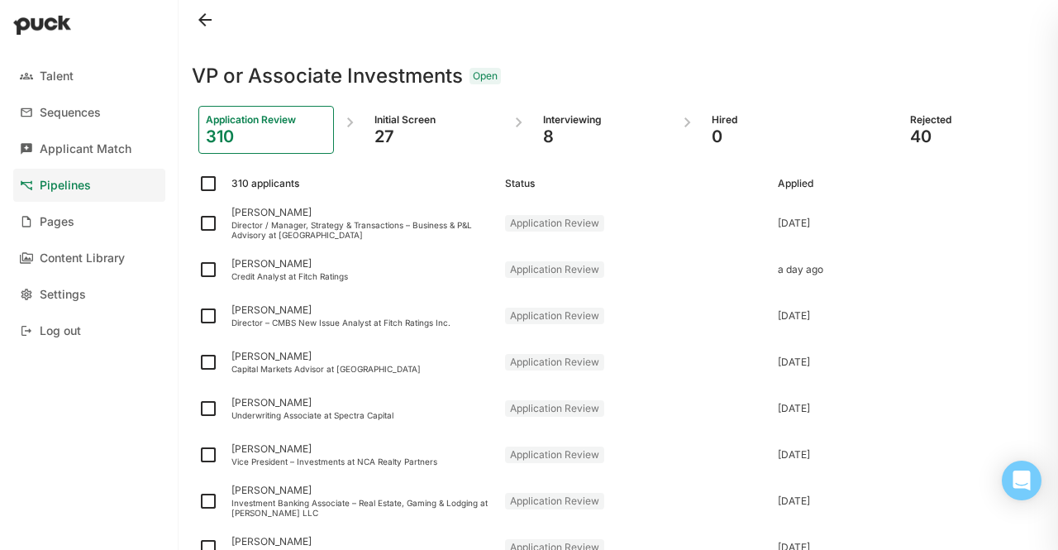
click at [569, 129] on div "8" at bounding box center [603, 136] width 121 height 20
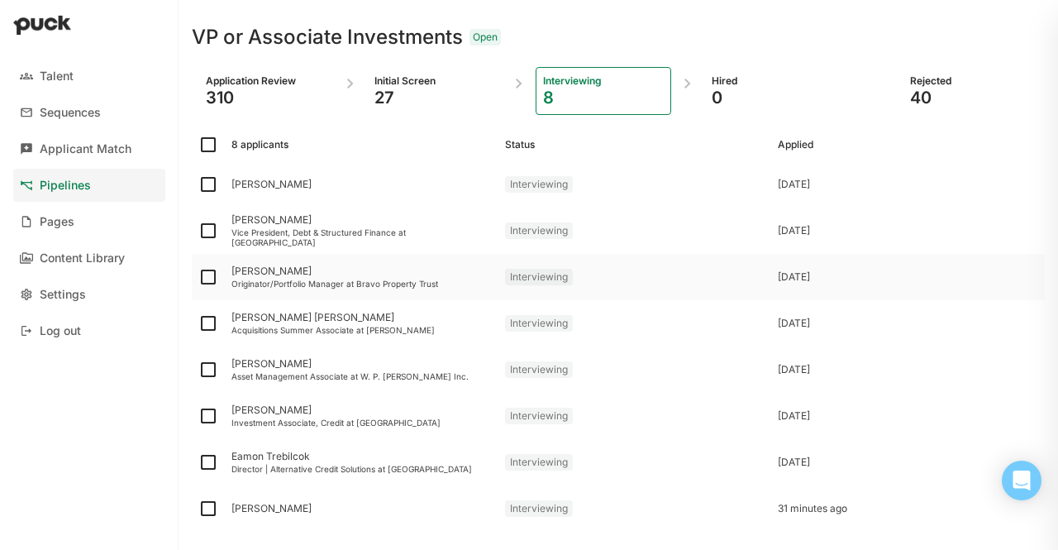
scroll to position [36, 0]
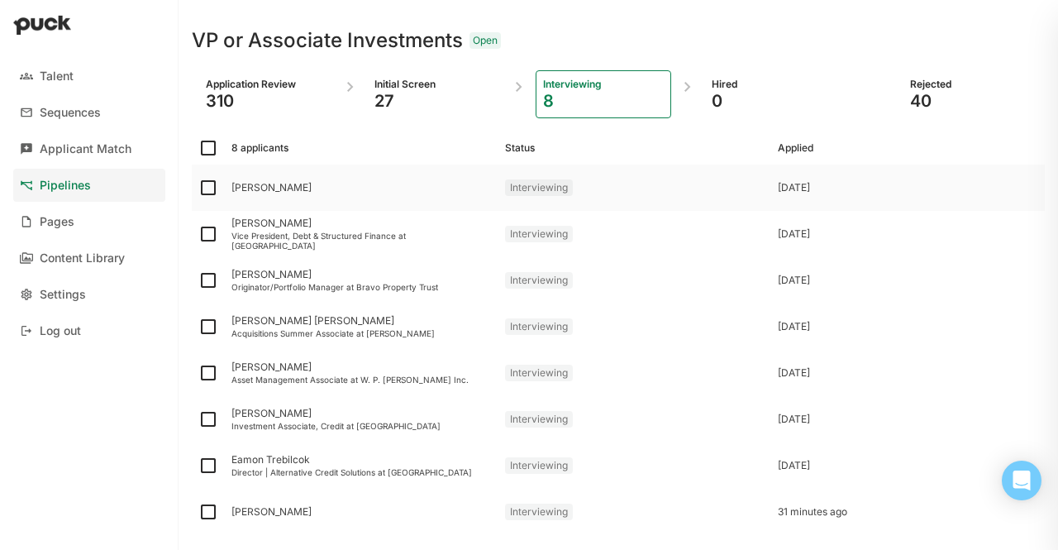
click at [255, 186] on div "[PERSON_NAME]" at bounding box center [361, 188] width 260 height 12
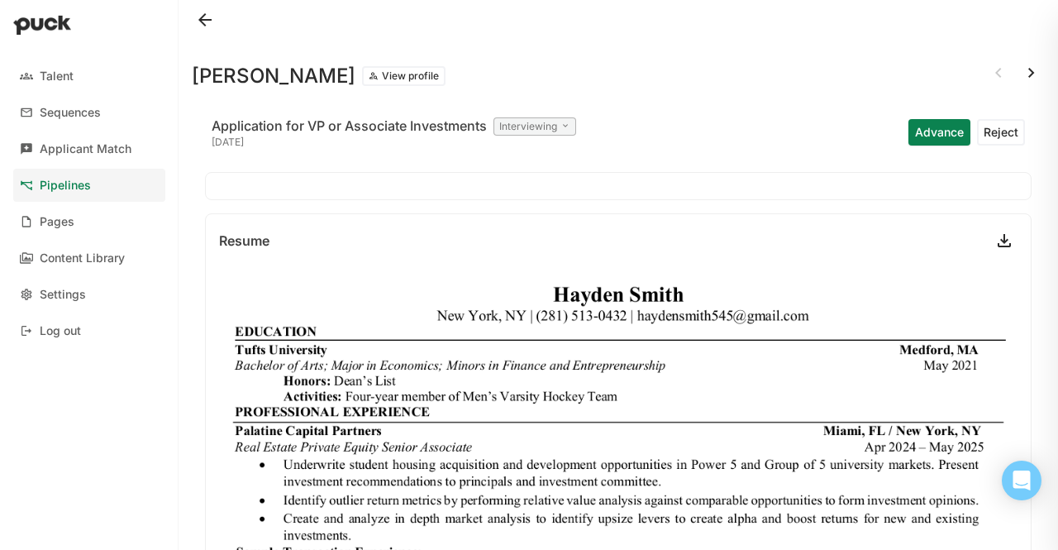
click at [362, 77] on button "View profile" at bounding box center [403, 76] width 83 height 20
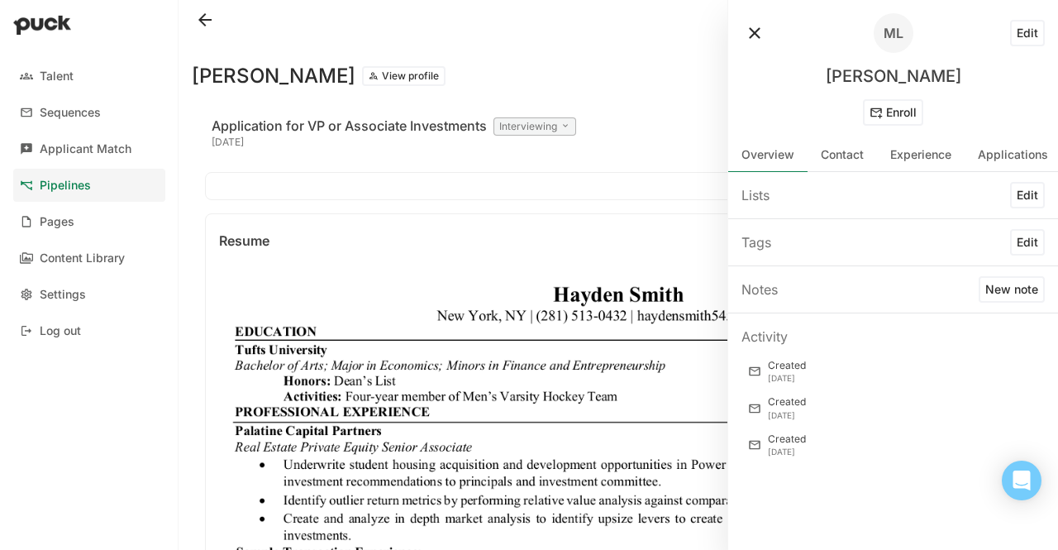
click at [1004, 39] on button "Edit" at bounding box center [1027, 33] width 35 height 26
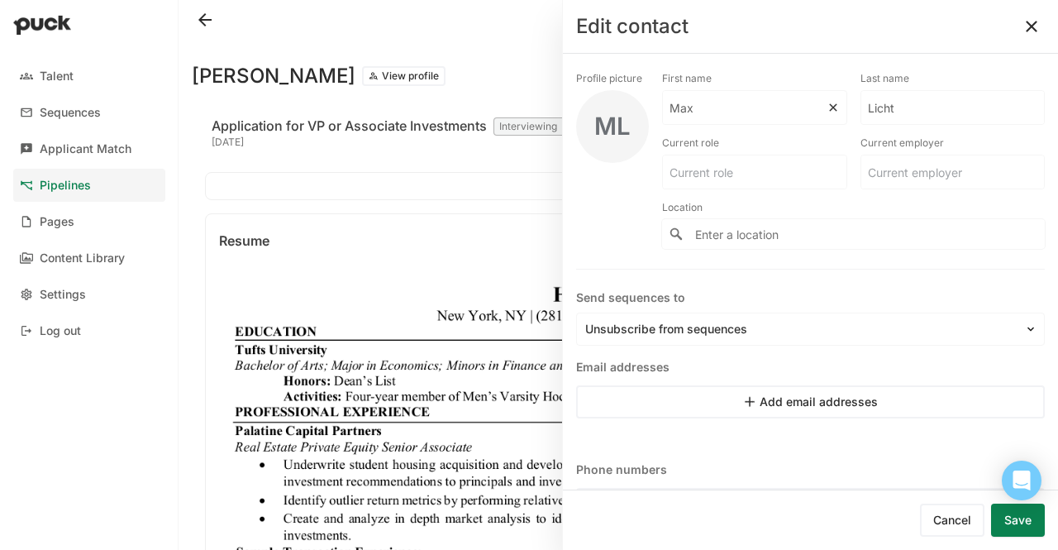
click at [781, 113] on input "Max" at bounding box center [745, 107] width 164 height 33
type input "[PERSON_NAME]"
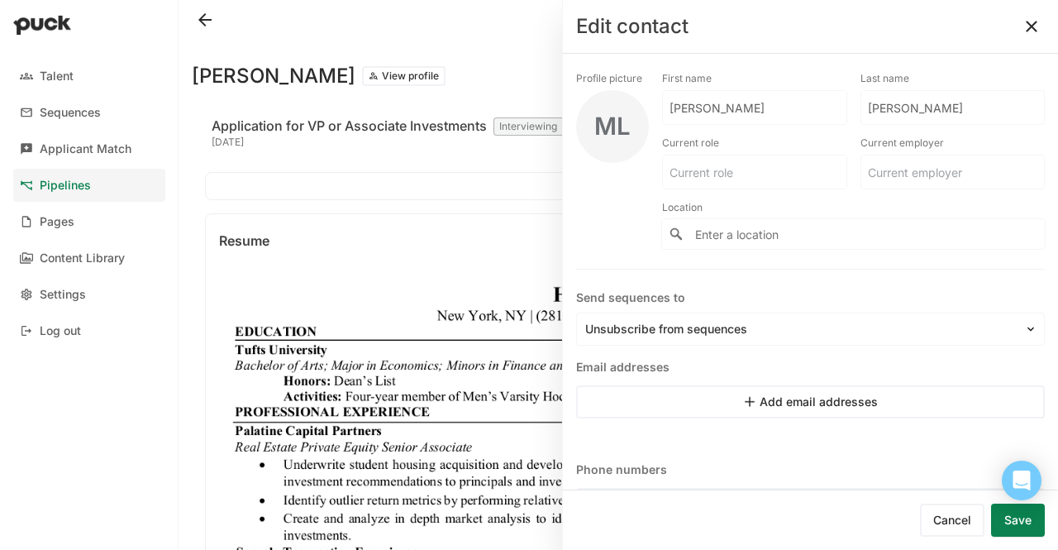
click at [1004, 511] on button "Save" at bounding box center [1018, 519] width 54 height 33
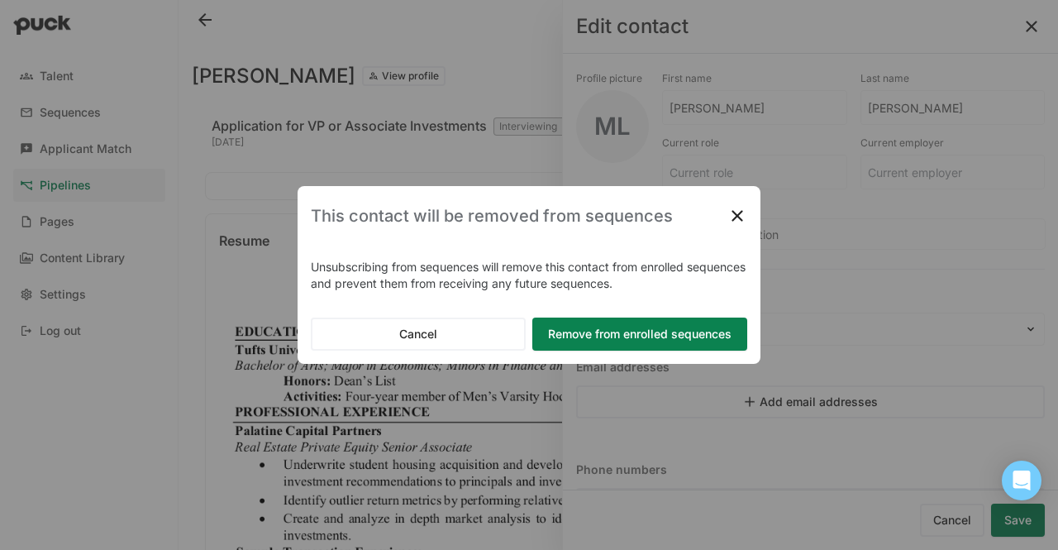
click at [560, 335] on button "Remove from enrolled sequences" at bounding box center [639, 333] width 215 height 33
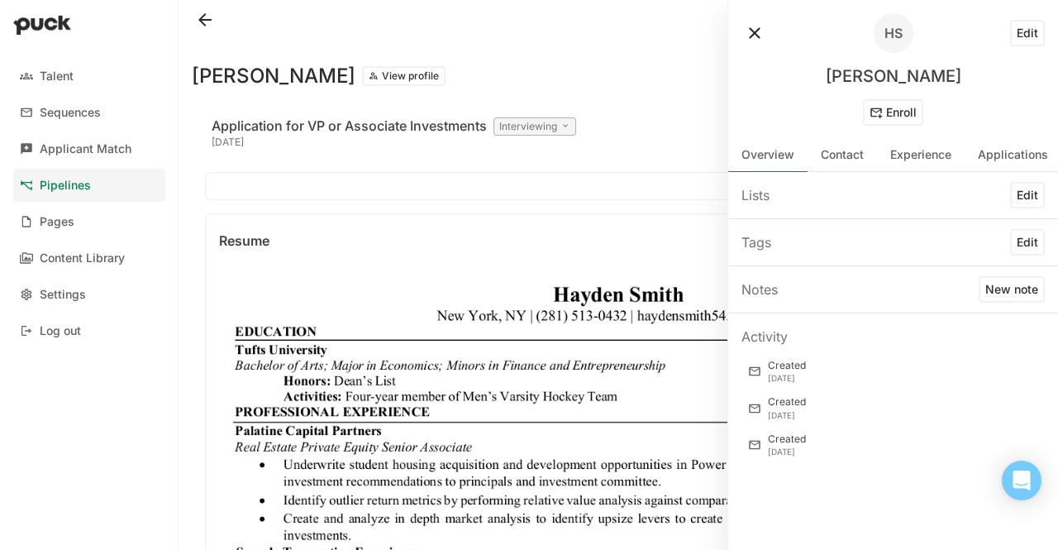
click at [762, 36] on button at bounding box center [754, 33] width 26 height 26
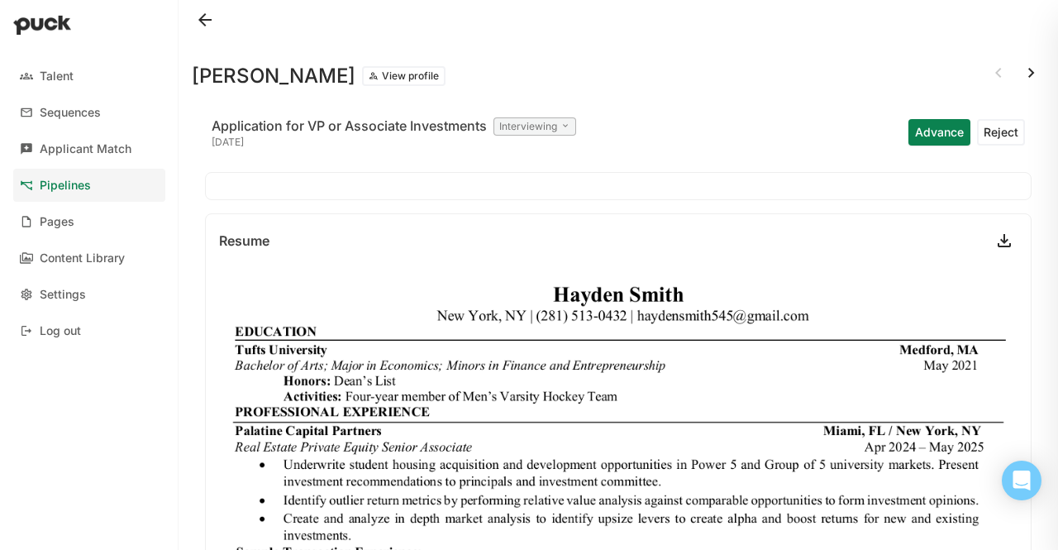
click at [209, 22] on button at bounding box center [205, 20] width 26 height 26
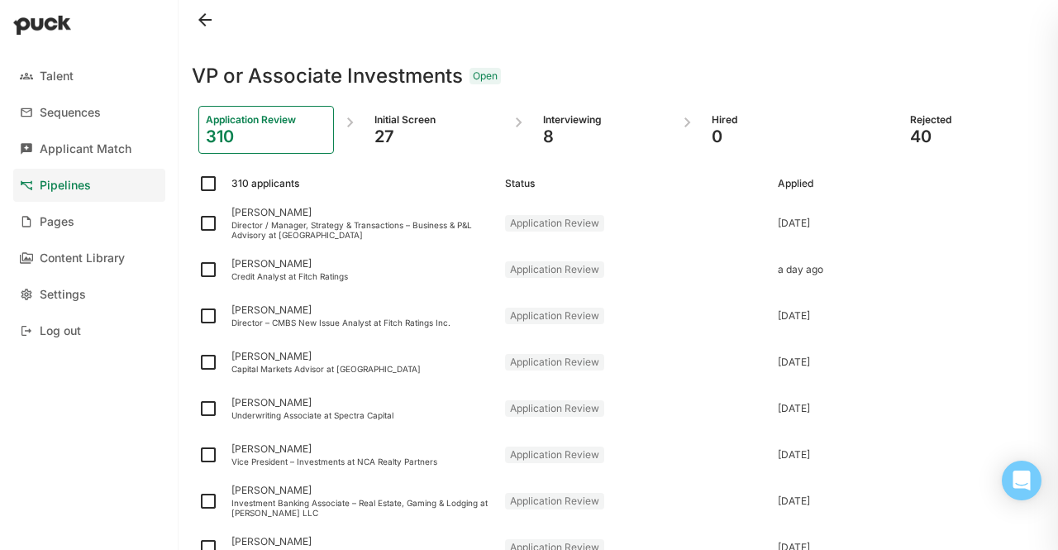
click at [69, 173] on link "Pipelines" at bounding box center [89, 185] width 152 height 33
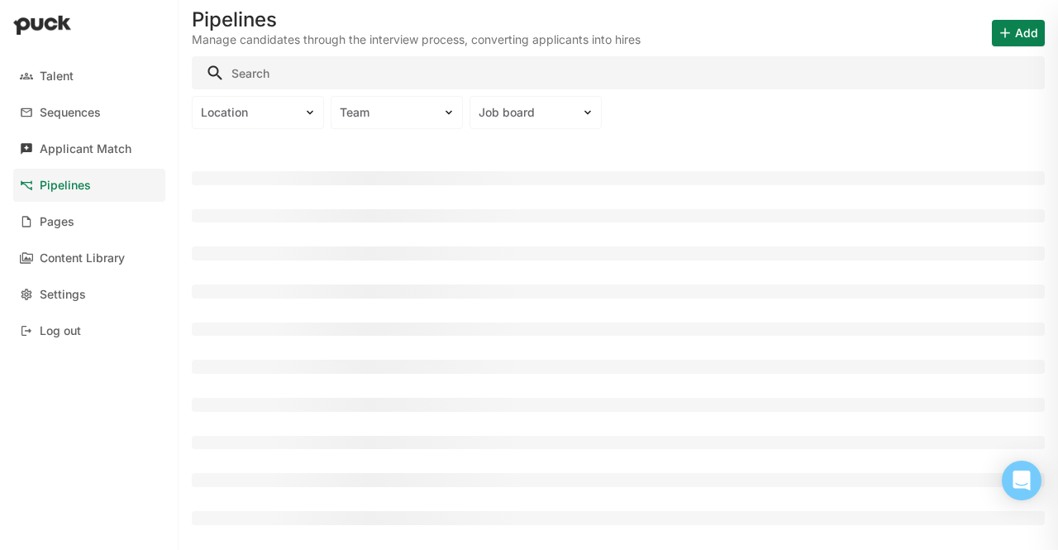
click at [52, 135] on link "Applicant Match" at bounding box center [89, 148] width 152 height 33
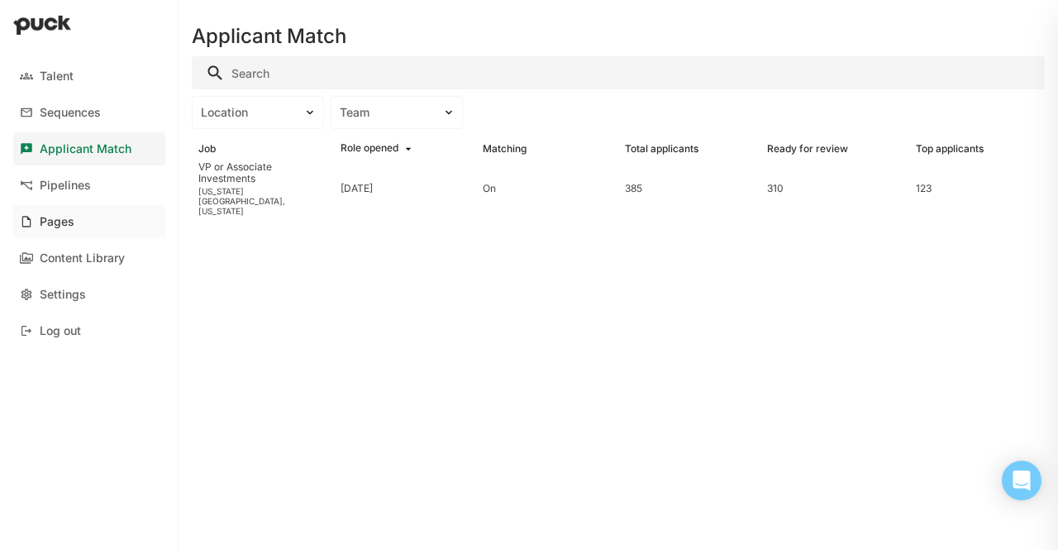
click at [62, 212] on link "Pages" at bounding box center [89, 221] width 152 height 33
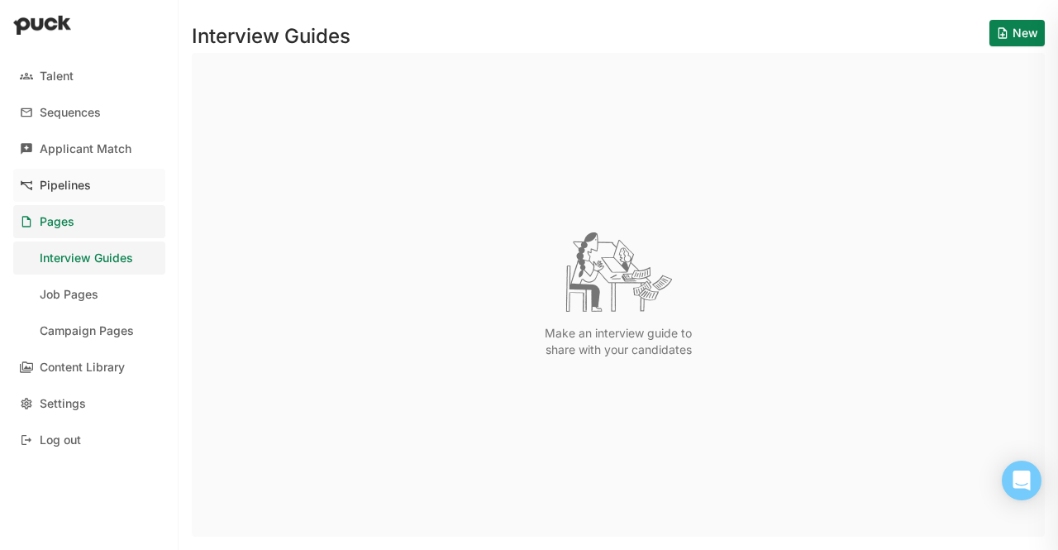
click at [79, 187] on div "Pipelines" at bounding box center [65, 186] width 51 height 14
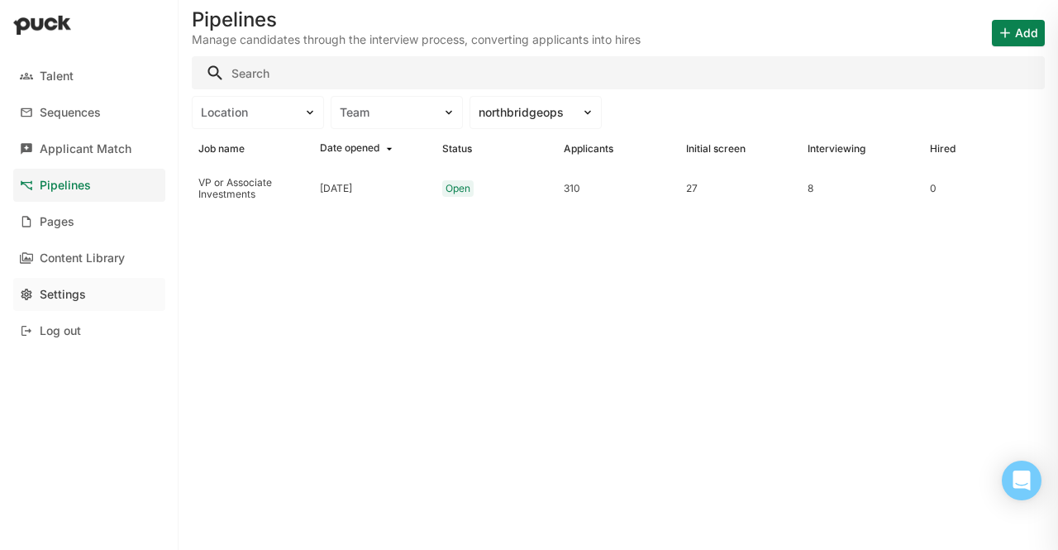
click at [101, 283] on link "Settings" at bounding box center [89, 294] width 152 height 33
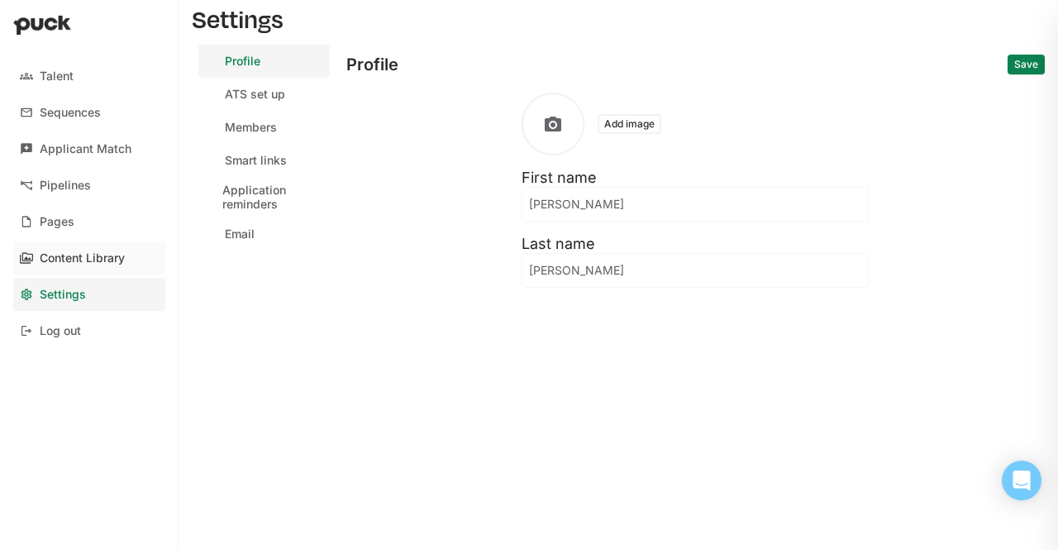
click at [78, 247] on link "Content Library" at bounding box center [89, 257] width 152 height 33
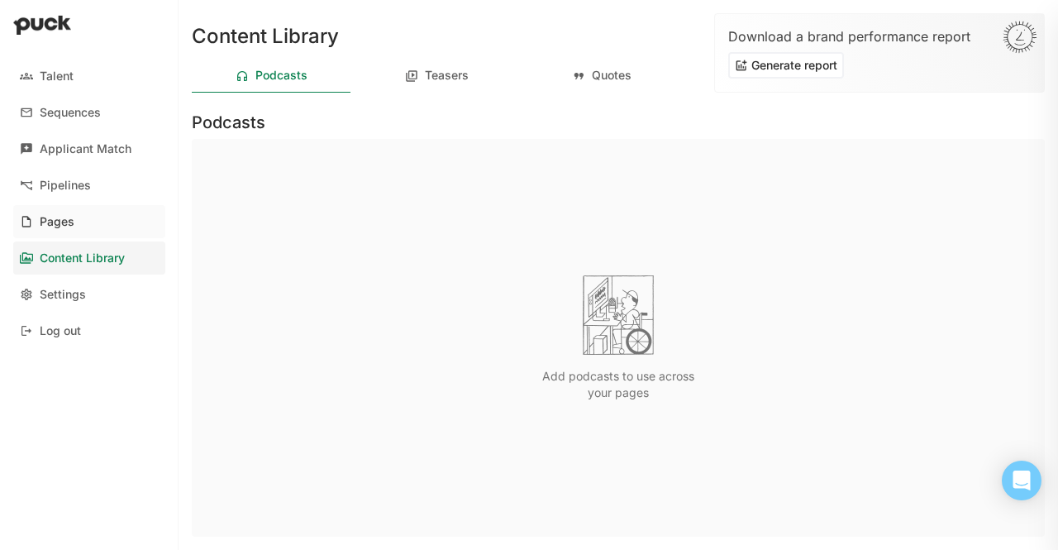
click at [53, 212] on link "Pages" at bounding box center [89, 221] width 152 height 33
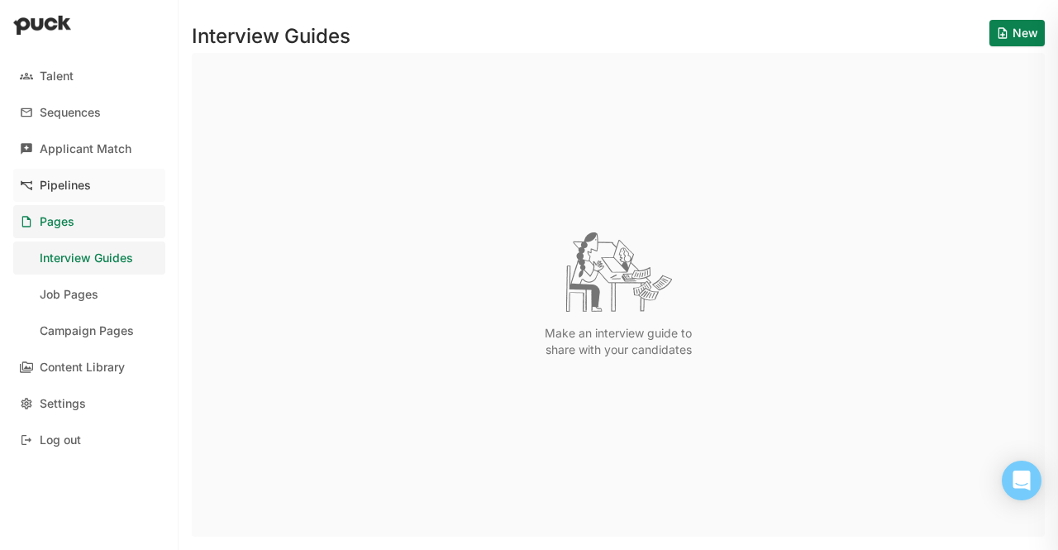
click at [58, 196] on link "Pipelines" at bounding box center [89, 185] width 152 height 33
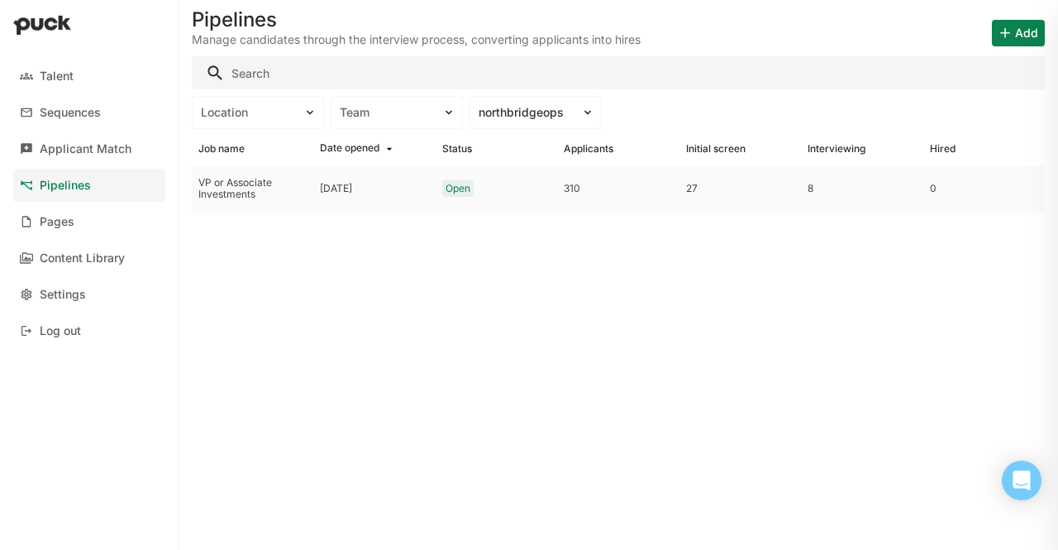
click at [281, 183] on div "VP or Associate Investments" at bounding box center [252, 189] width 108 height 24
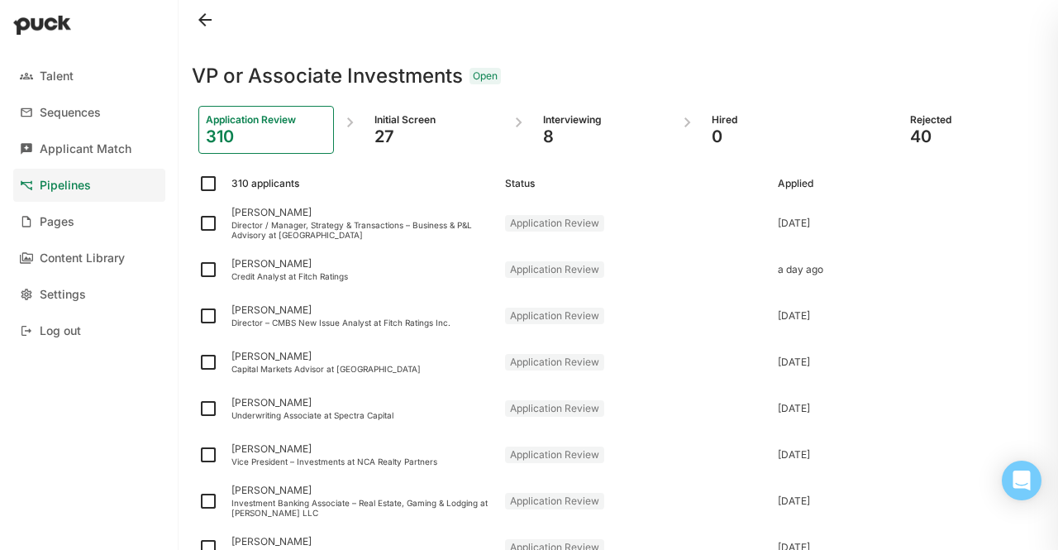
click at [555, 126] on div "Interviewing" at bounding box center [603, 119] width 121 height 13
